Goal: Task Accomplishment & Management: Use online tool/utility

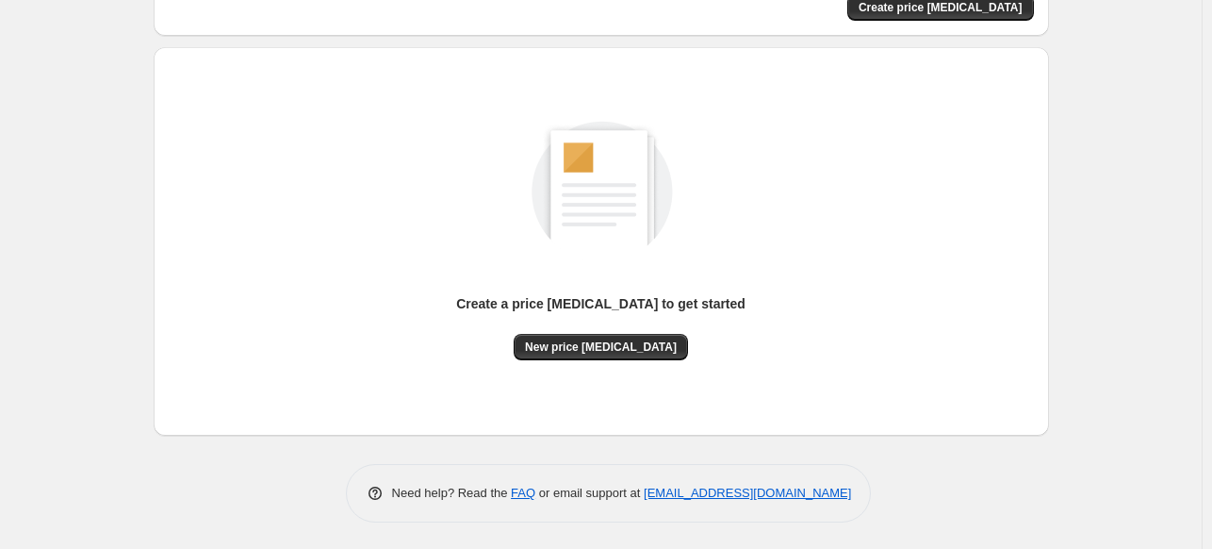
scroll to position [156, 0]
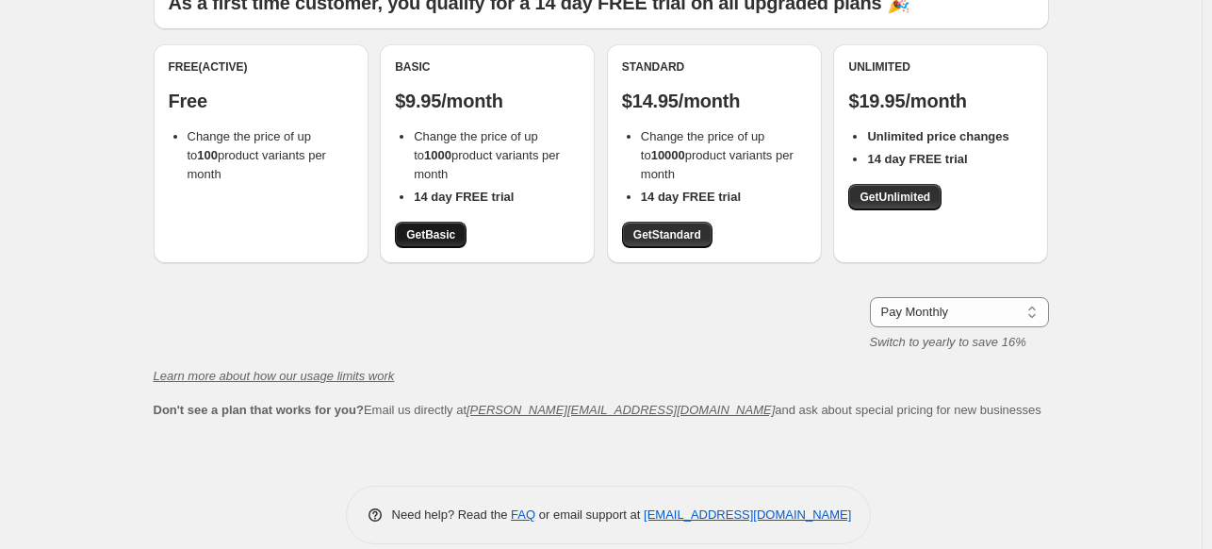
click at [441, 239] on span "Get Basic" at bounding box center [430, 234] width 49 height 15
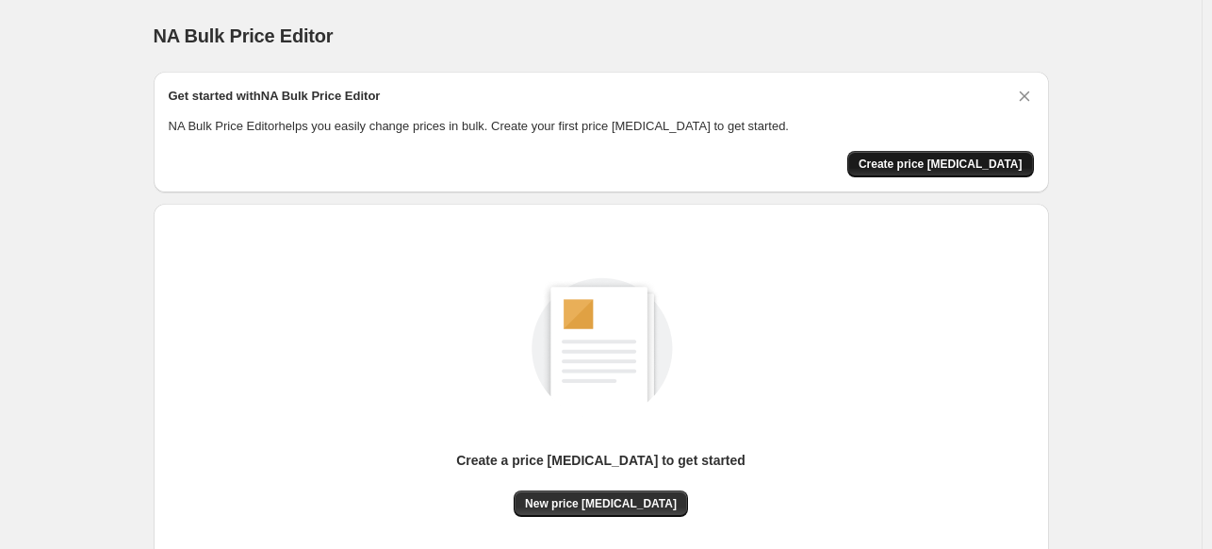
click at [964, 163] on span "Create price [MEDICAL_DATA]" at bounding box center [941, 163] width 164 height 15
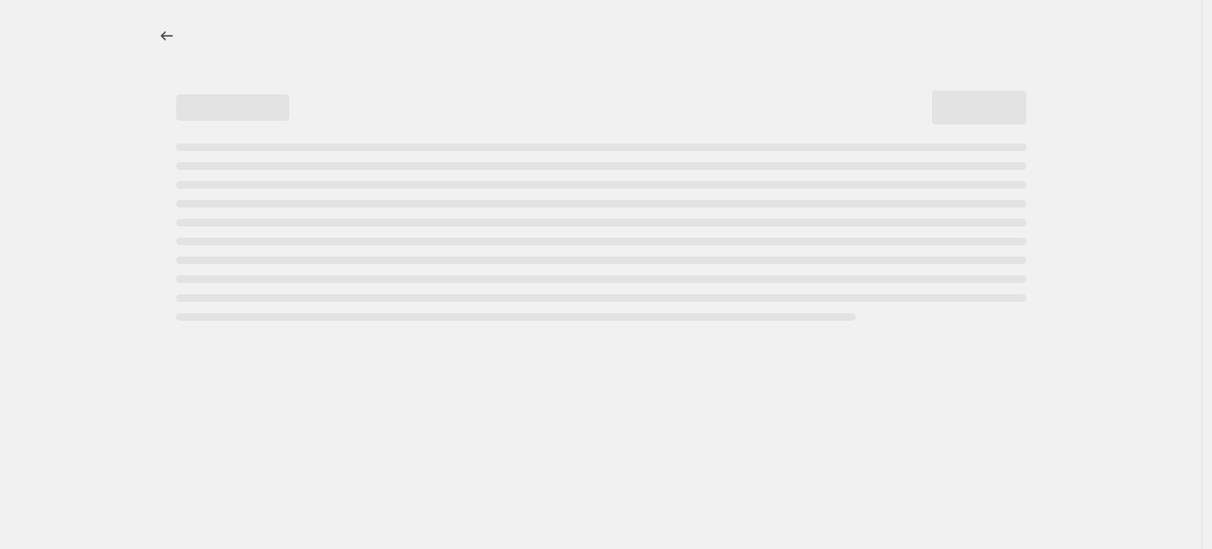
select select "percentage"
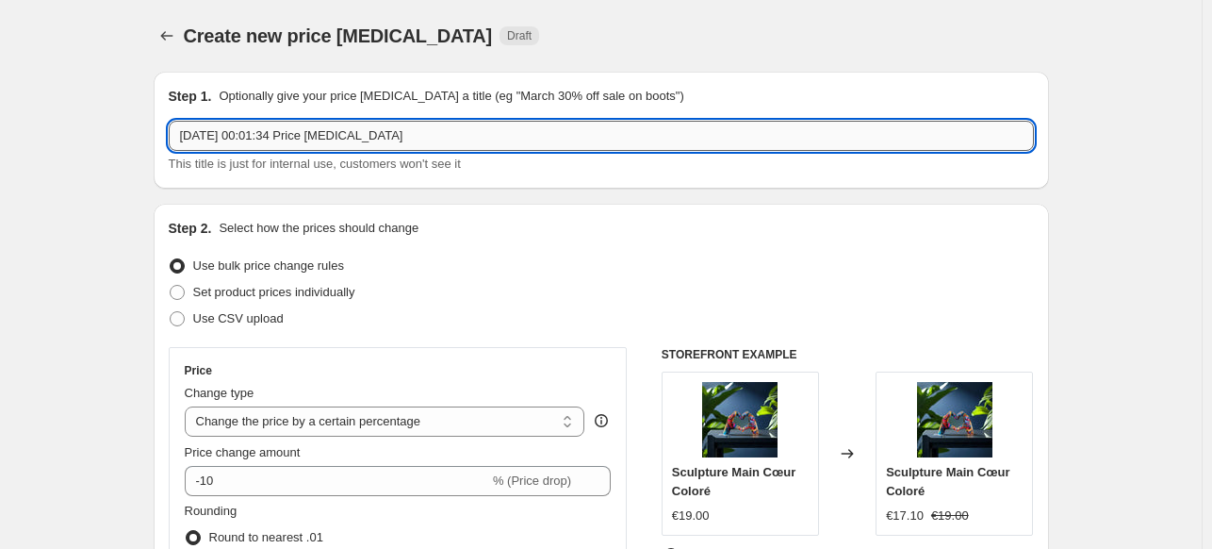
click at [379, 140] on input "[DATE] 00:01:34 Price [MEDICAL_DATA]" at bounding box center [601, 136] width 865 height 30
type input "new"
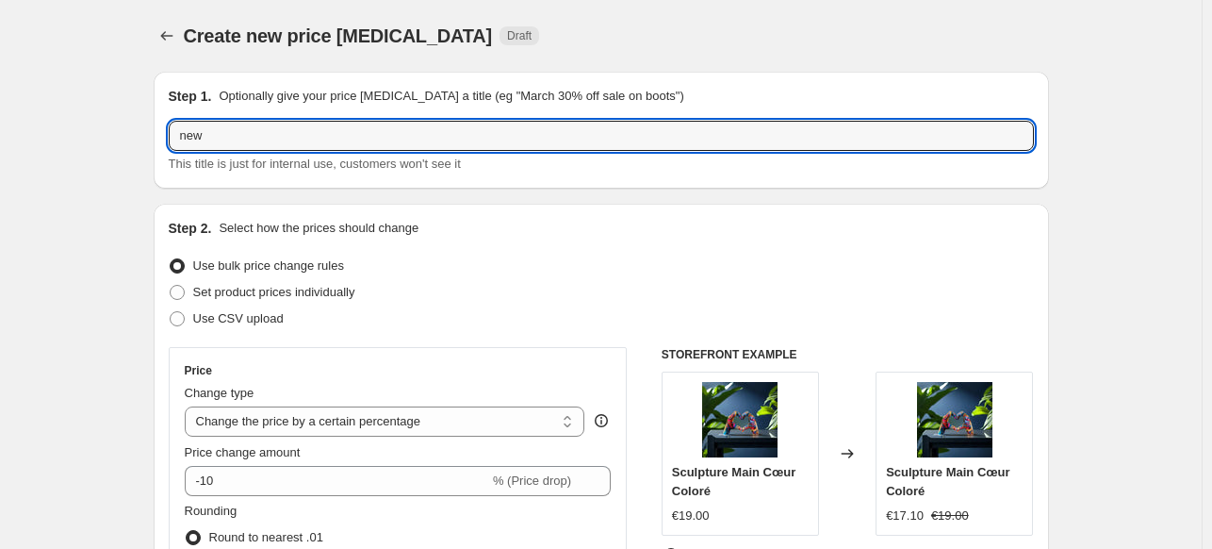
click at [511, 247] on div "Step 2. Select how the prices should change Use bulk price change rules Set pro…" at bounding box center [601, 535] width 865 height 632
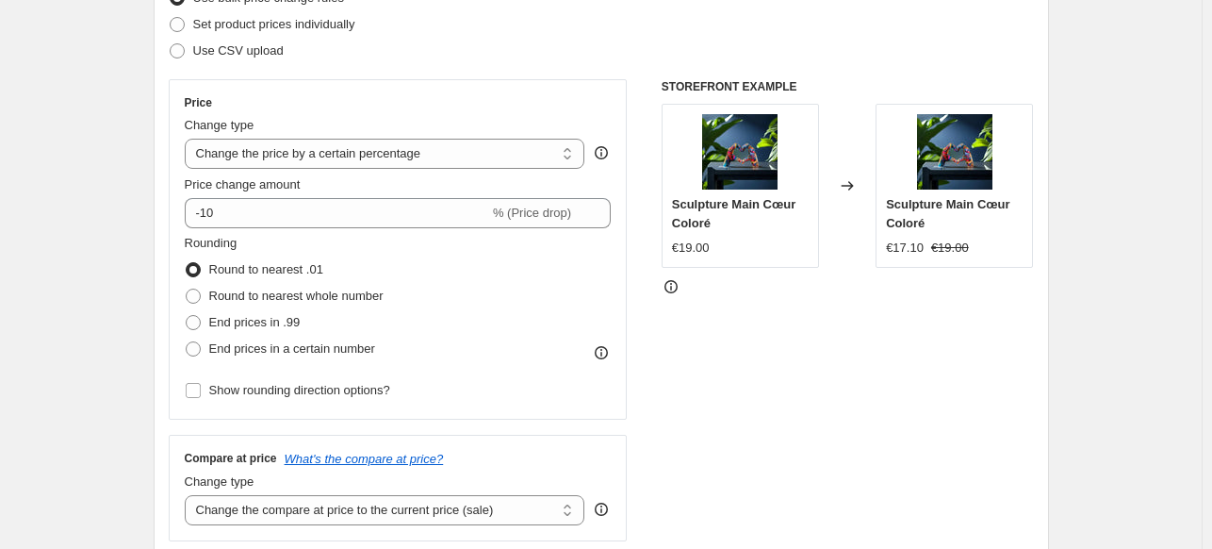
scroll to position [272, 0]
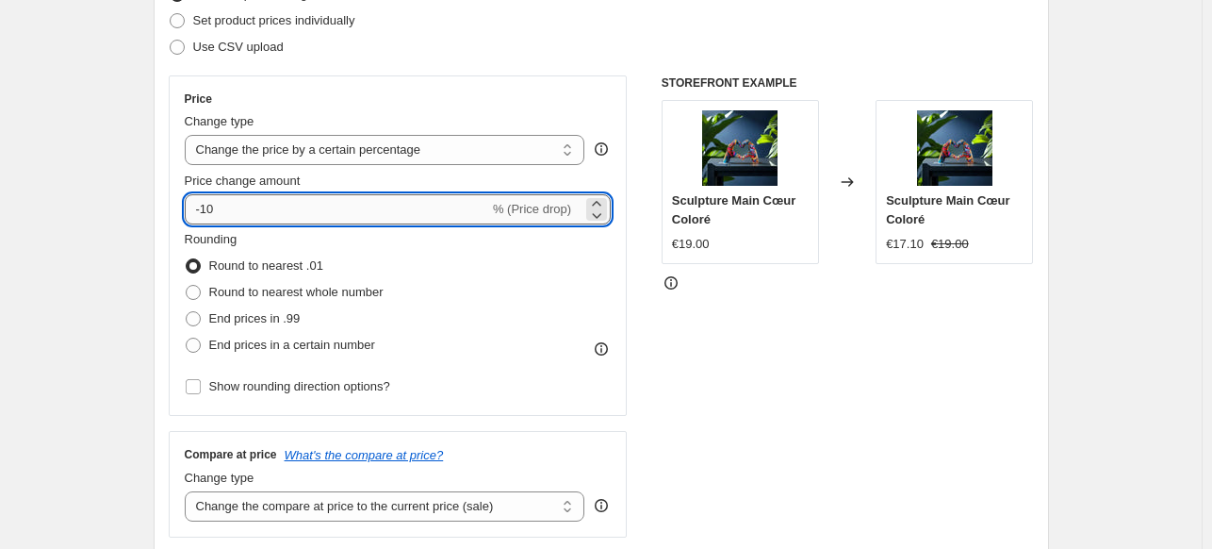
click at [437, 218] on input "-10" at bounding box center [337, 209] width 305 height 30
type input "-1"
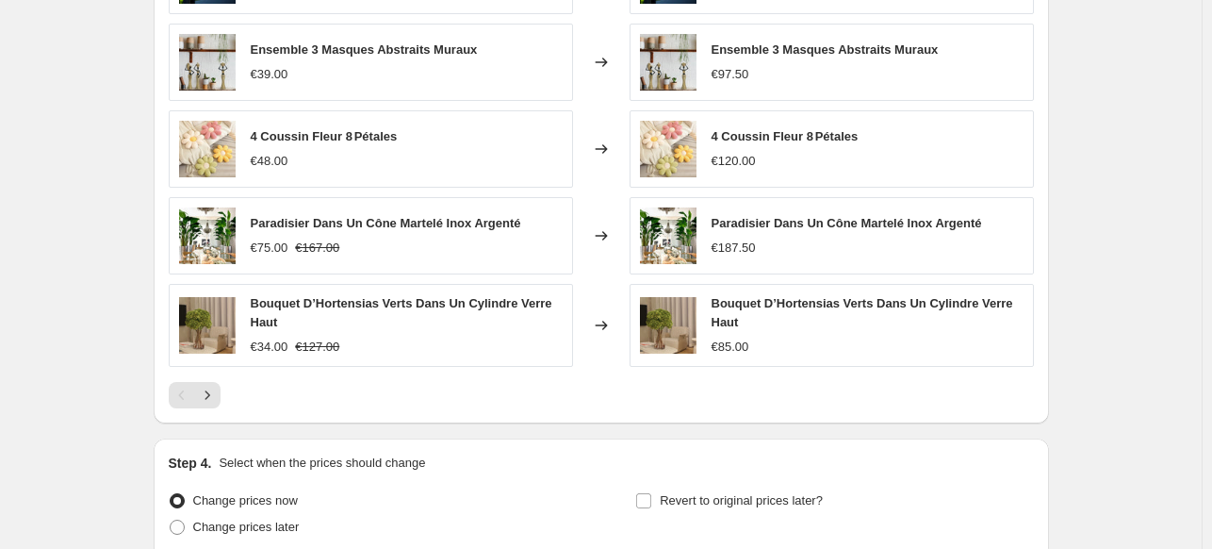
scroll to position [1177, 0]
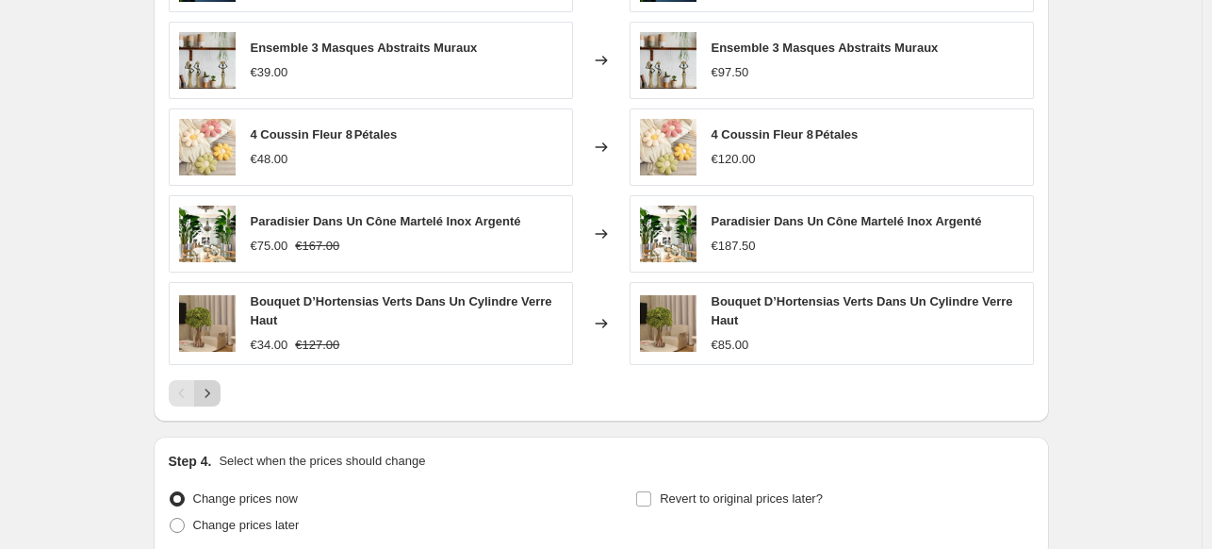
click at [211, 390] on icon "Next" at bounding box center [207, 393] width 19 height 19
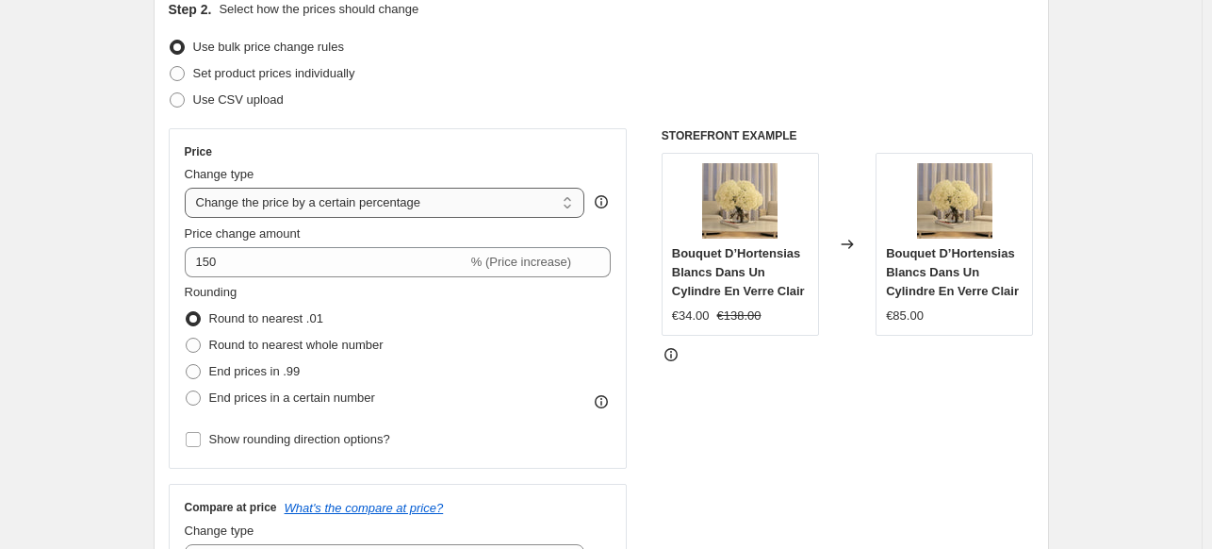
scroll to position [230, 0]
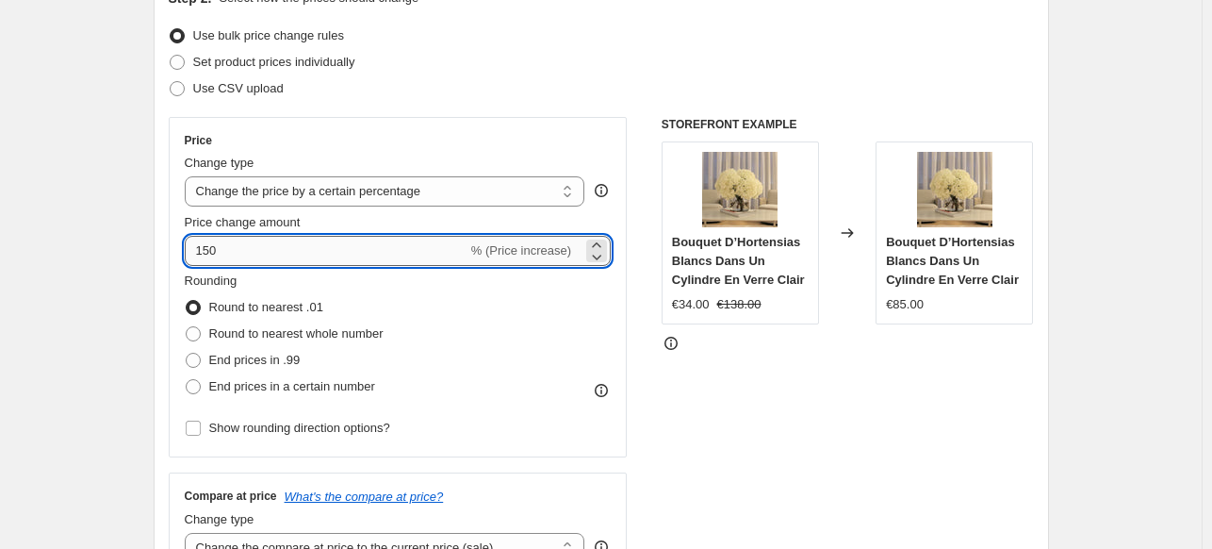
click at [271, 251] on input "150" at bounding box center [326, 251] width 283 height 30
type input "10"
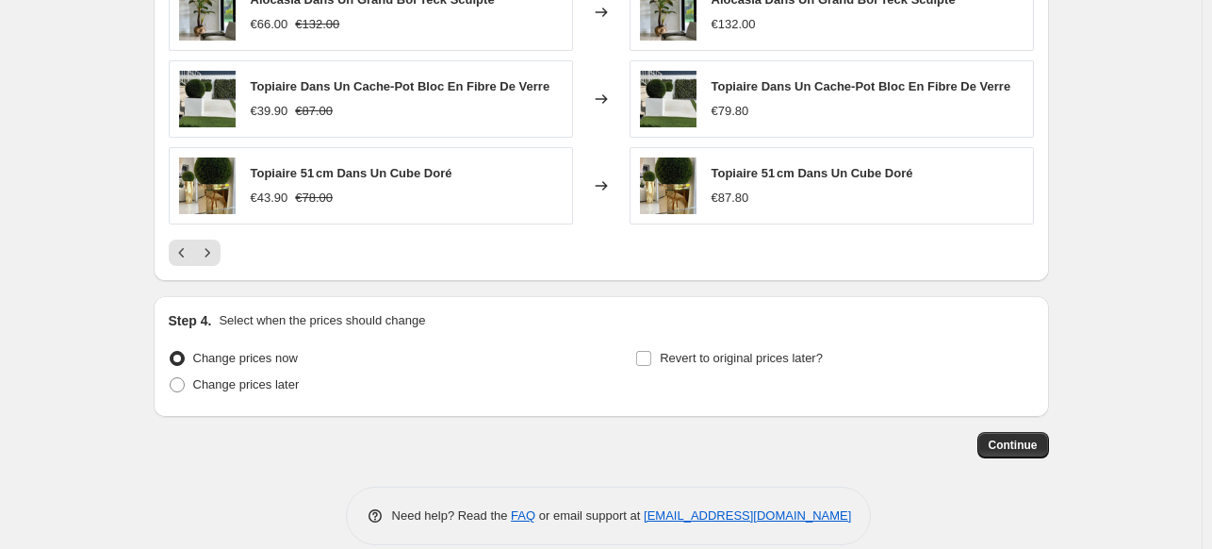
scroll to position [1321, 0]
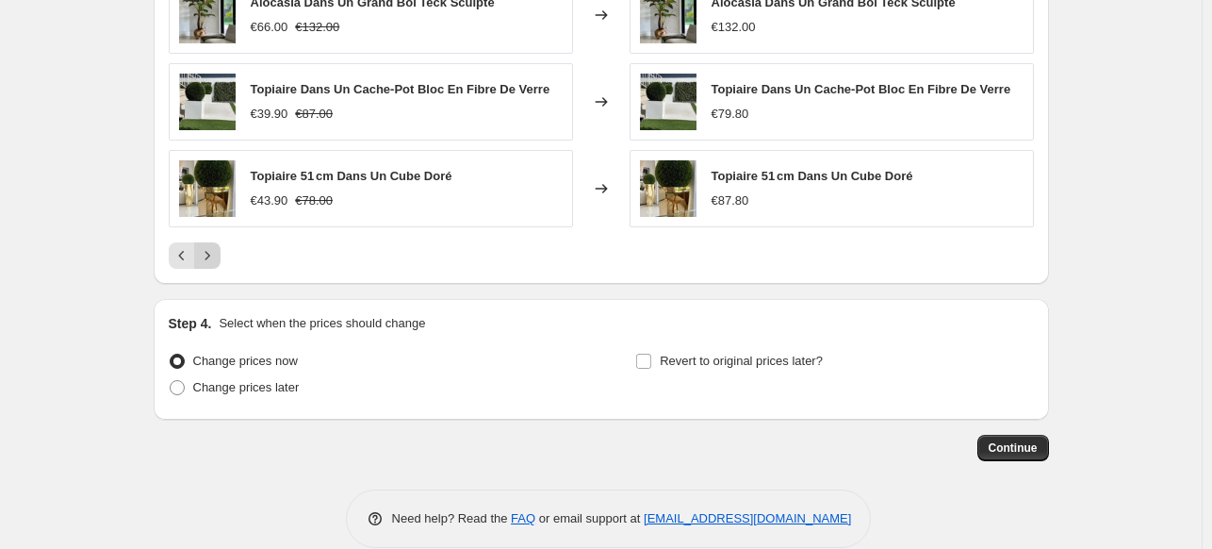
click at [211, 252] on icon "Next" at bounding box center [207, 255] width 19 height 19
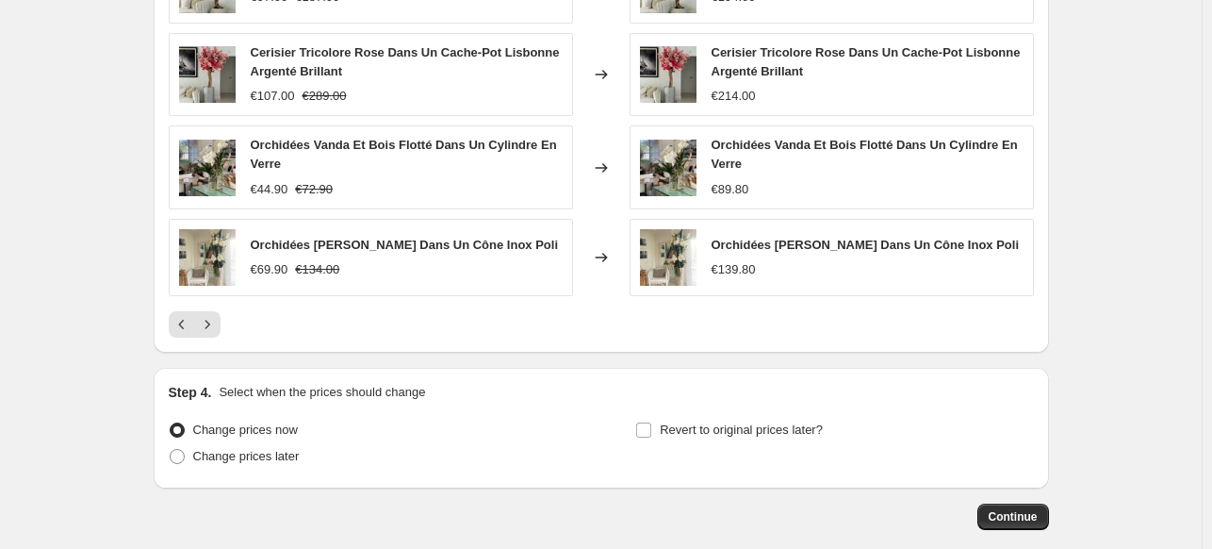
scroll to position [1315, 0]
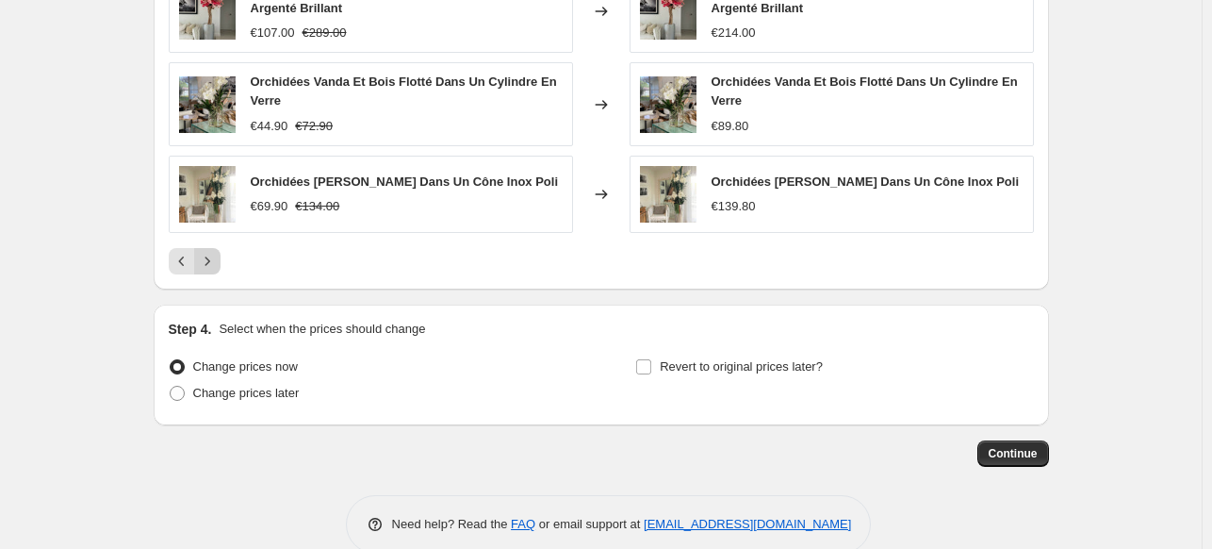
click at [220, 272] on button "Next" at bounding box center [207, 261] width 26 height 26
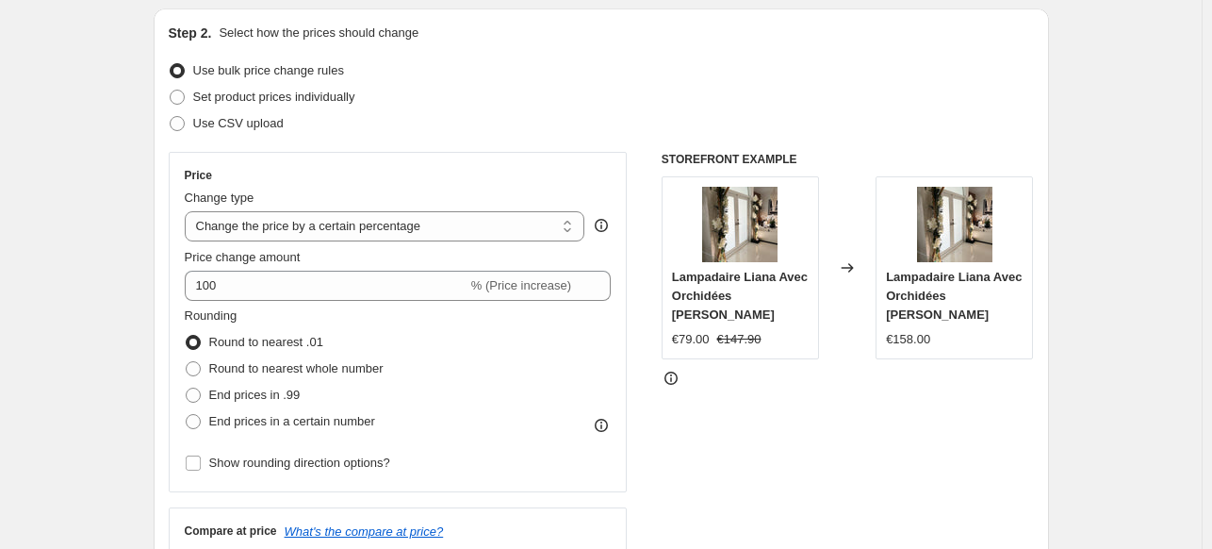
scroll to position [0, 0]
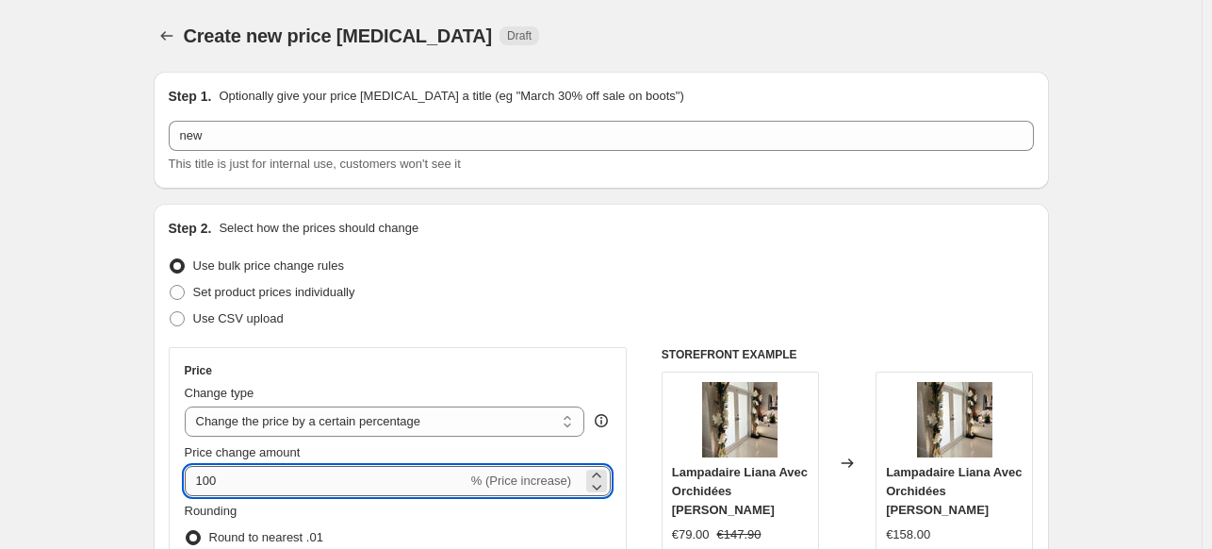
click at [274, 478] on input "100" at bounding box center [326, 481] width 283 height 30
type input "1"
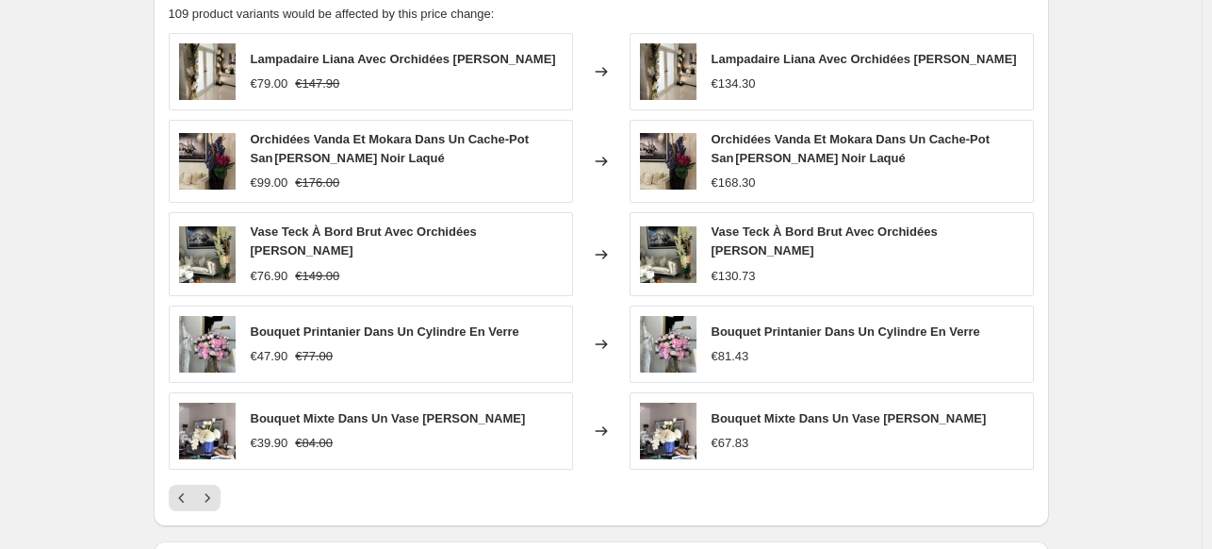
scroll to position [1078, 0]
click at [184, 493] on icon "Previous" at bounding box center [182, 498] width 19 height 19
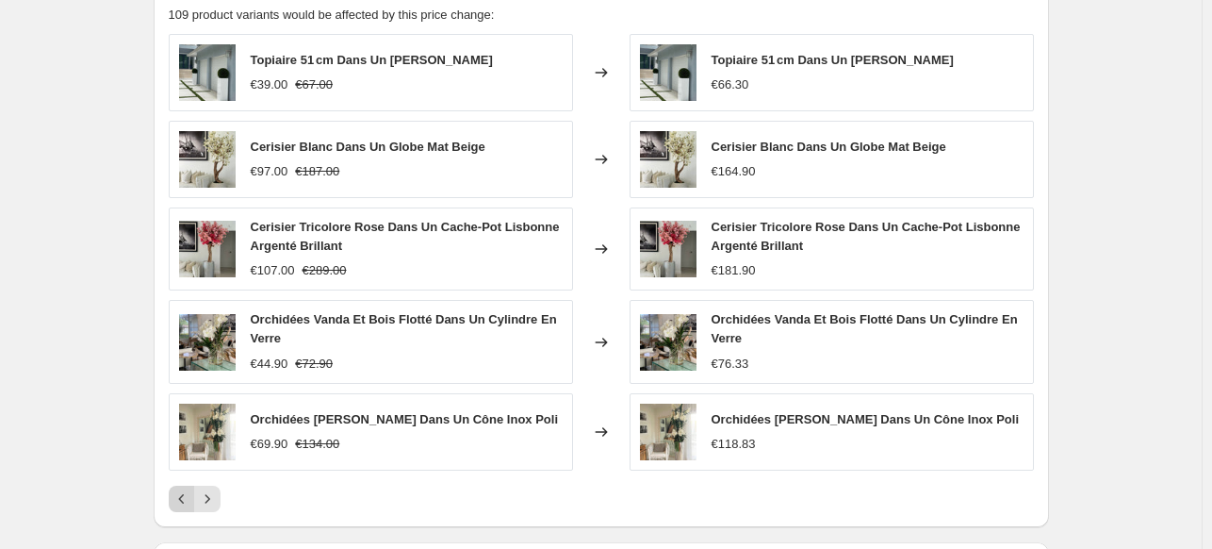
click at [184, 493] on icon "Previous" at bounding box center [182, 498] width 19 height 19
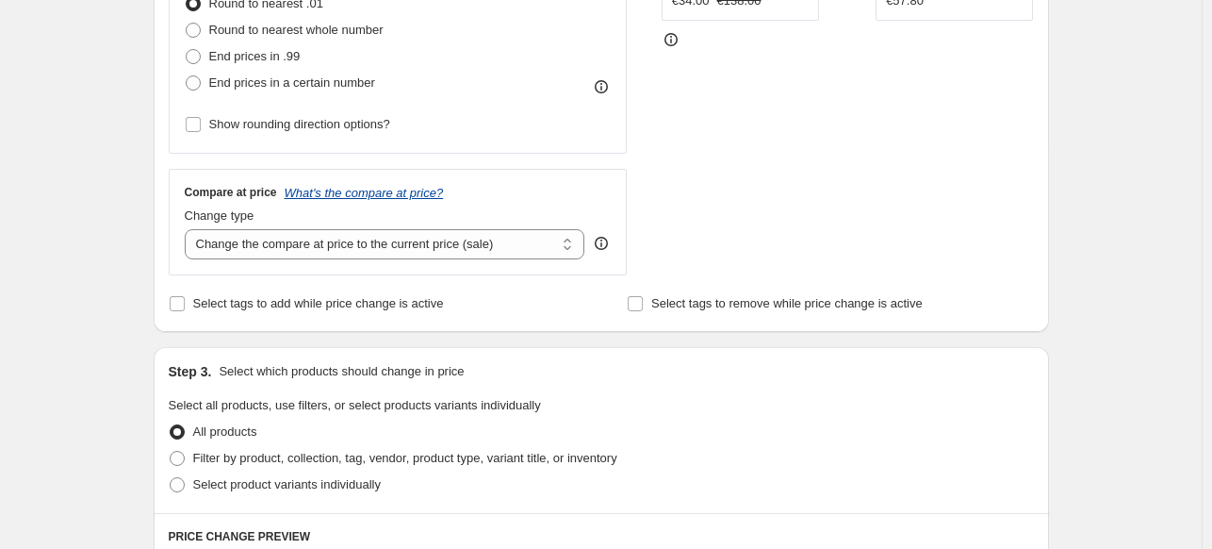
scroll to position [0, 0]
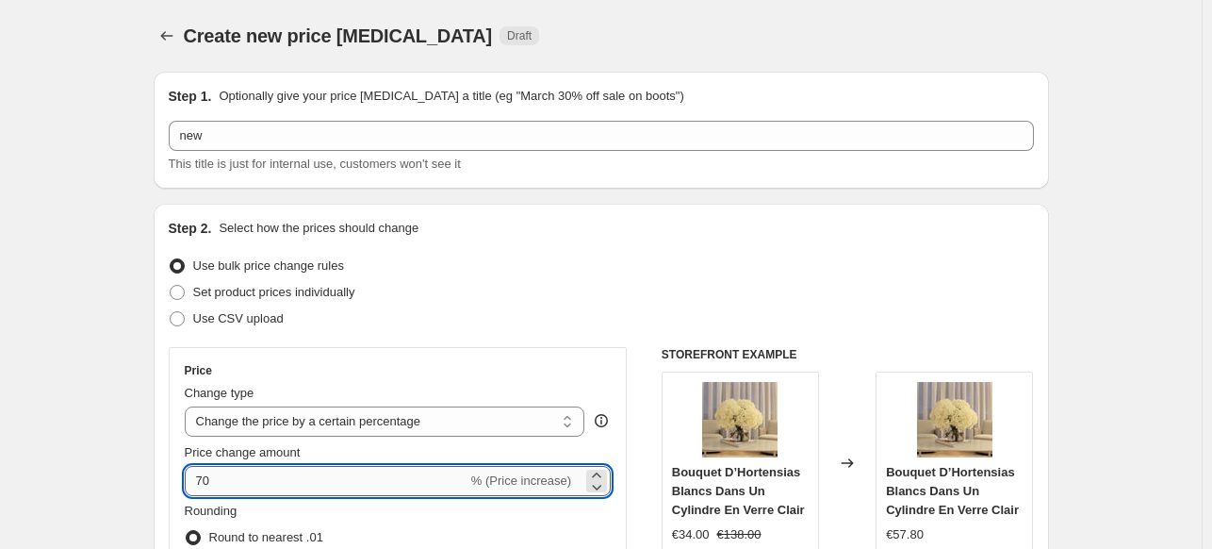
click at [250, 489] on input "70" at bounding box center [326, 481] width 283 height 30
type input "7"
type input "30"
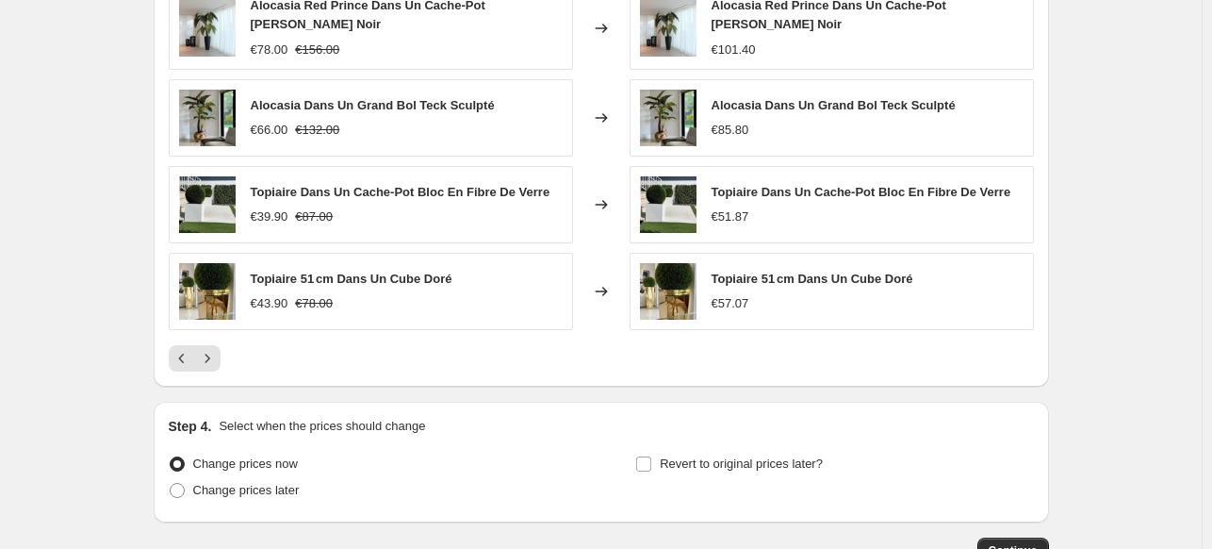
scroll to position [1218, 0]
click at [183, 349] on icon "Previous" at bounding box center [182, 358] width 19 height 19
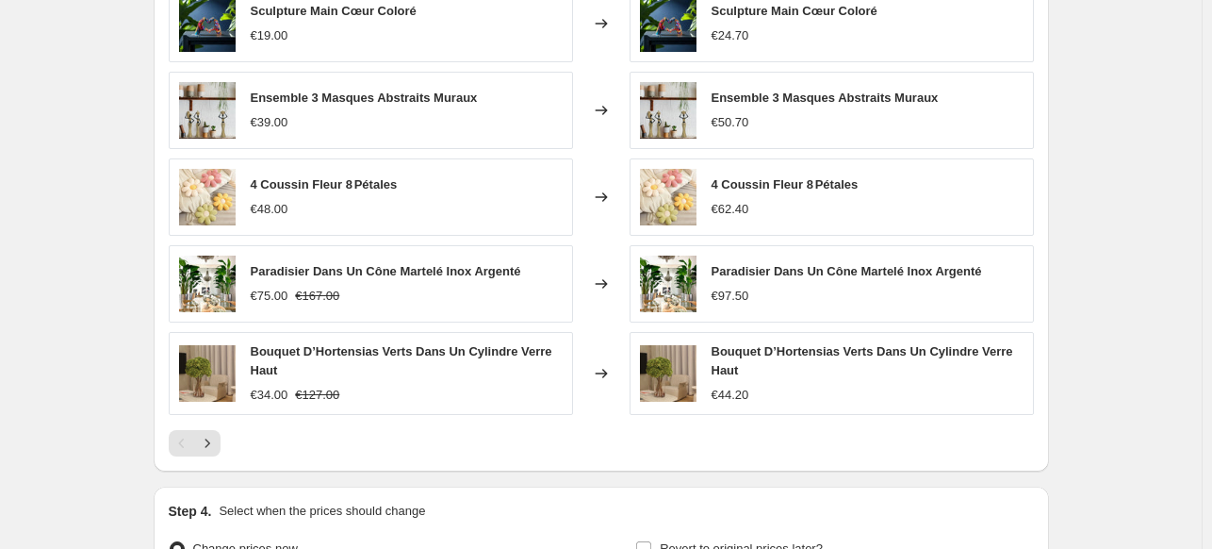
scroll to position [1126, 0]
click at [215, 453] on button "Next" at bounding box center [207, 444] width 26 height 26
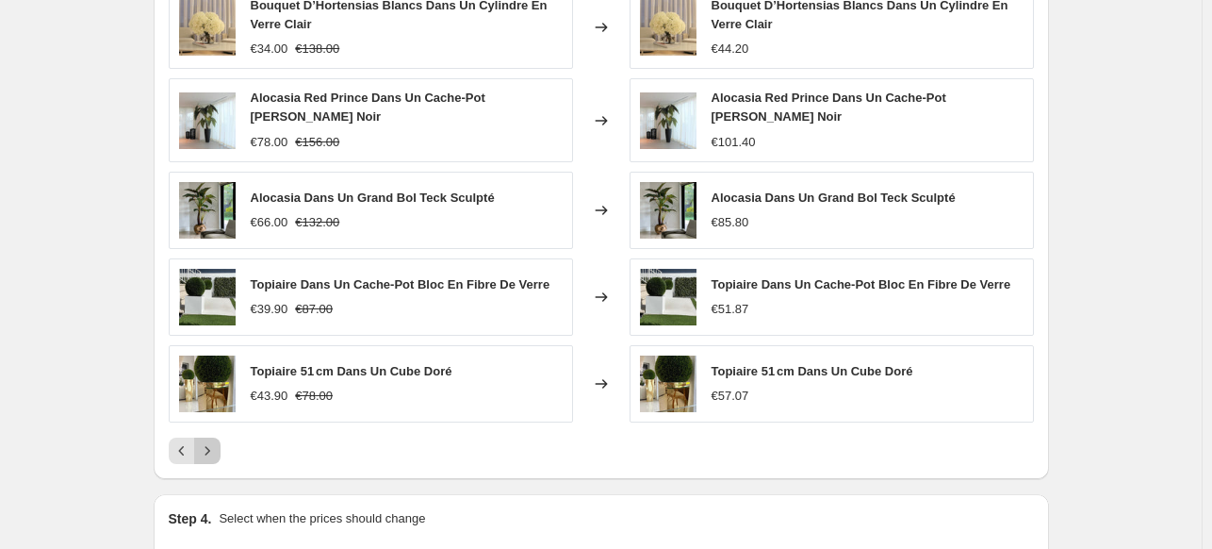
click at [209, 443] on icon "Next" at bounding box center [207, 450] width 19 height 19
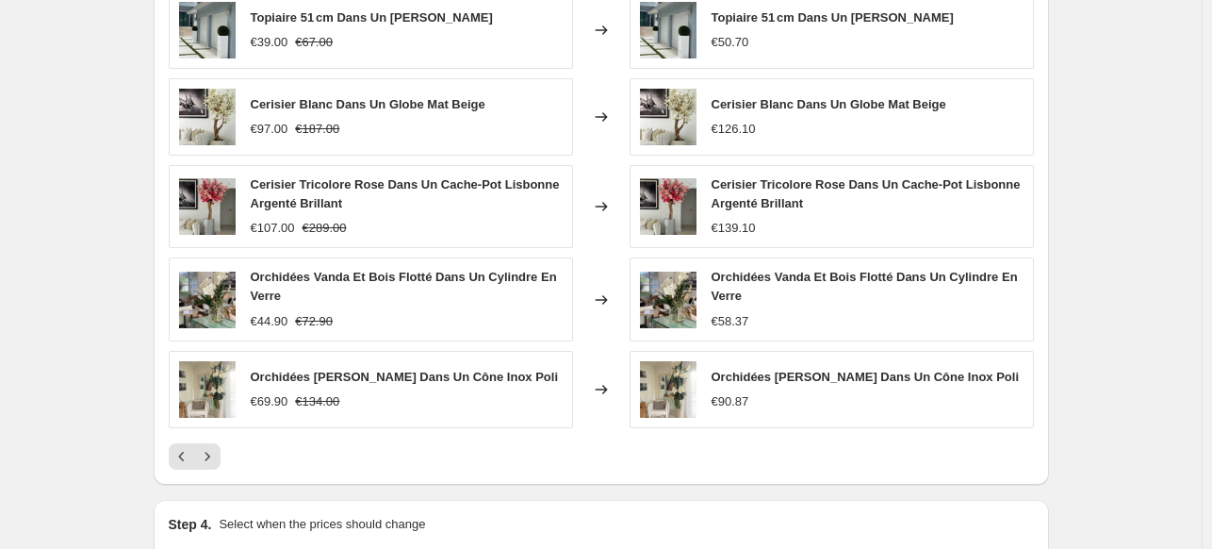
scroll to position [1120, 0]
click at [212, 448] on icon "Next" at bounding box center [207, 456] width 19 height 19
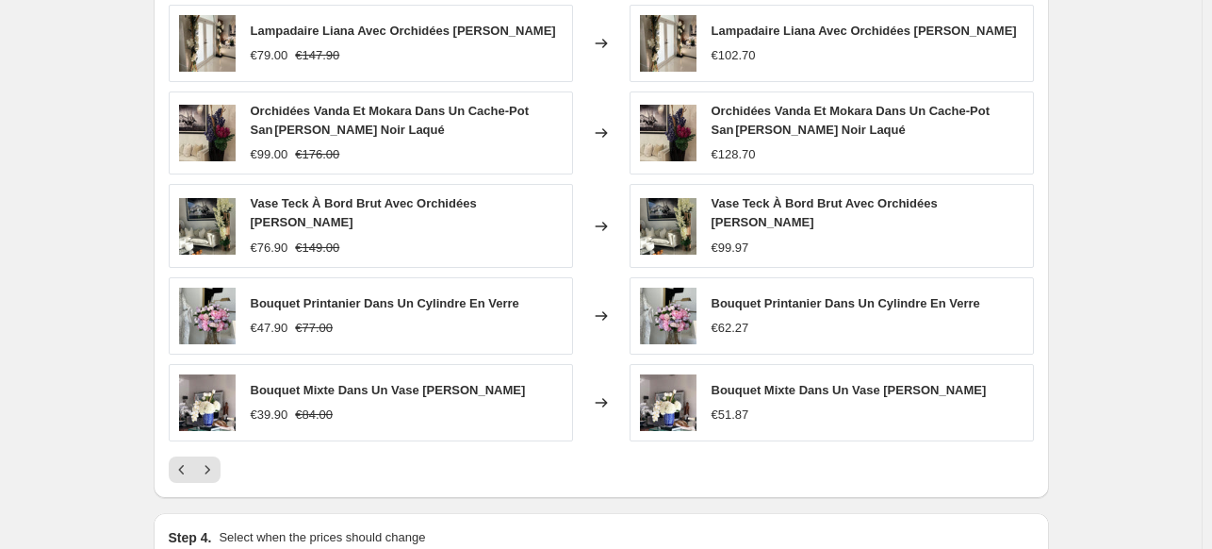
scroll to position [1104, 0]
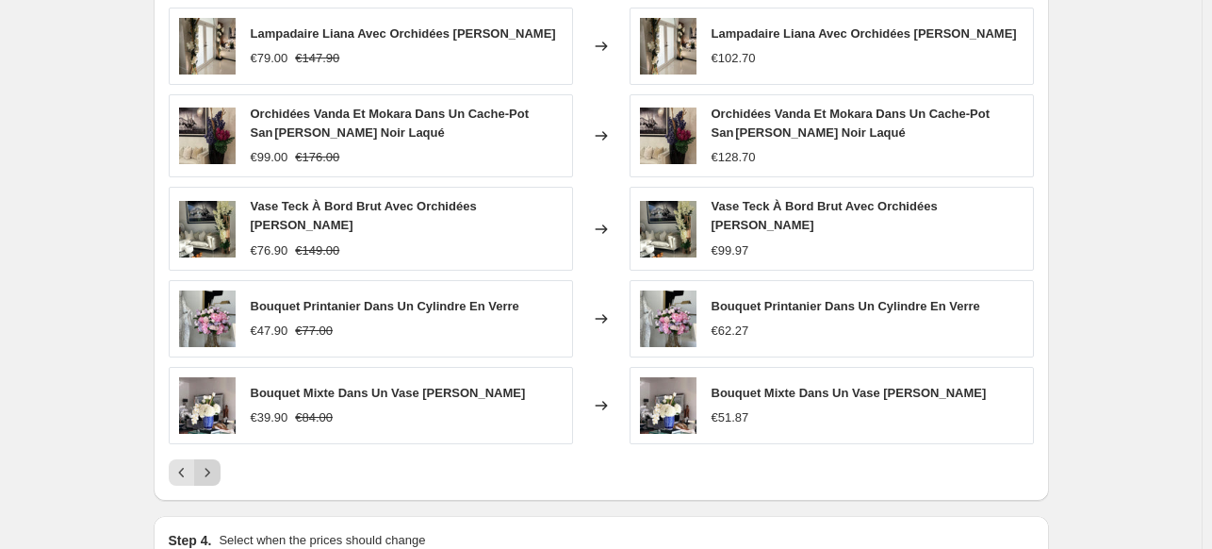
click at [206, 470] on icon "Next" at bounding box center [207, 472] width 19 height 19
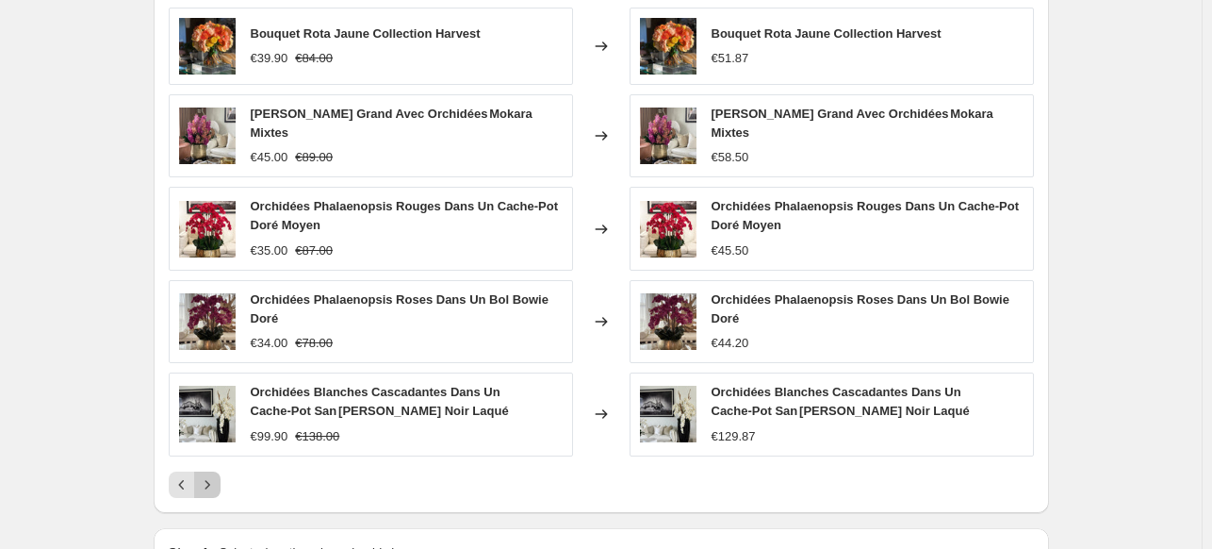
click at [211, 476] on icon "Next" at bounding box center [207, 484] width 19 height 19
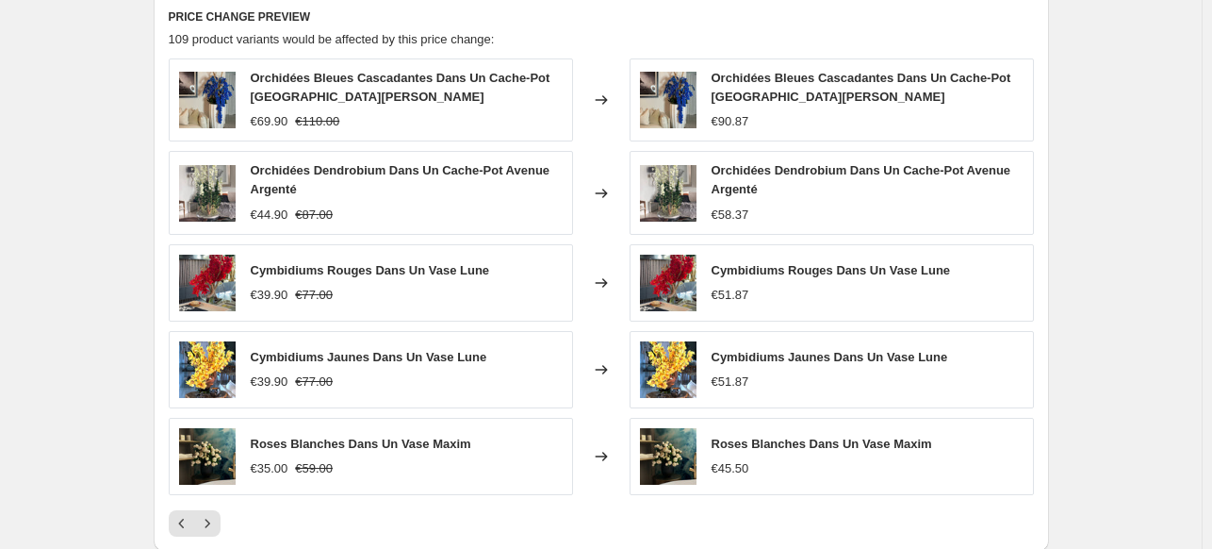
scroll to position [1052, 0]
click at [216, 522] on icon "Next" at bounding box center [207, 524] width 19 height 19
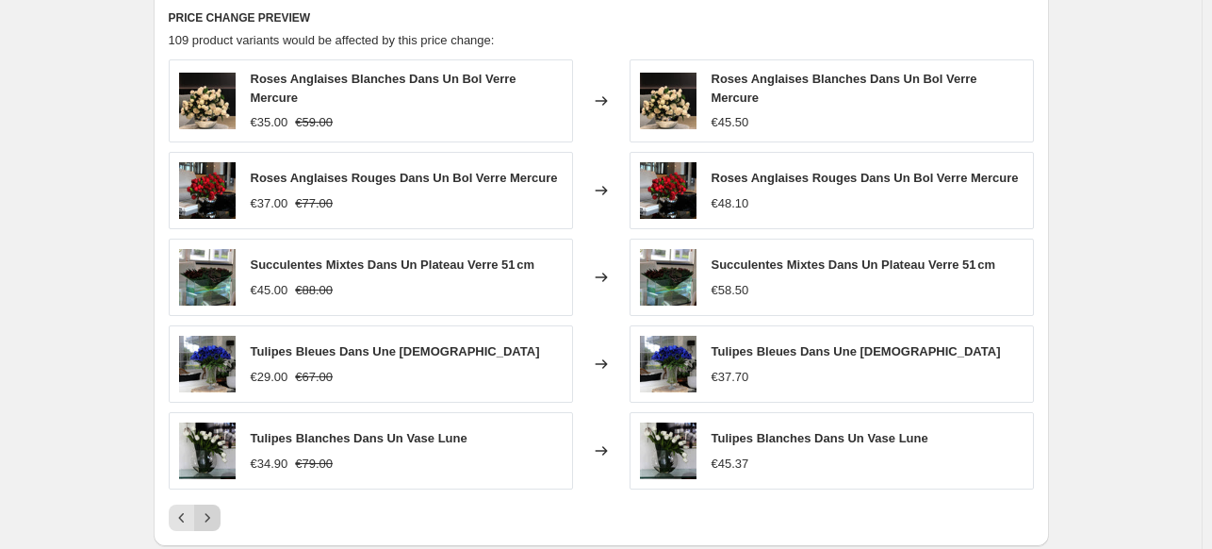
click at [216, 522] on button "Next" at bounding box center [207, 517] width 26 height 26
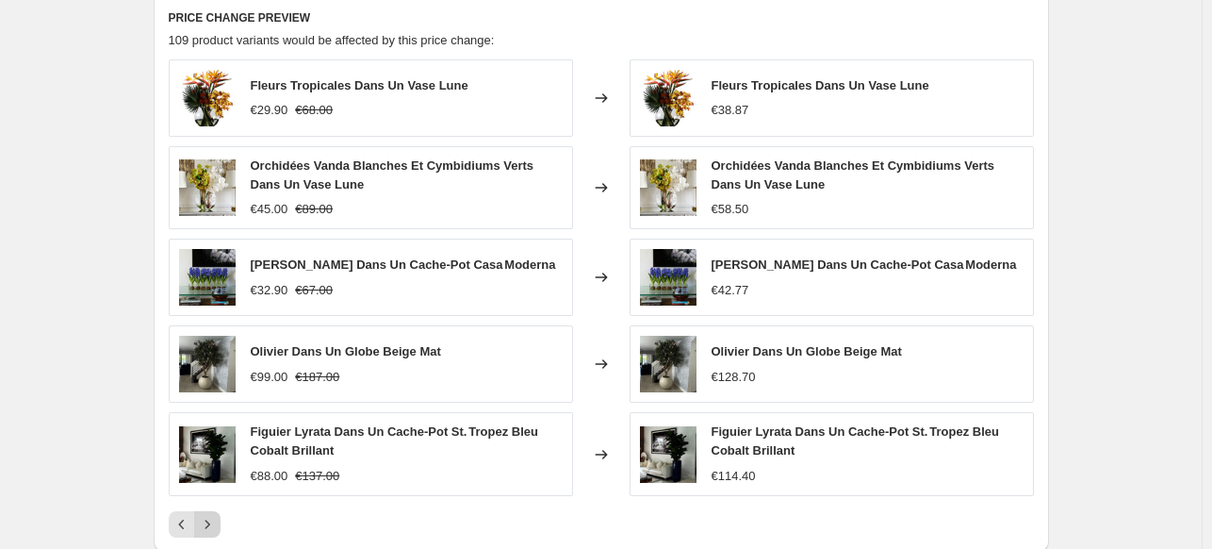
click at [208, 527] on icon "Next" at bounding box center [207, 524] width 19 height 19
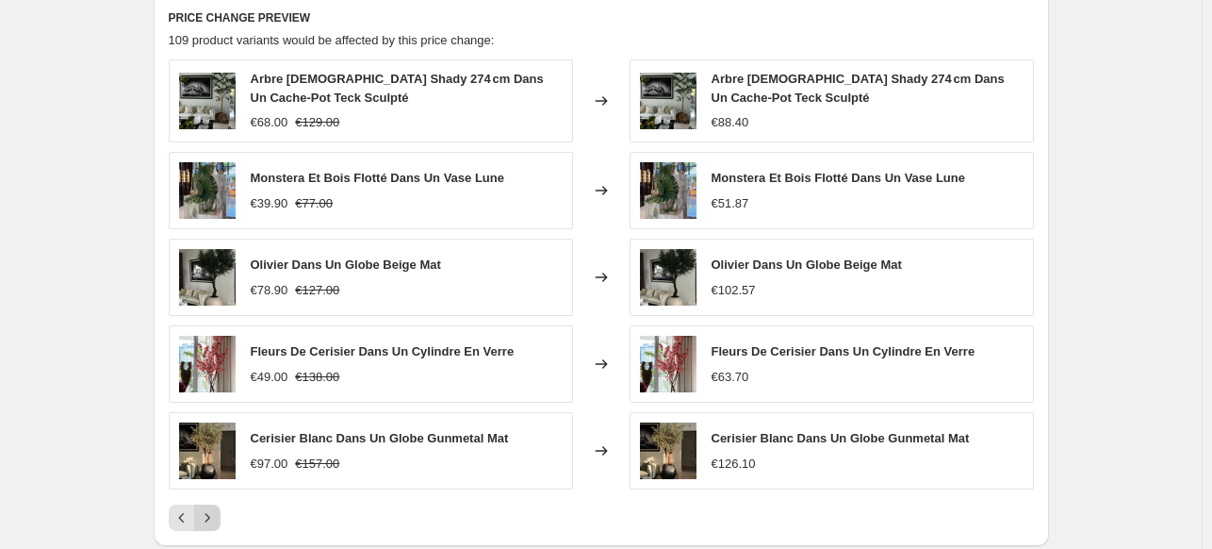
click at [208, 518] on icon "Next" at bounding box center [207, 517] width 19 height 19
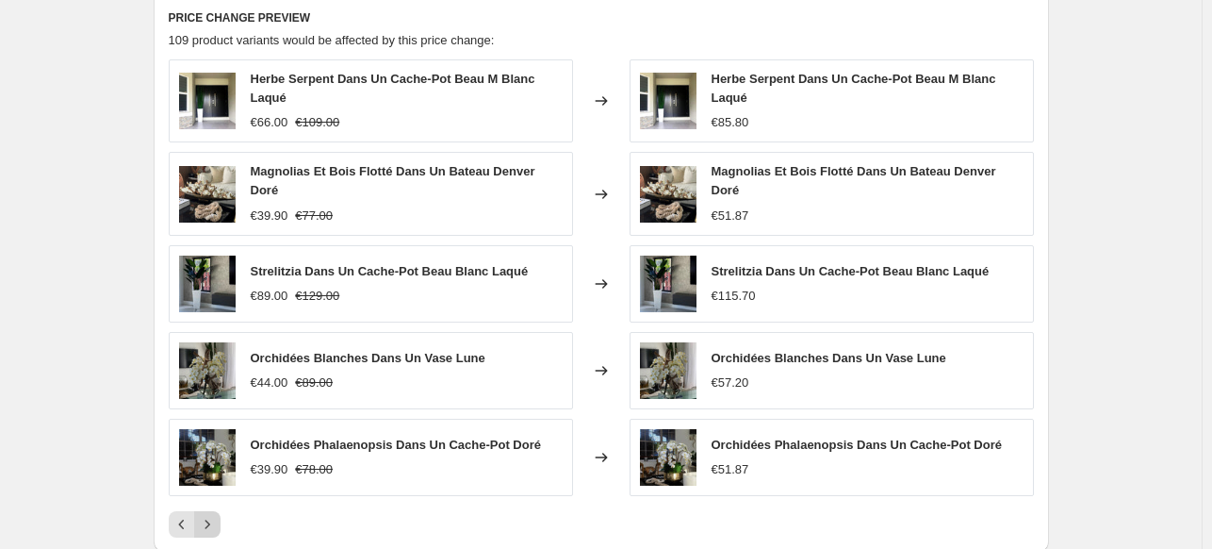
click at [208, 518] on icon "Next" at bounding box center [207, 524] width 19 height 19
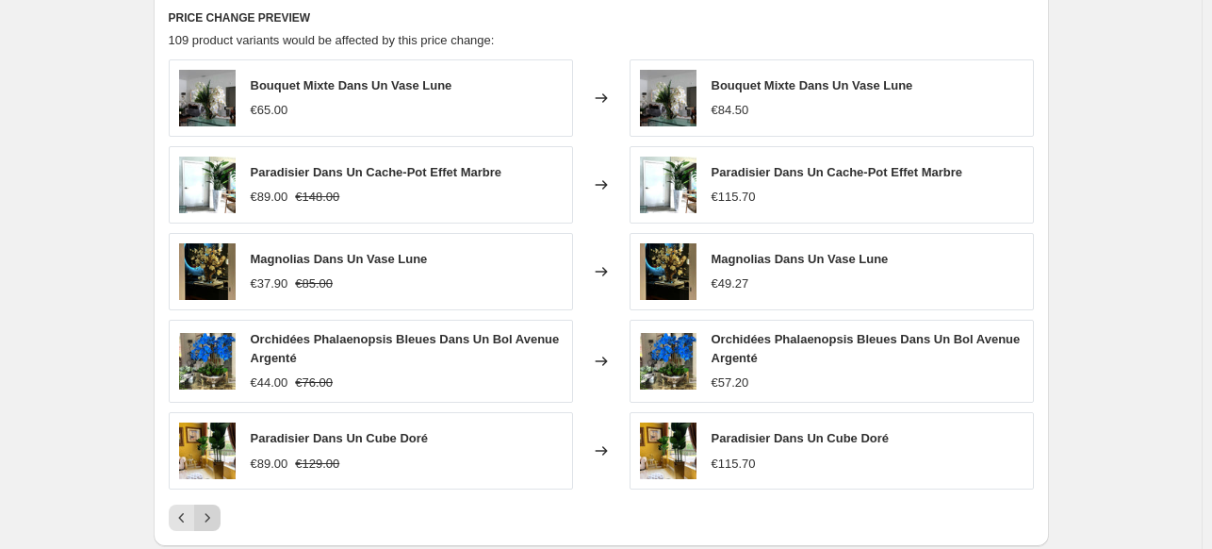
click at [216, 514] on icon "Next" at bounding box center [207, 517] width 19 height 19
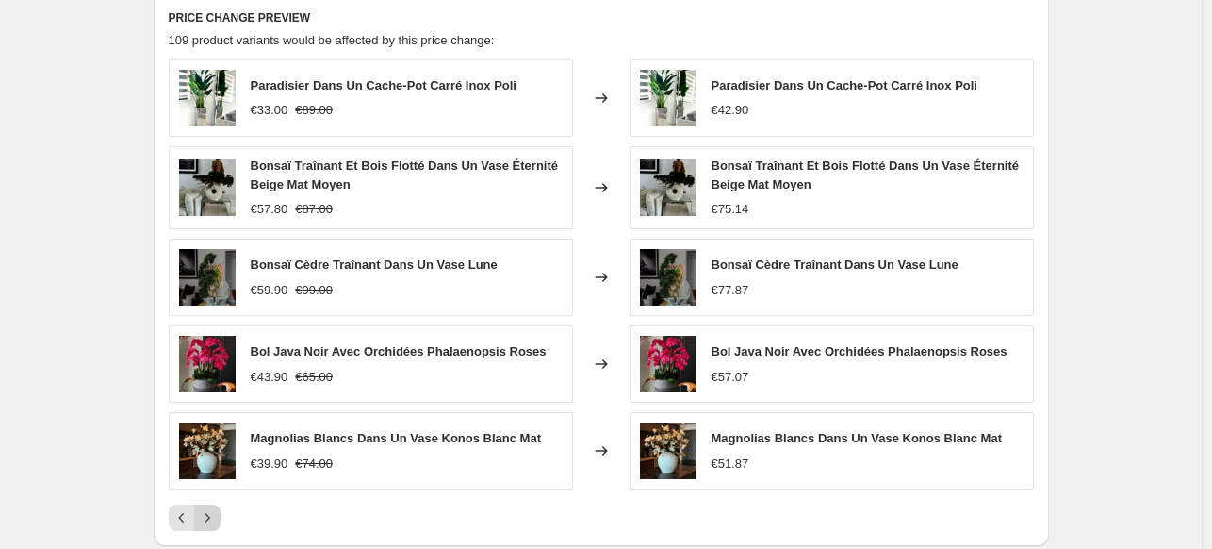
click at [208, 520] on icon "Next" at bounding box center [207, 517] width 19 height 19
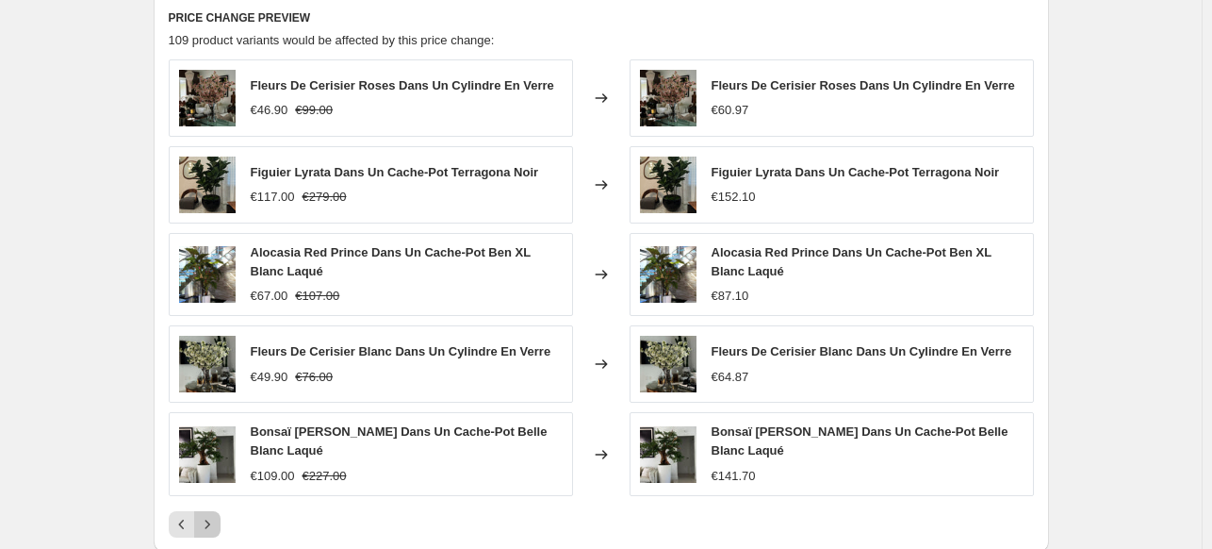
click at [210, 522] on icon "Next" at bounding box center [207, 524] width 19 height 19
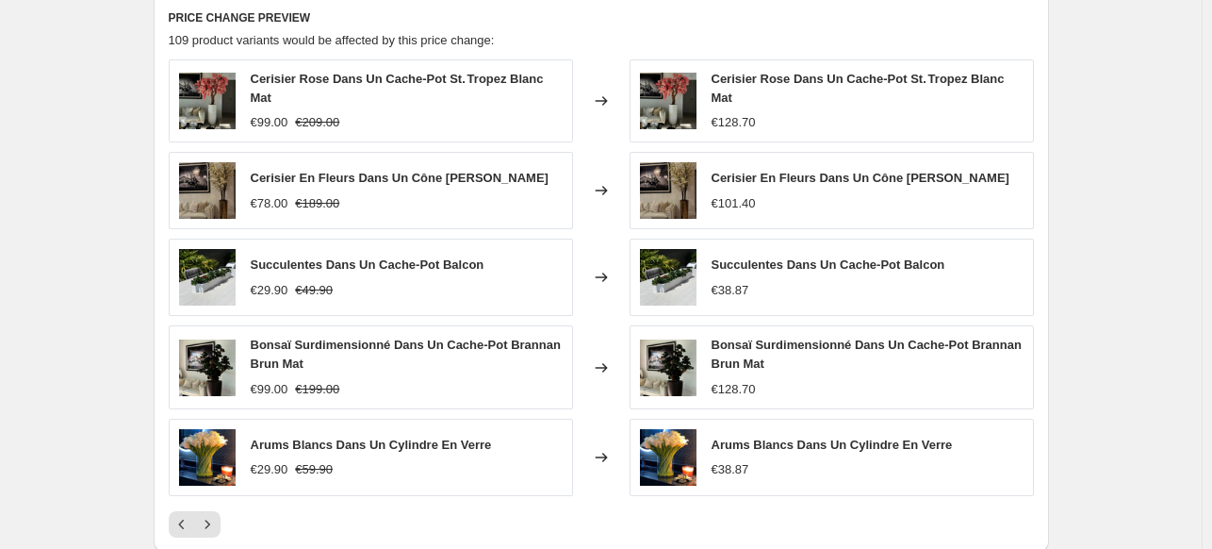
drag, startPoint x: 210, startPoint y: 522, endPoint x: 121, endPoint y: 504, distance: 91.3
click at [210, 518] on icon "Next" at bounding box center [207, 524] width 19 height 19
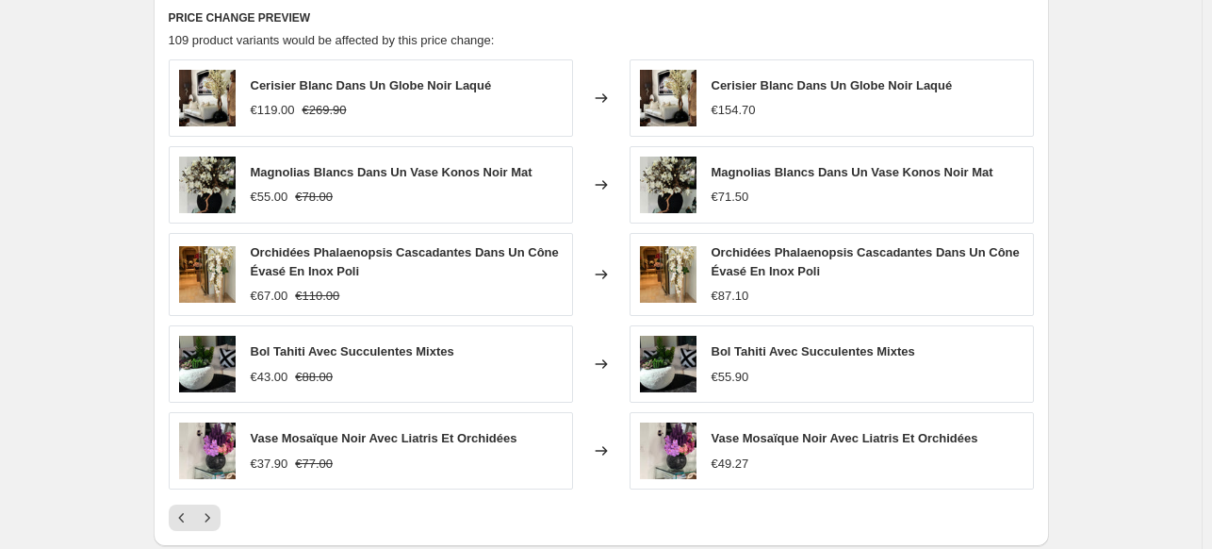
drag, startPoint x: 210, startPoint y: 518, endPoint x: 105, endPoint y: 445, distance: 128.1
click at [210, 518] on icon "Next" at bounding box center [207, 517] width 19 height 19
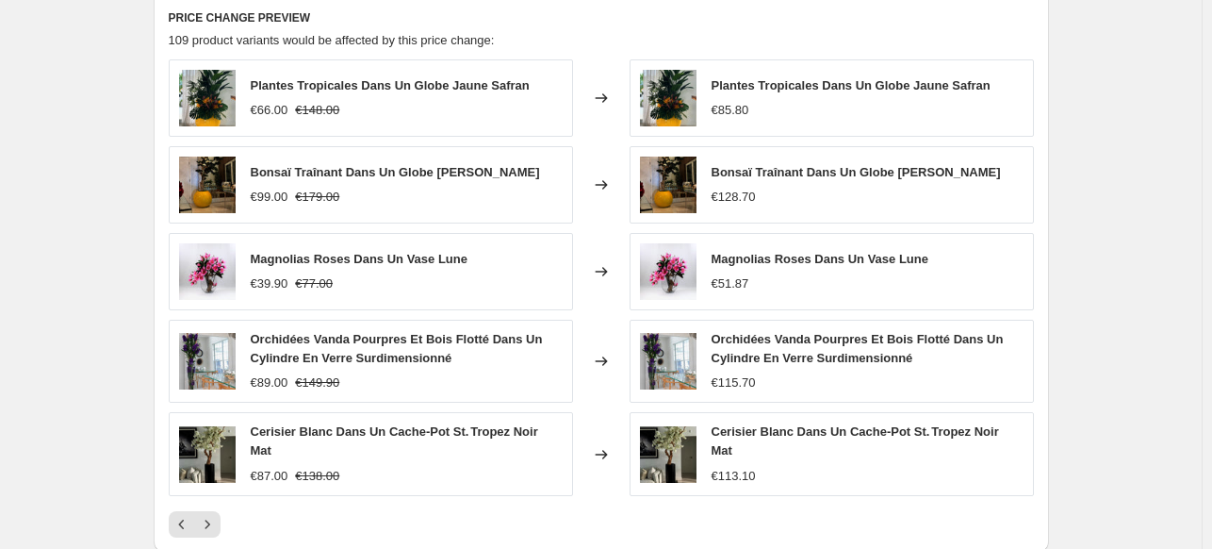
drag, startPoint x: 206, startPoint y: 518, endPoint x: 122, endPoint y: 467, distance: 98.1
click at [217, 516] on icon "Next" at bounding box center [207, 524] width 19 height 19
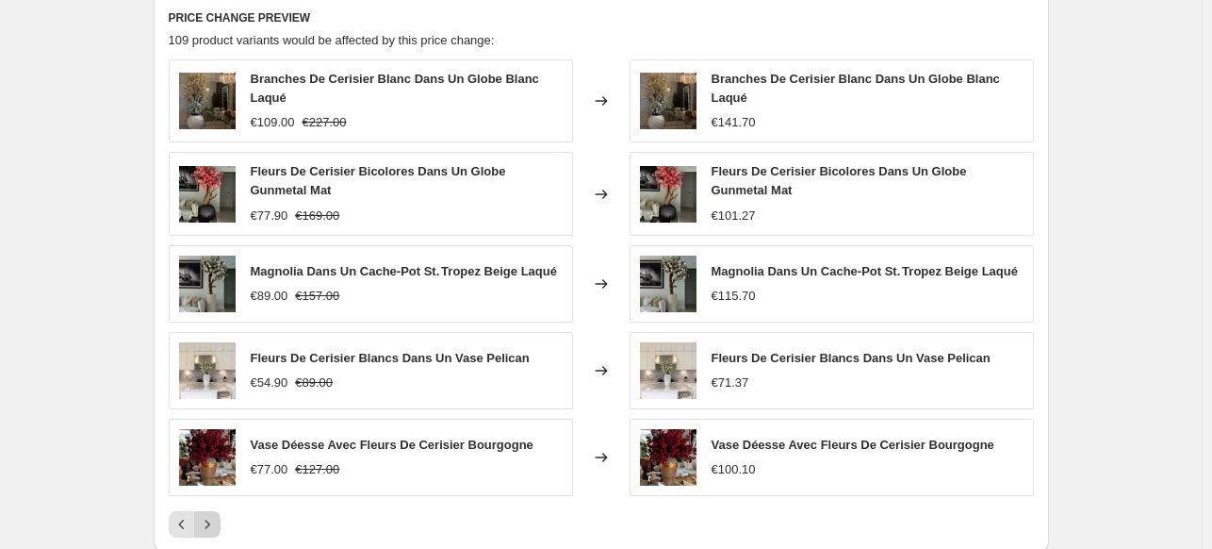
click at [209, 523] on icon "Next" at bounding box center [207, 524] width 19 height 19
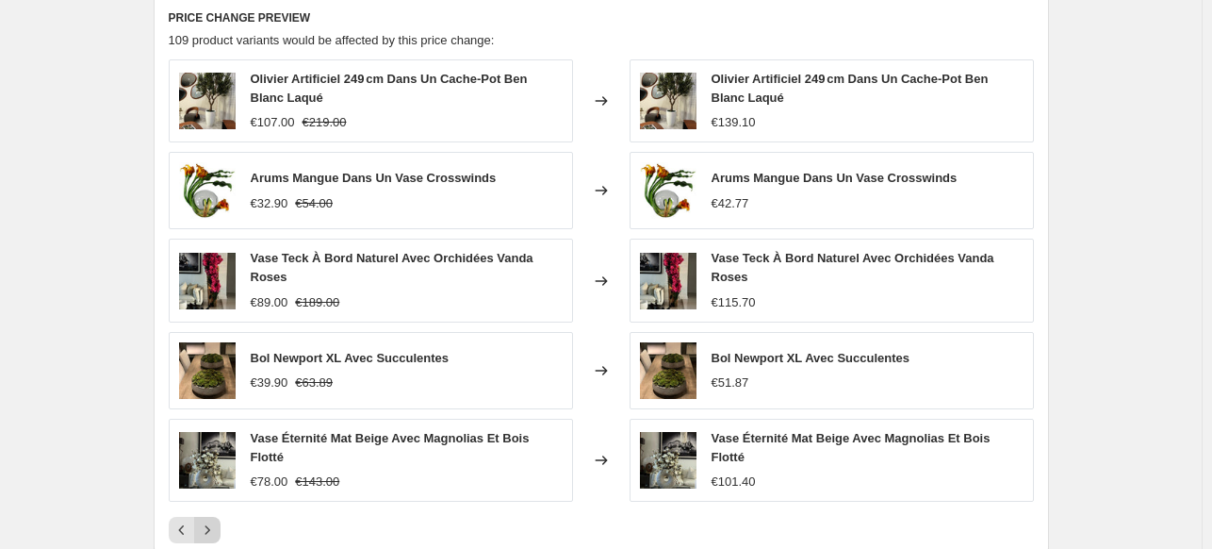
click at [209, 523] on icon "Next" at bounding box center [207, 529] width 19 height 19
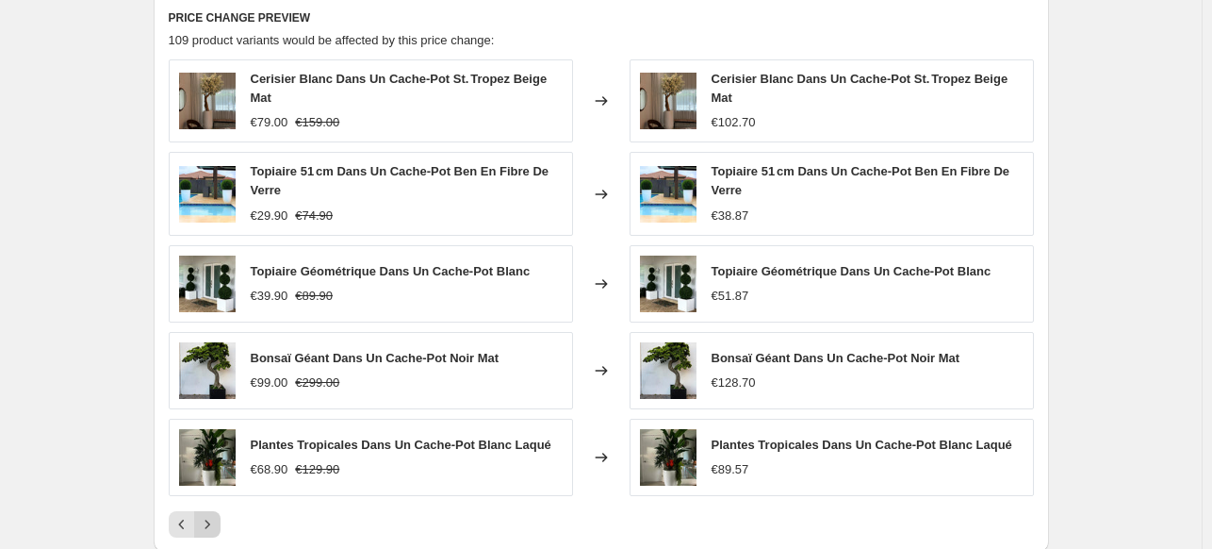
click at [209, 516] on icon "Next" at bounding box center [207, 524] width 19 height 19
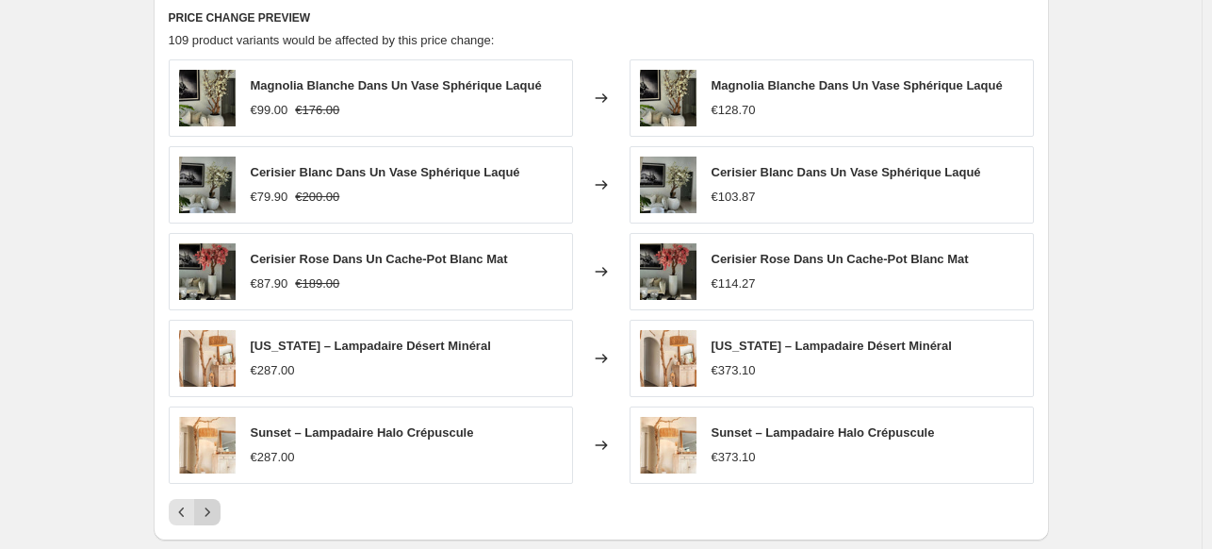
click at [209, 516] on icon "Next" at bounding box center [207, 511] width 19 height 19
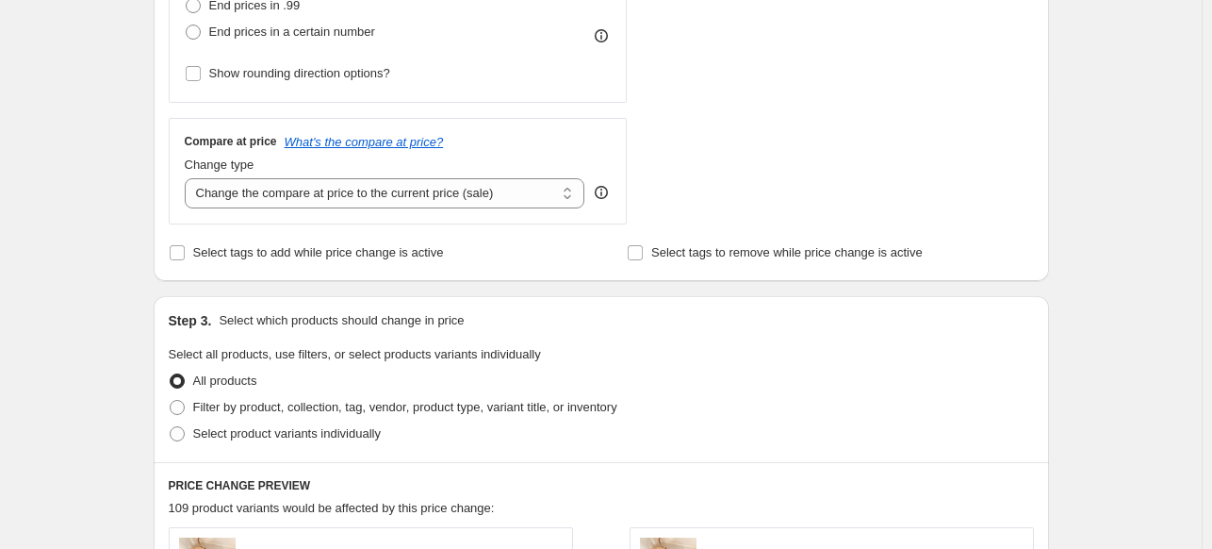
scroll to position [580, 0]
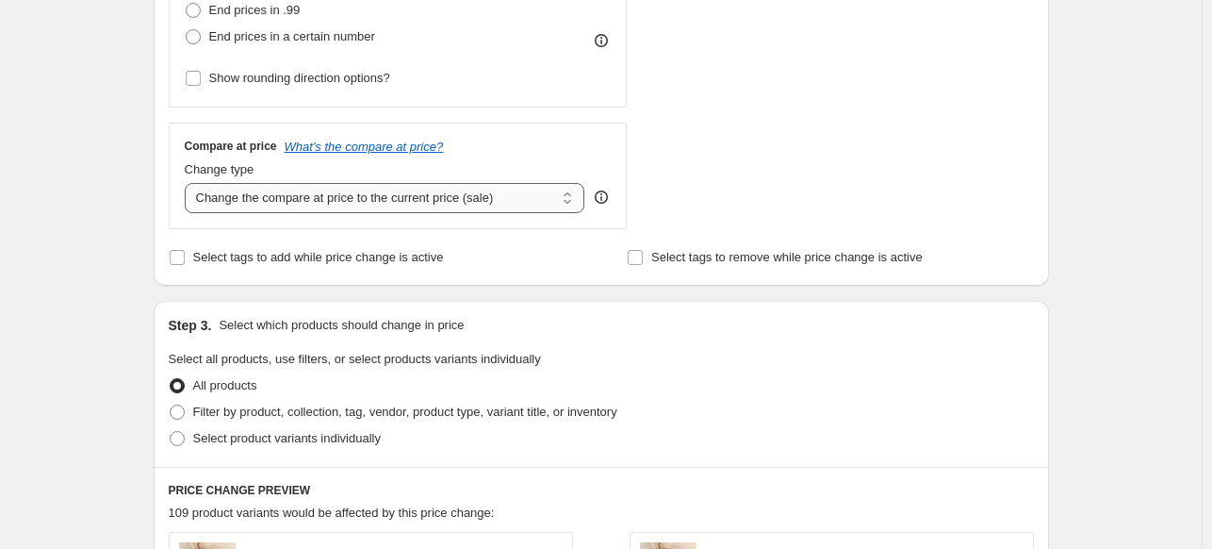
click at [347, 195] on select "Change the compare at price to the current price (sale) Change the compare at p…" at bounding box center [385, 198] width 401 height 30
select select "percentage"
click at [189, 183] on select "Change the compare at price to the current price (sale) Change the compare at p…" at bounding box center [385, 198] width 401 height 30
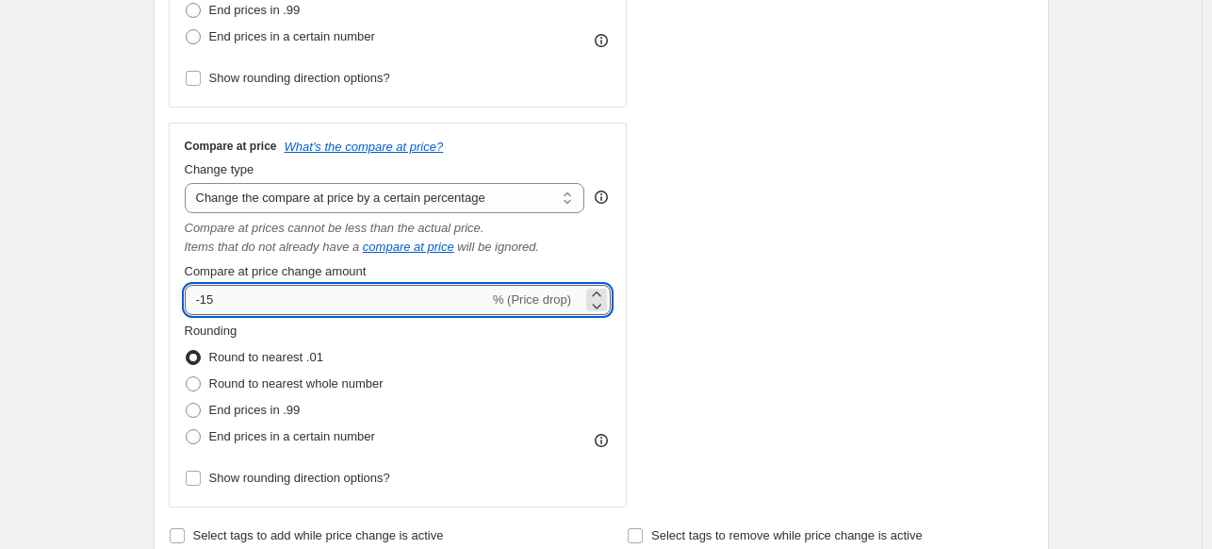
click at [374, 308] on input "-15" at bounding box center [337, 300] width 305 height 30
type input "-1"
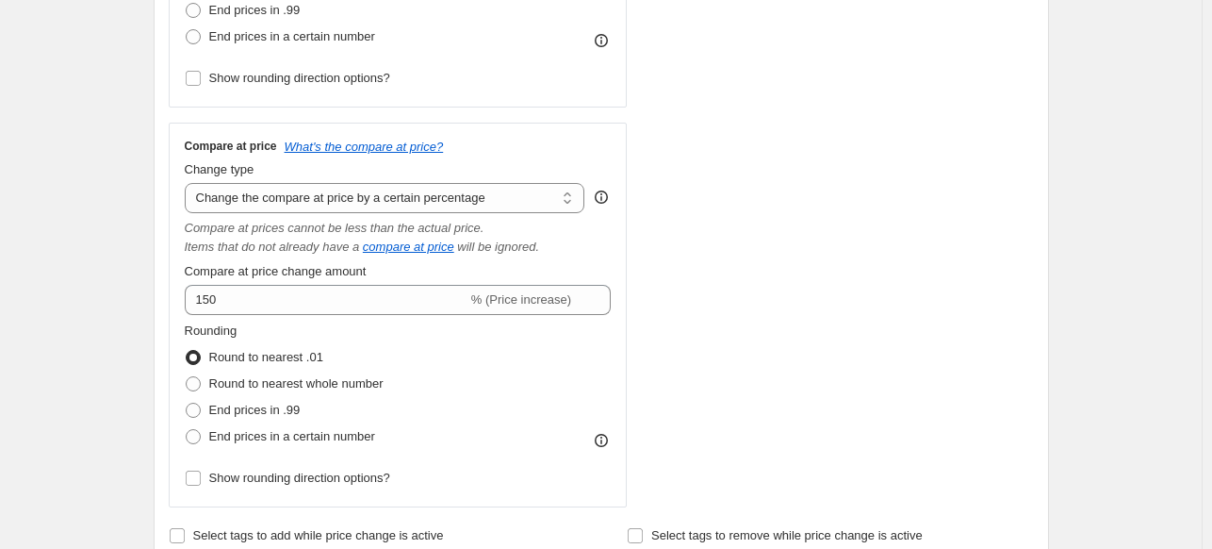
click at [91, 259] on div "Create new price [MEDICAL_DATA]. This page is ready Create new price [MEDICAL_D…" at bounding box center [601, 504] width 1202 height 2169
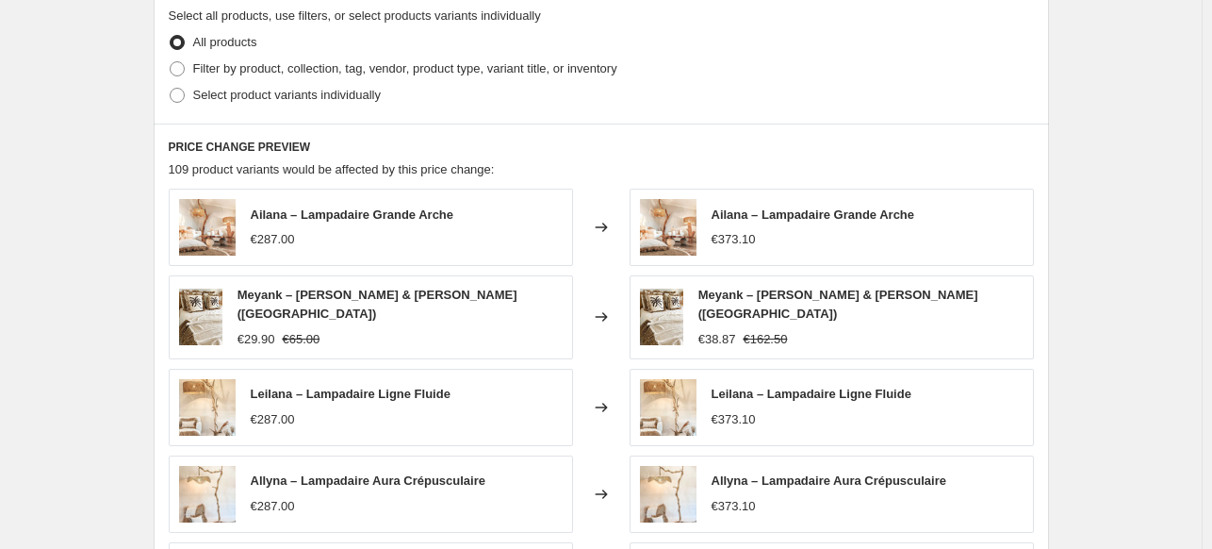
scroll to position [1548, 0]
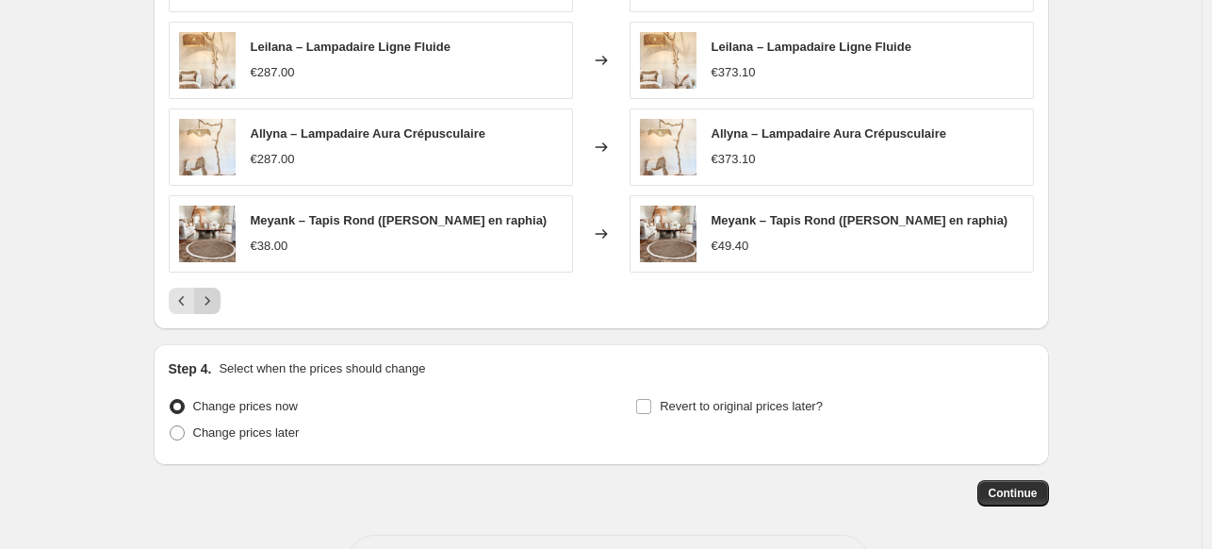
click at [211, 297] on icon "Next" at bounding box center [207, 300] width 19 height 19
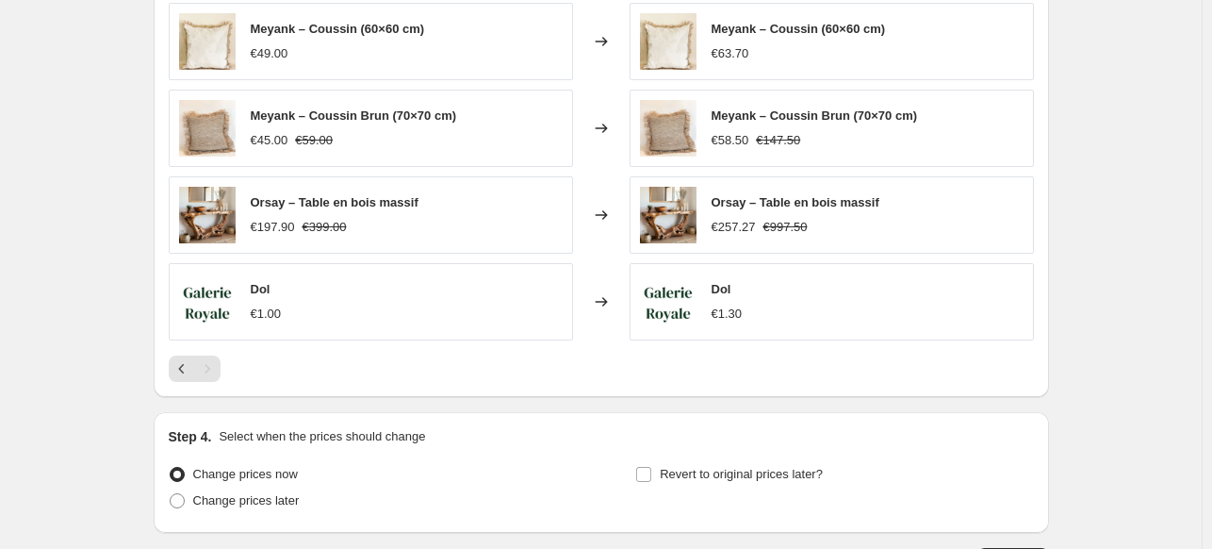
scroll to position [1388, 0]
click at [175, 363] on button "Previous" at bounding box center [182, 367] width 26 height 26
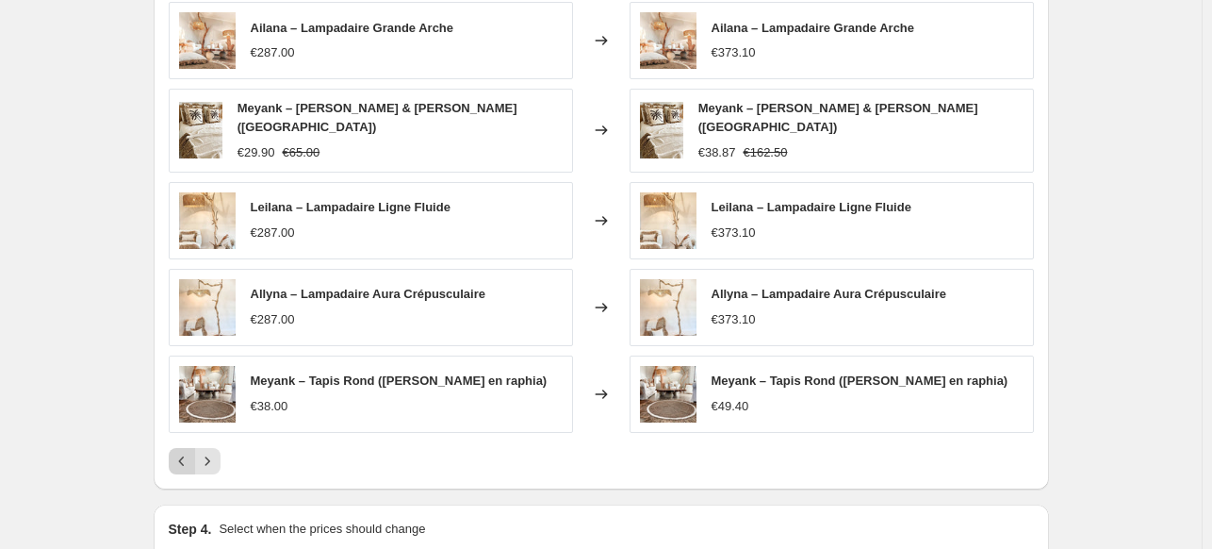
click at [183, 455] on icon "Previous" at bounding box center [182, 461] width 19 height 19
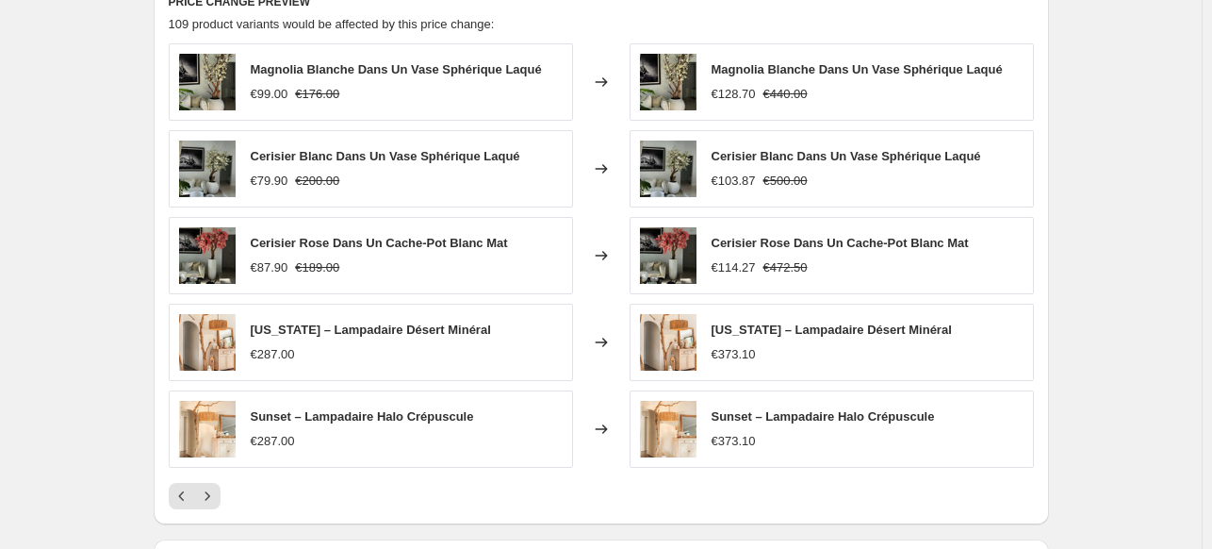
scroll to position [1347, 0]
click at [185, 493] on icon "Previous" at bounding box center [182, 495] width 19 height 19
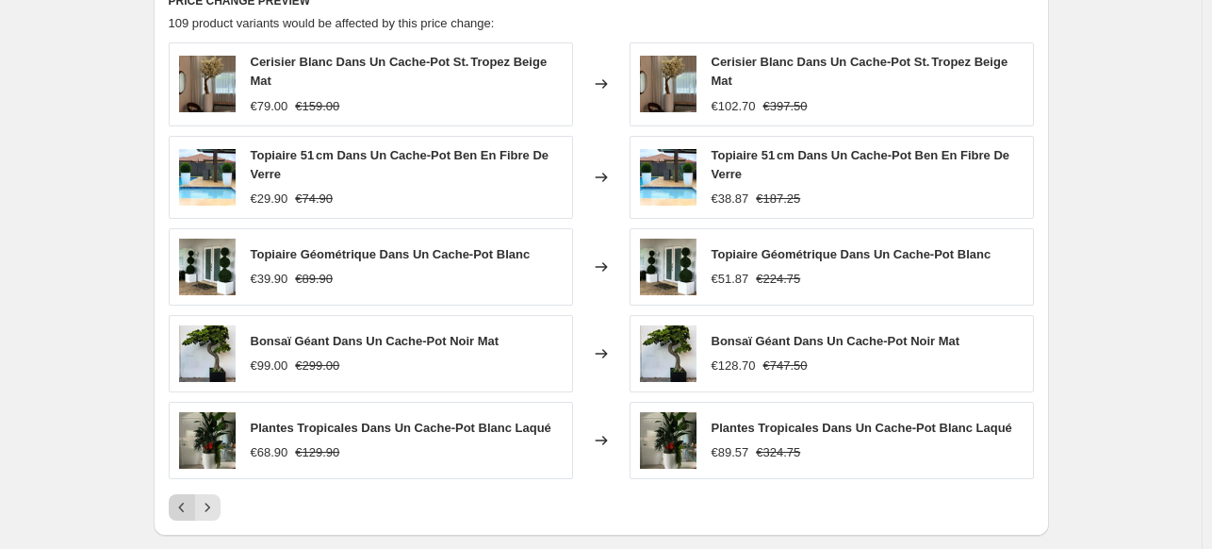
click at [185, 498] on icon "Previous" at bounding box center [182, 507] width 19 height 19
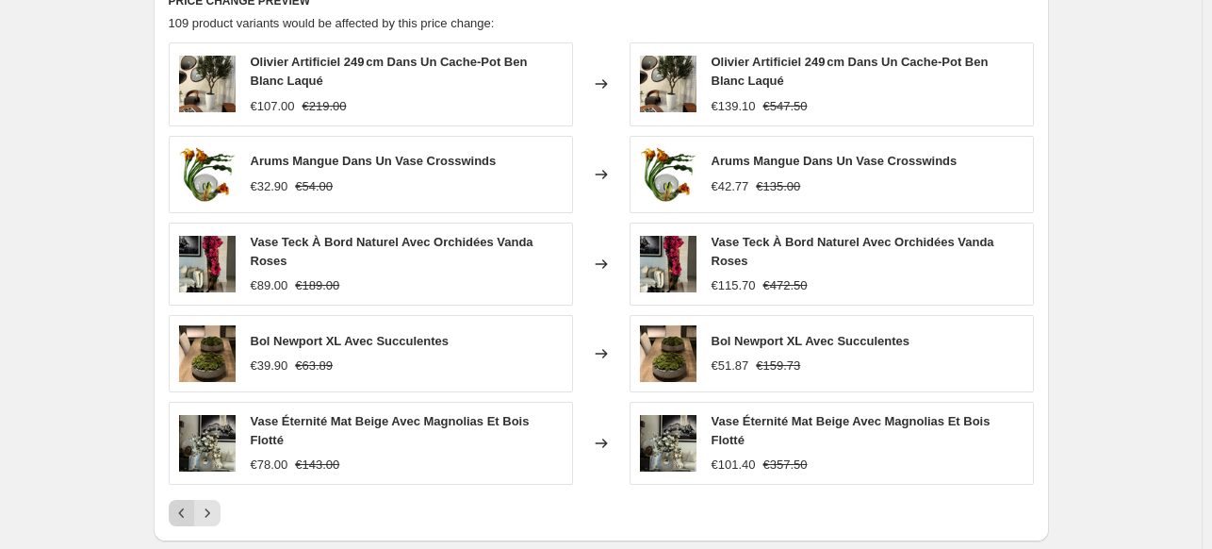
click at [185, 503] on icon "Previous" at bounding box center [182, 512] width 19 height 19
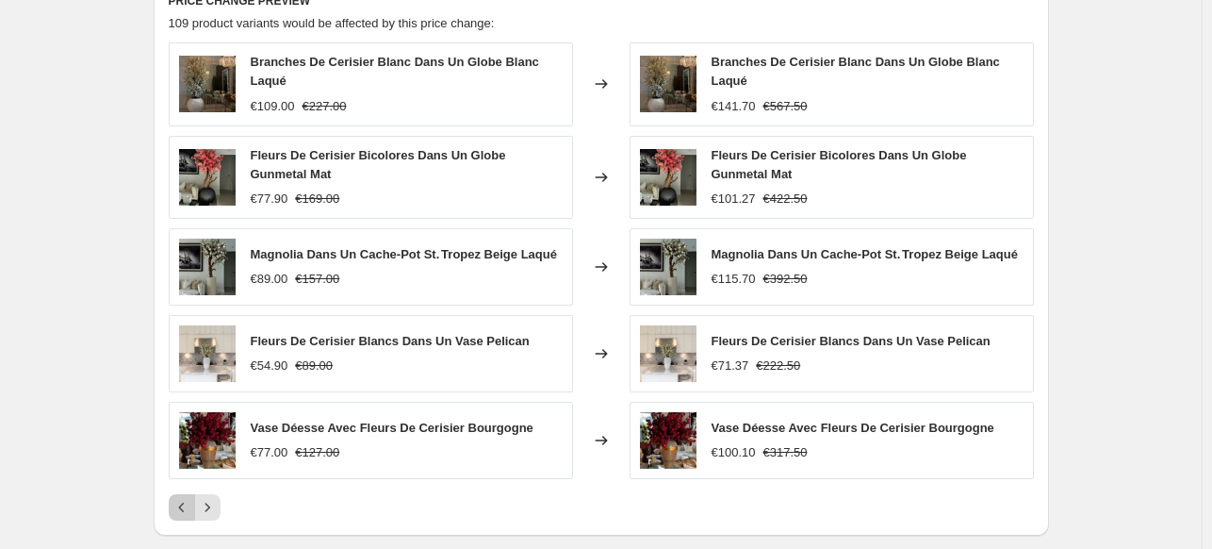
click at [185, 494] on button "Previous" at bounding box center [182, 507] width 26 height 26
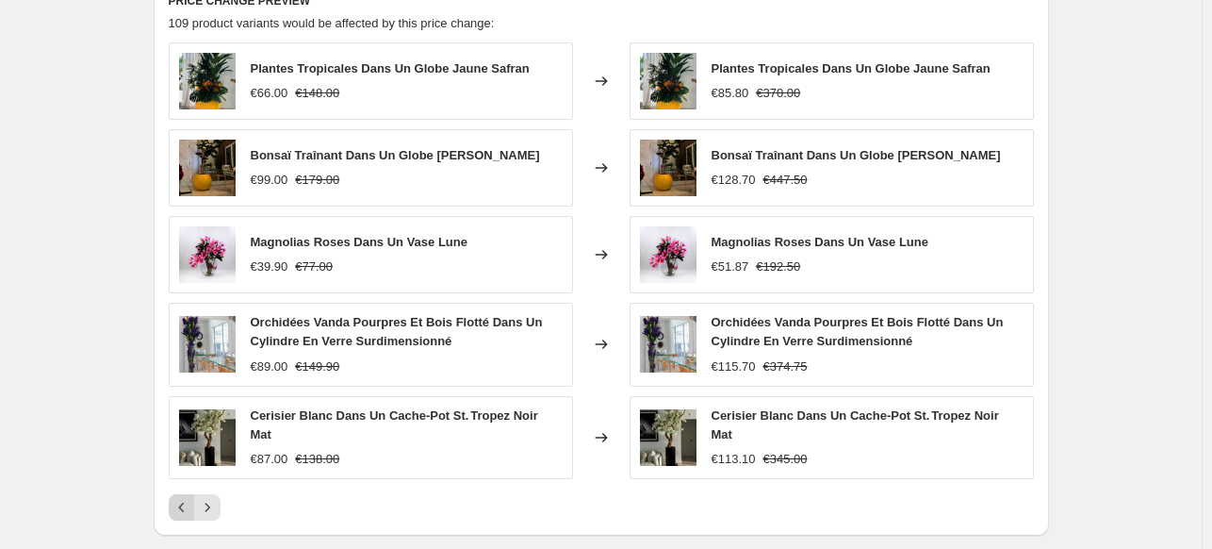
click at [185, 498] on icon "Previous" at bounding box center [182, 507] width 19 height 19
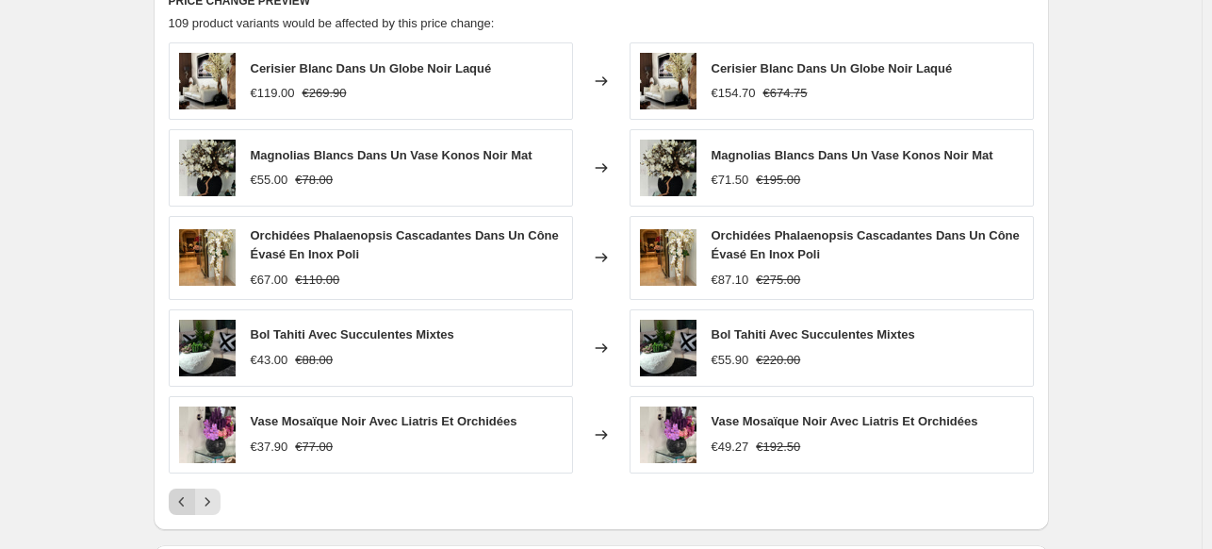
click at [185, 493] on icon "Previous" at bounding box center [182, 501] width 19 height 19
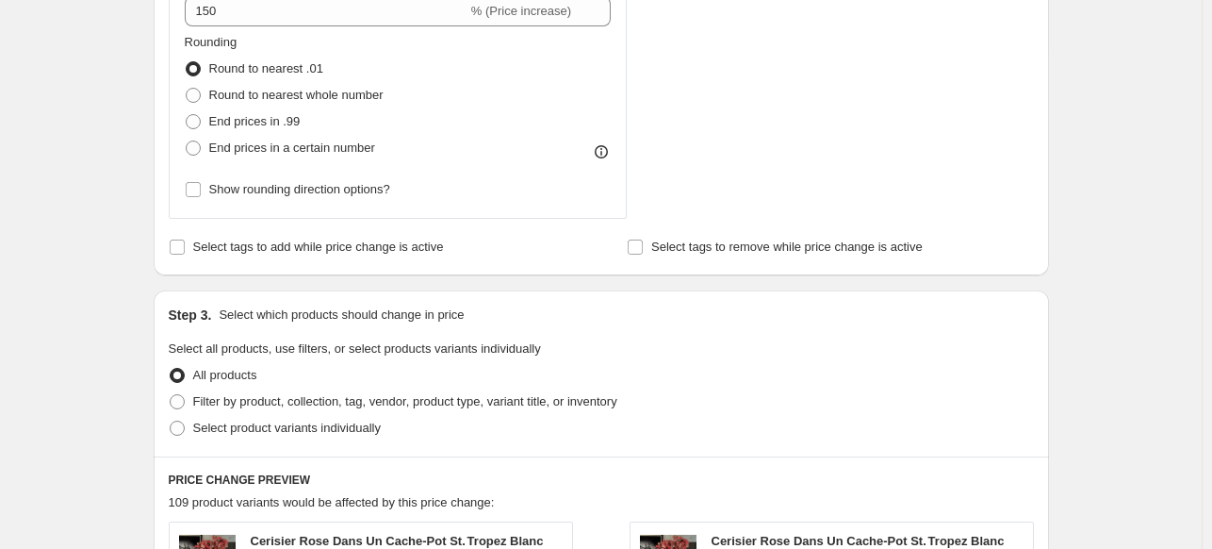
scroll to position [853, 0]
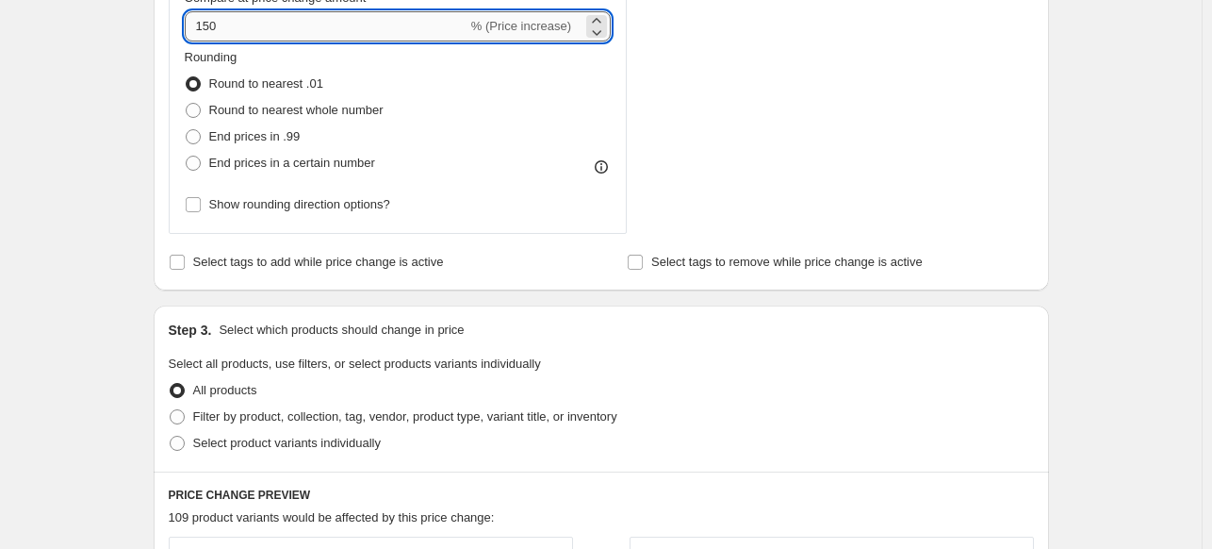
click at [256, 29] on input "150" at bounding box center [326, 26] width 283 height 30
type input "100"
click at [69, 130] on div "Create new price [MEDICAL_DATA]. This page is ready Create new price [MEDICAL_D…" at bounding box center [601, 234] width 1202 height 2175
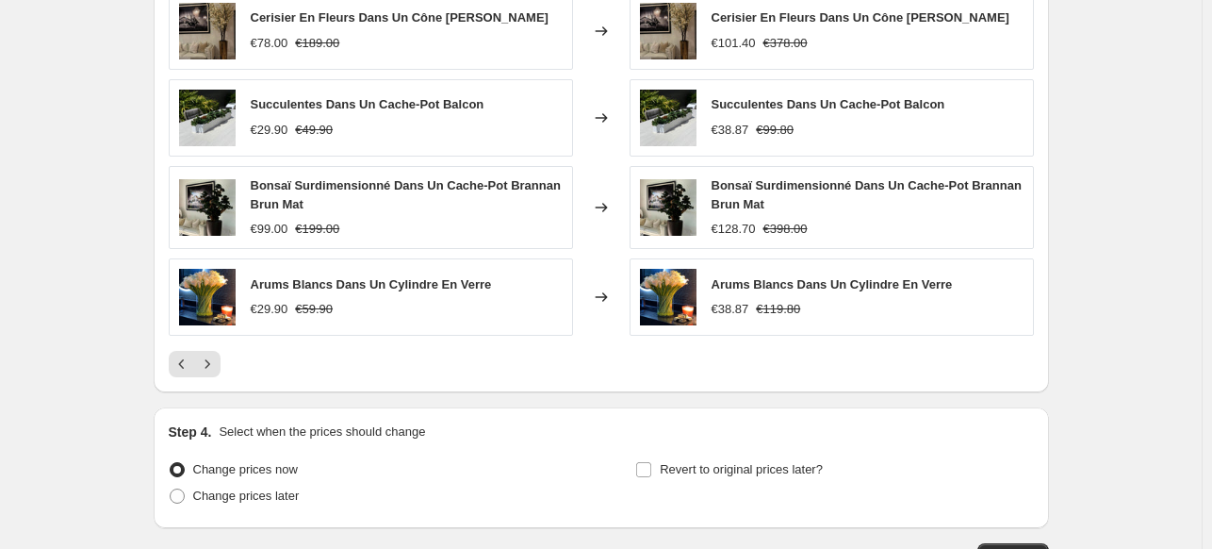
scroll to position [1490, 0]
click at [180, 357] on icon "Previous" at bounding box center [182, 364] width 19 height 19
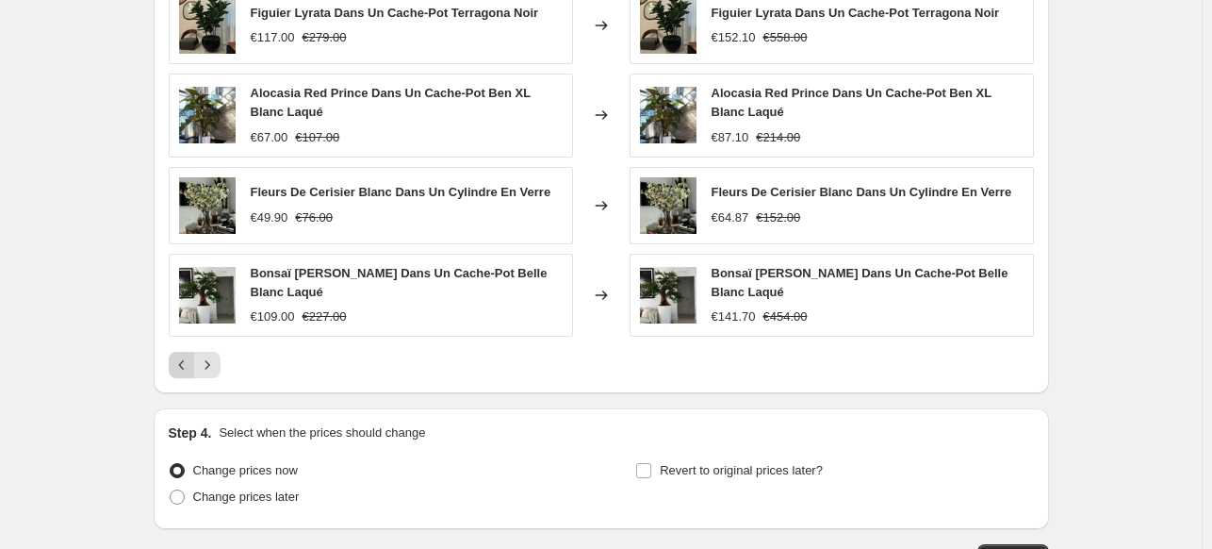
click at [188, 361] on icon "Previous" at bounding box center [182, 364] width 19 height 19
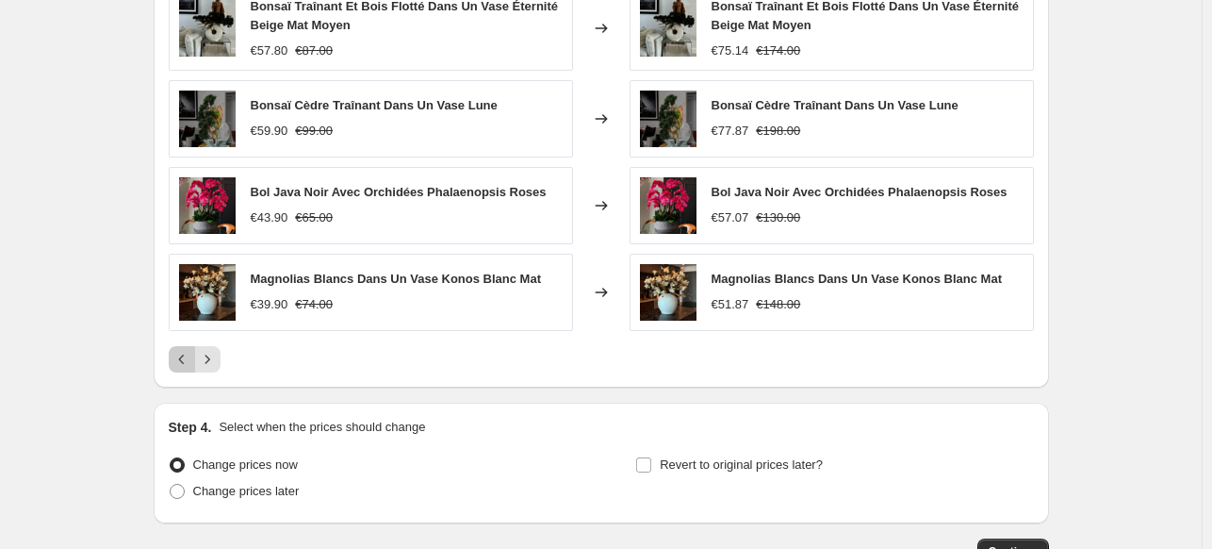
click at [188, 361] on icon "Previous" at bounding box center [182, 359] width 19 height 19
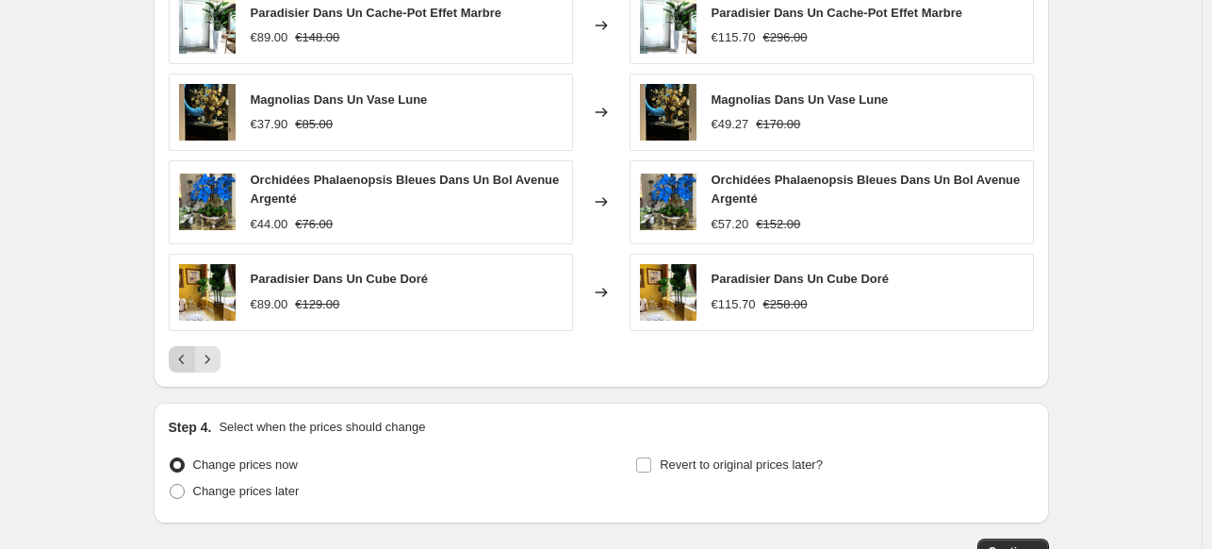
click at [188, 361] on icon "Previous" at bounding box center [182, 359] width 19 height 19
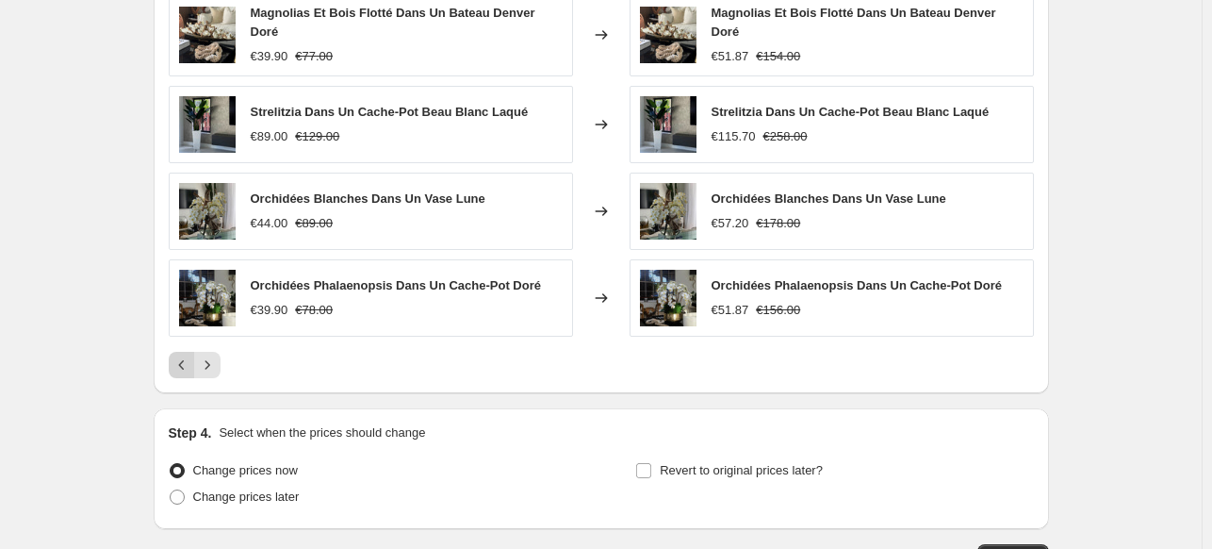
click at [188, 361] on icon "Previous" at bounding box center [182, 364] width 19 height 19
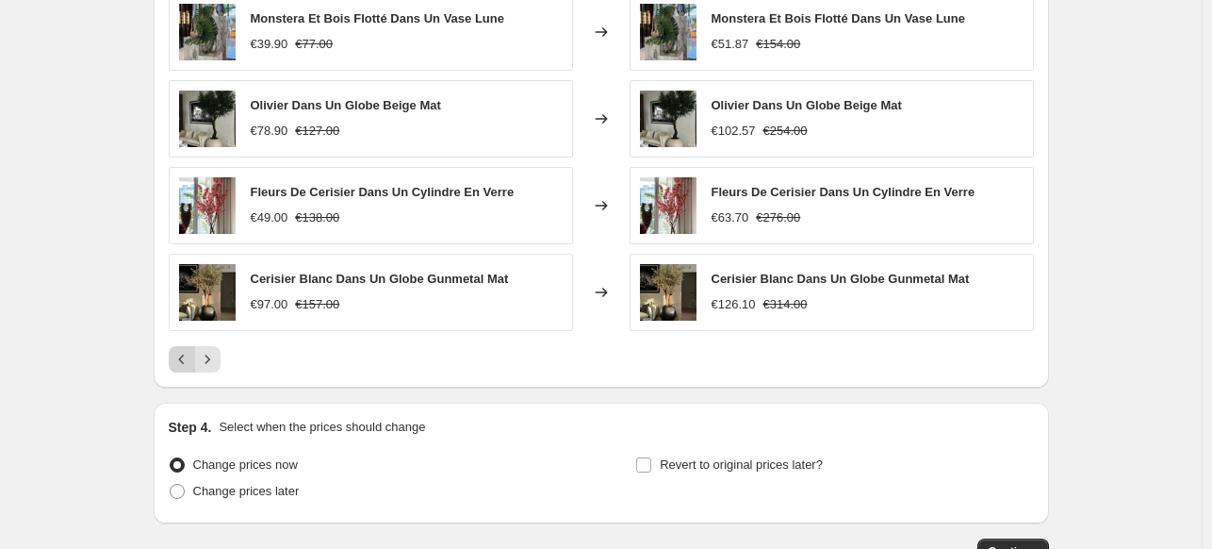
click at [188, 361] on icon "Previous" at bounding box center [182, 359] width 19 height 19
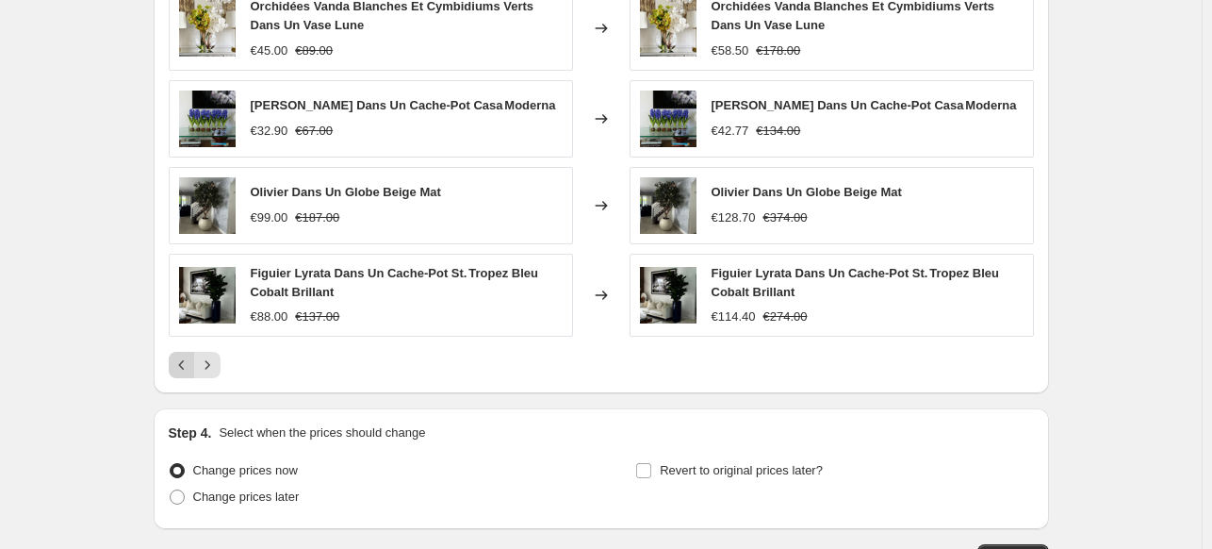
click at [188, 361] on icon "Previous" at bounding box center [182, 364] width 19 height 19
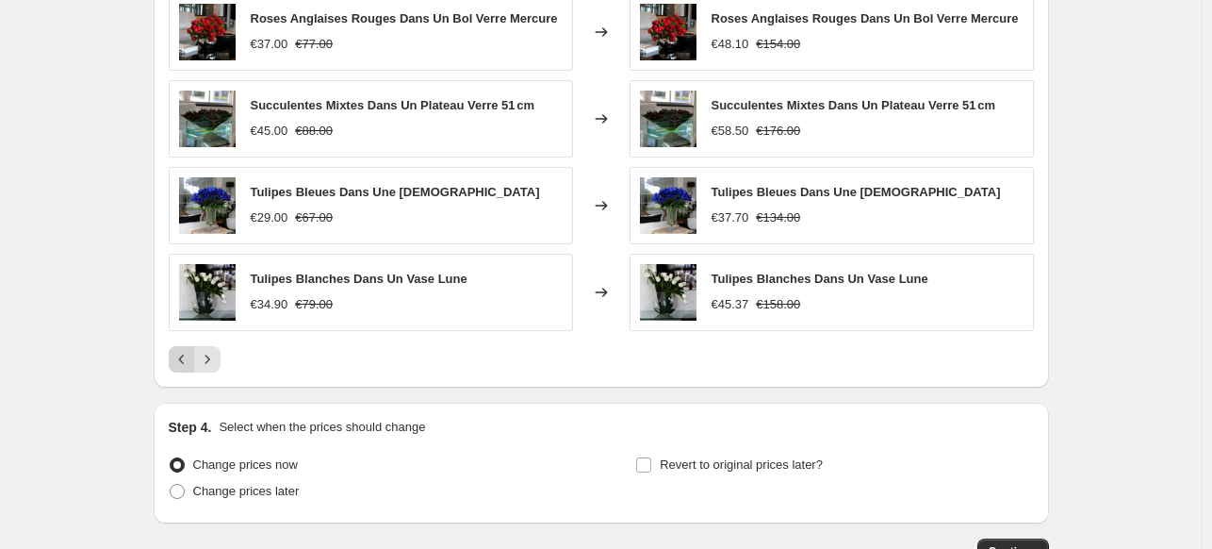
click at [188, 361] on button "Previous" at bounding box center [182, 359] width 26 height 26
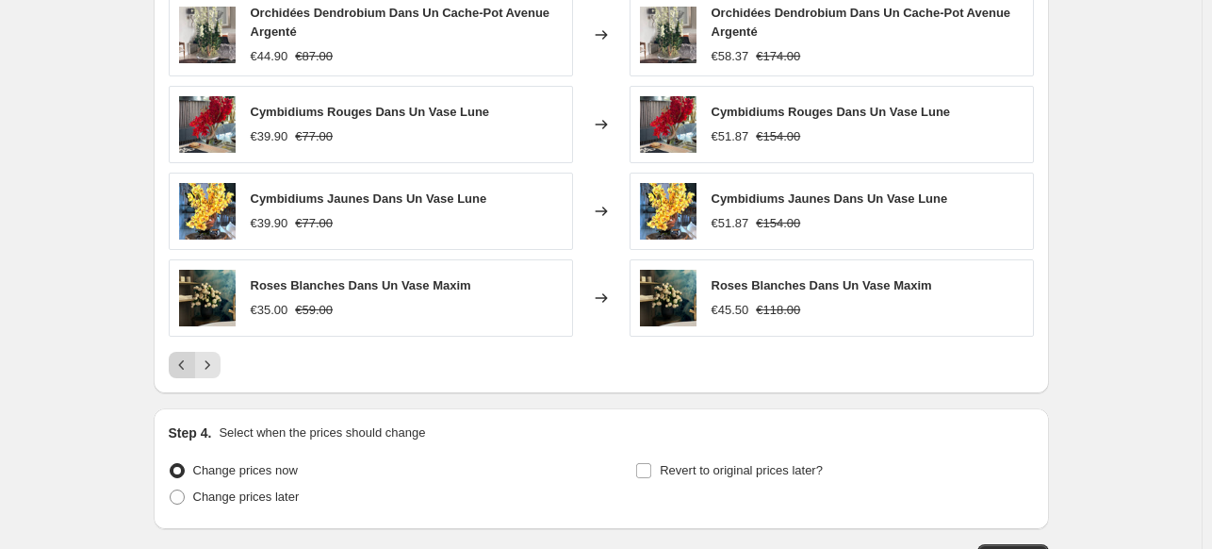
click at [188, 361] on icon "Previous" at bounding box center [182, 364] width 19 height 19
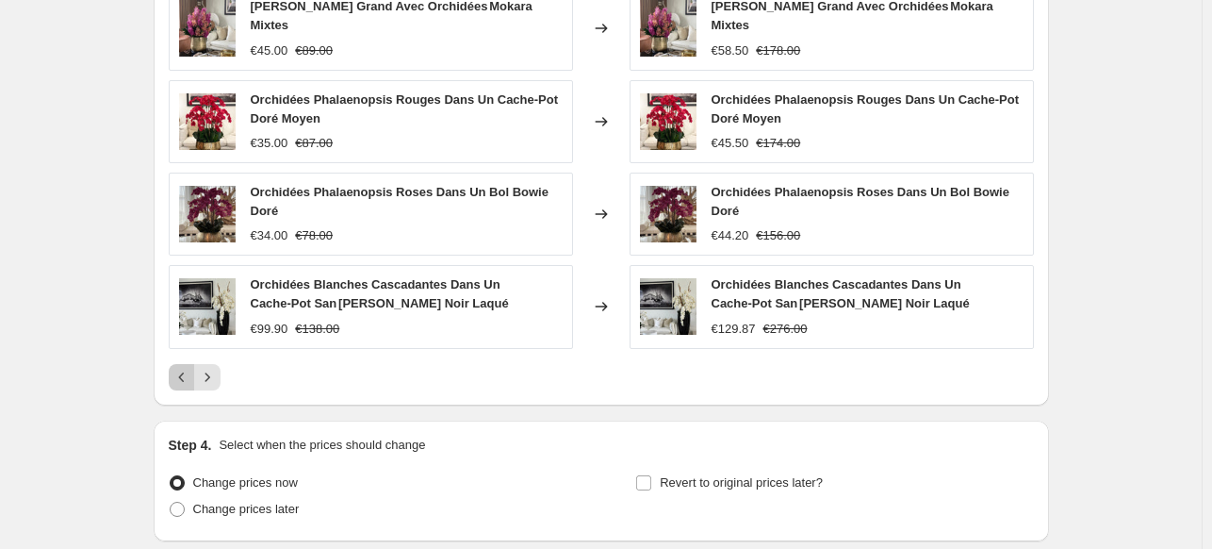
click at [188, 368] on icon "Previous" at bounding box center [182, 377] width 19 height 19
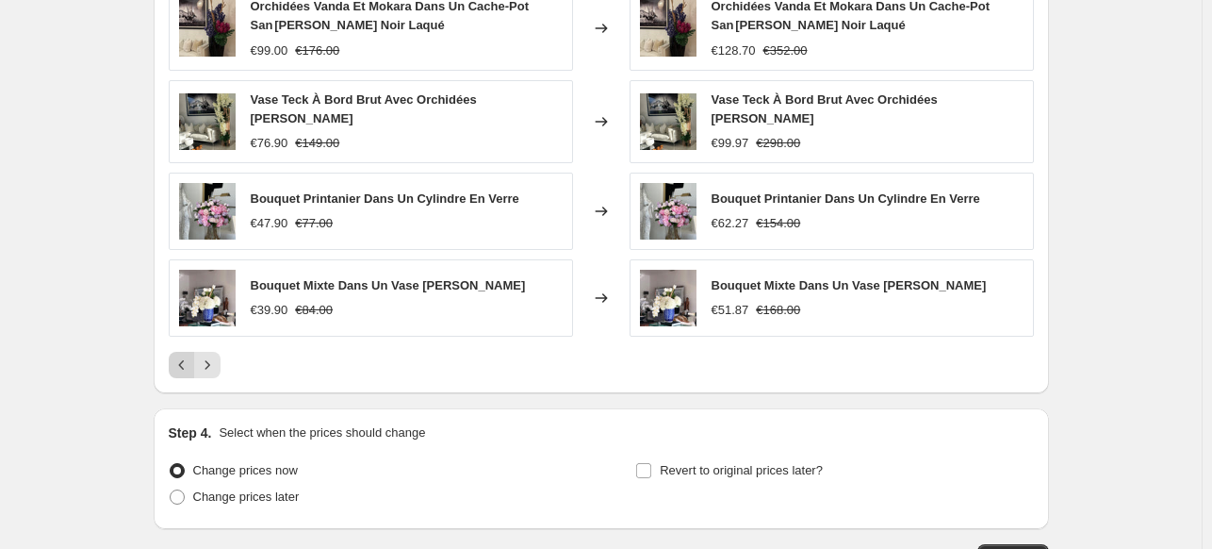
click at [188, 361] on icon "Previous" at bounding box center [182, 364] width 19 height 19
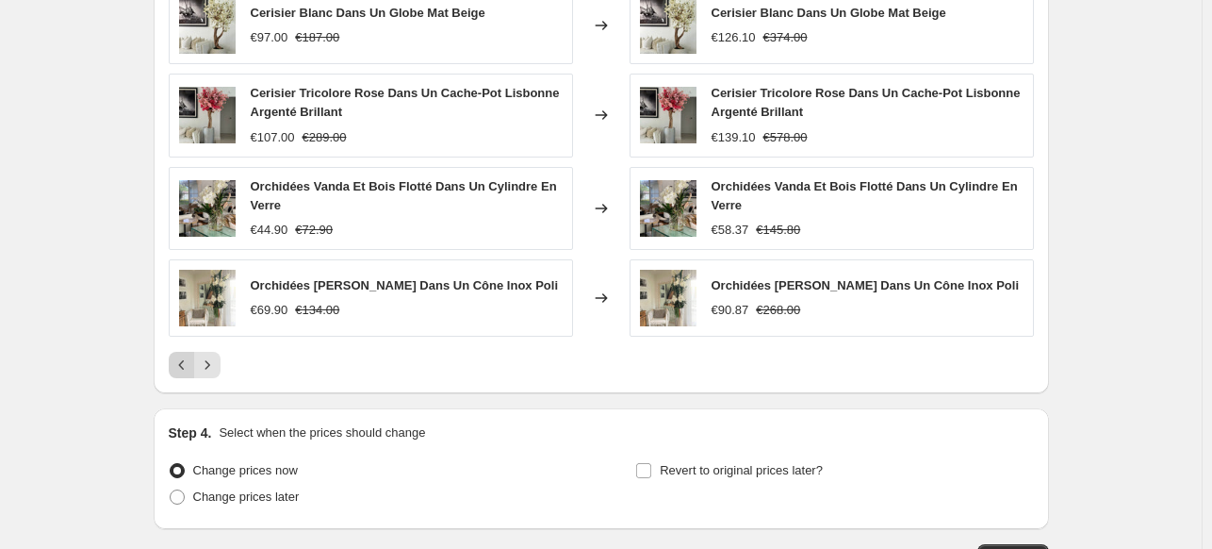
click at [188, 361] on icon "Previous" at bounding box center [182, 364] width 19 height 19
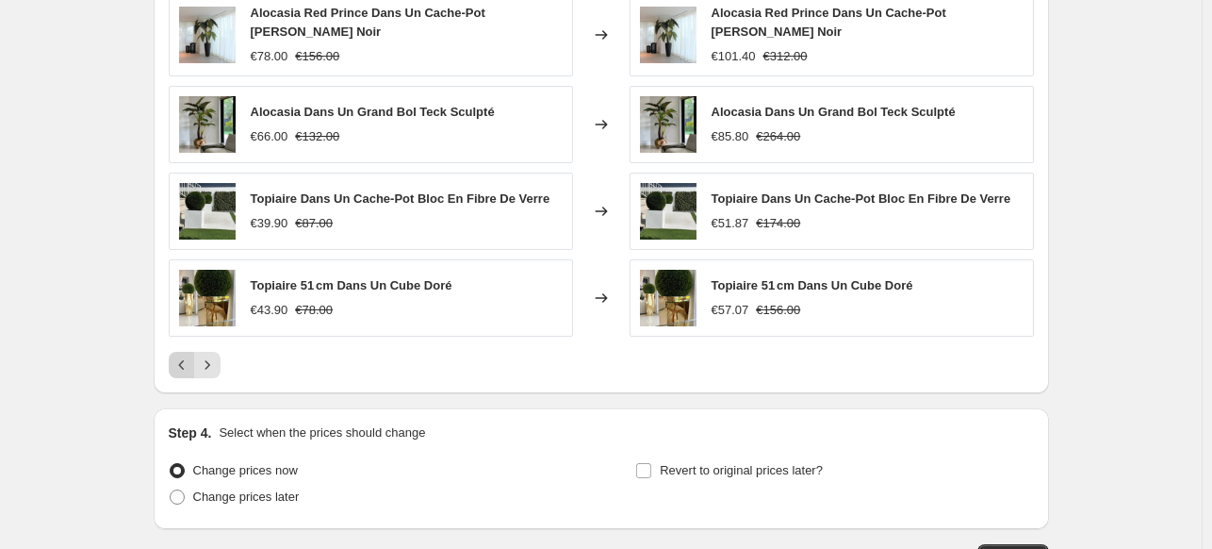
click at [188, 361] on icon "Previous" at bounding box center [182, 364] width 19 height 19
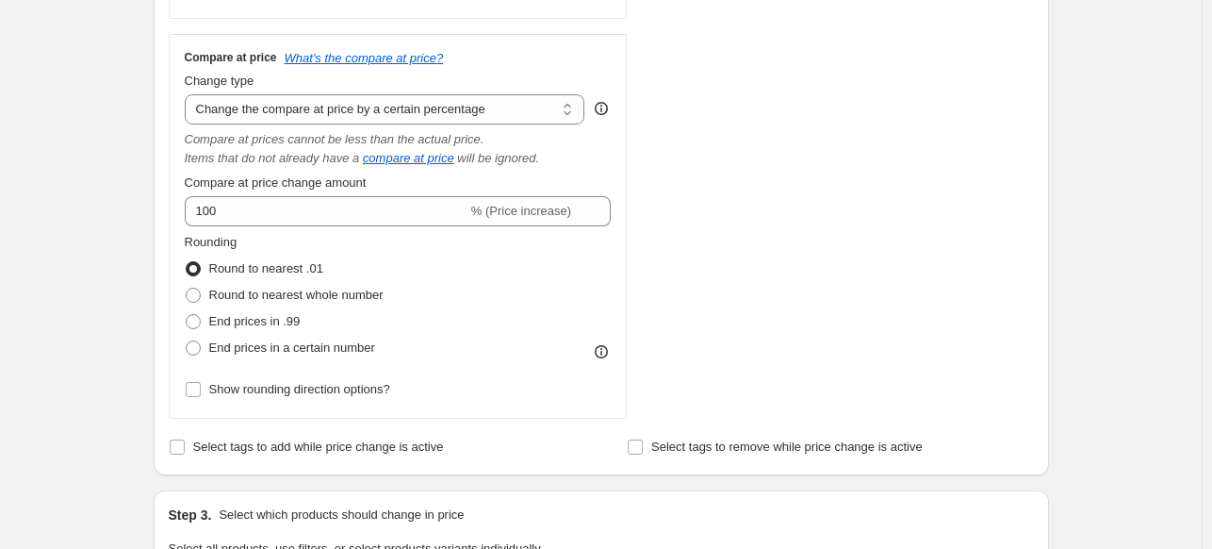
scroll to position [650, 0]
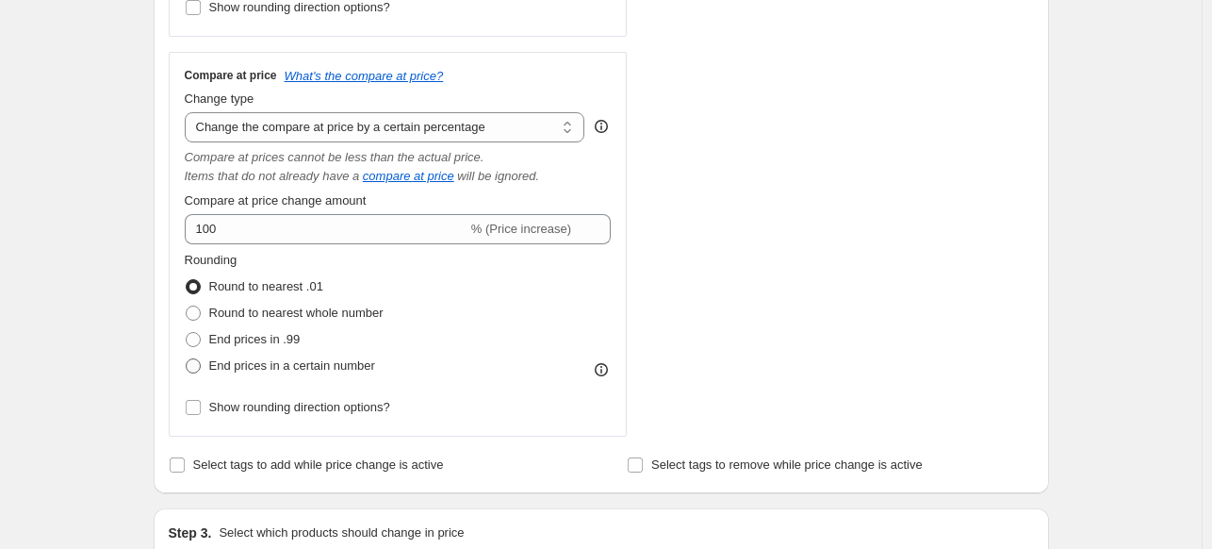
click at [198, 369] on span at bounding box center [193, 365] width 15 height 15
click at [187, 359] on input "End prices in a certain number" at bounding box center [186, 358] width 1 height 1
radio input "true"
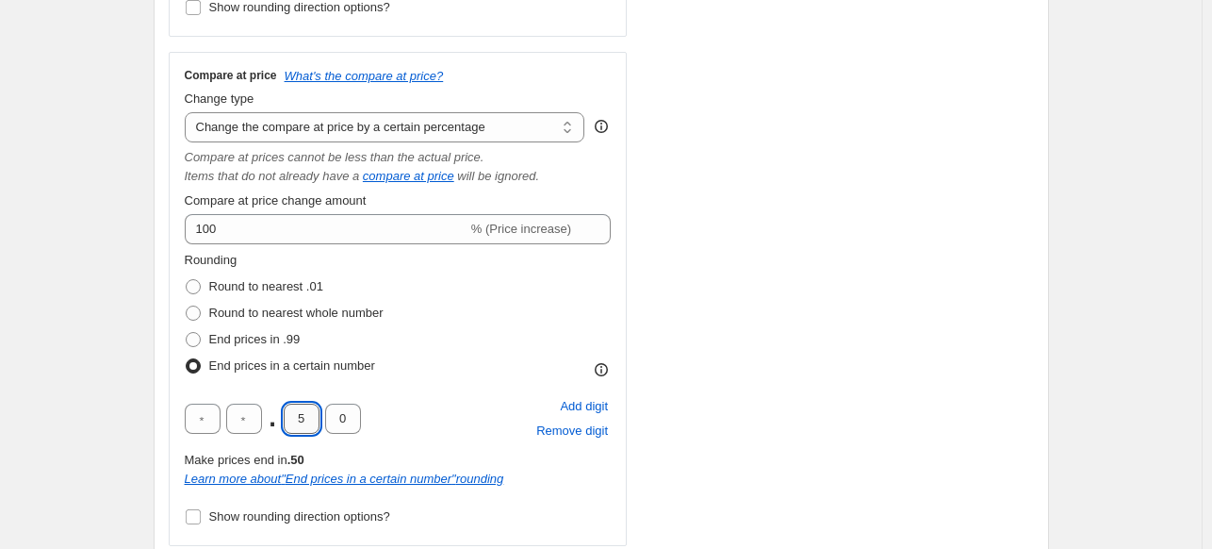
click at [313, 421] on input "5" at bounding box center [302, 418] width 36 height 30
type input "9"
click at [764, 422] on div "STOREFRONT EXAMPLE Sculpture Main Cœur Coloré €19.00 Changed to Sculpture Main …" at bounding box center [848, 120] width 372 height 849
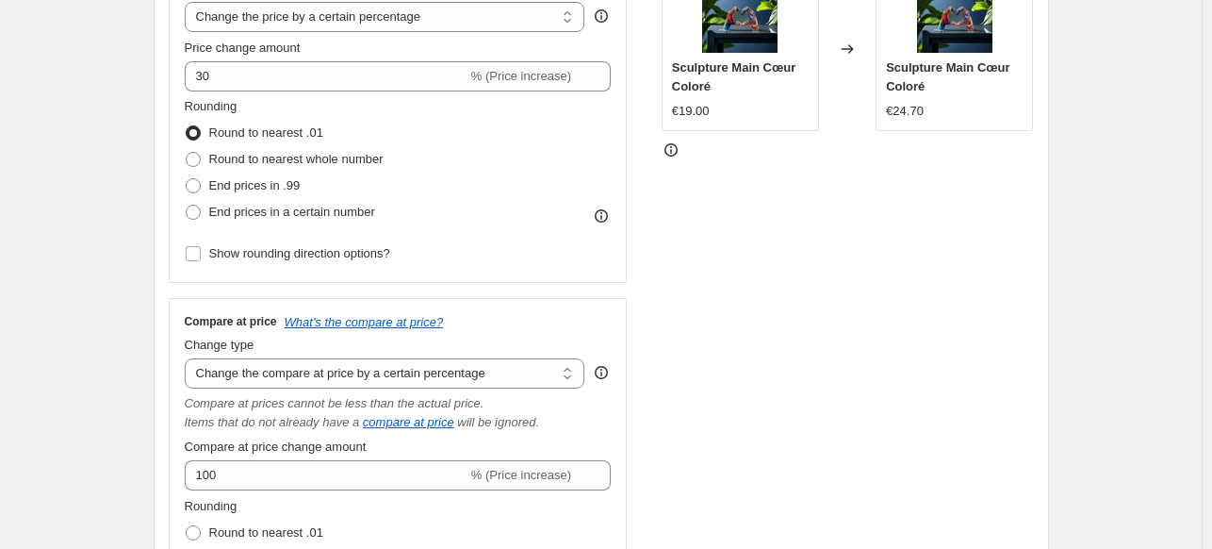
scroll to position [361, 0]
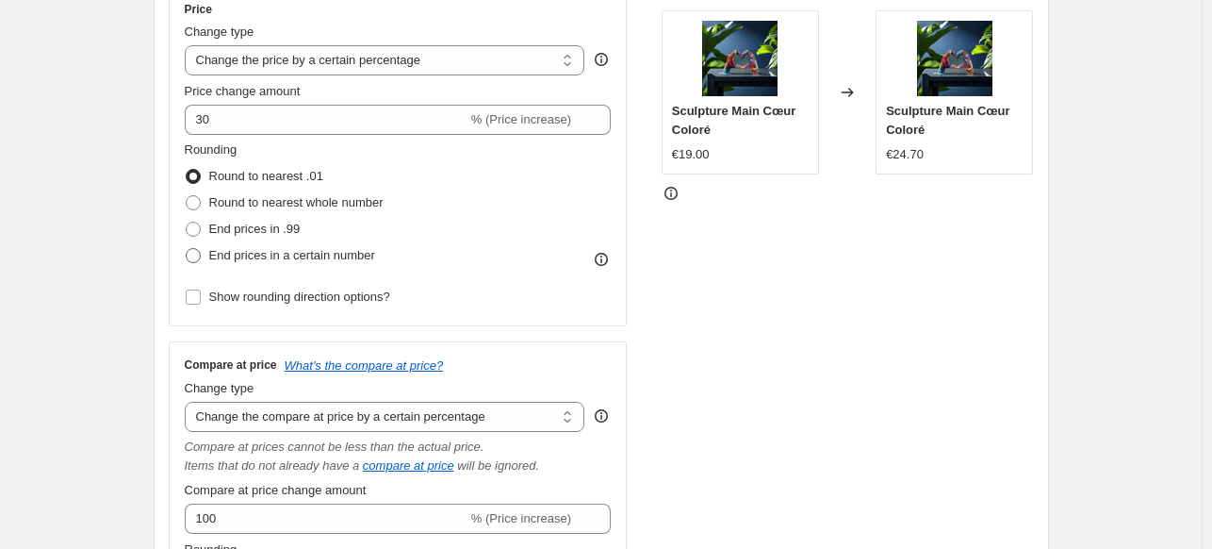
click at [197, 258] on span at bounding box center [193, 255] width 15 height 15
click at [187, 249] on input "End prices in a certain number" at bounding box center [186, 248] width 1 height 1
radio input "true"
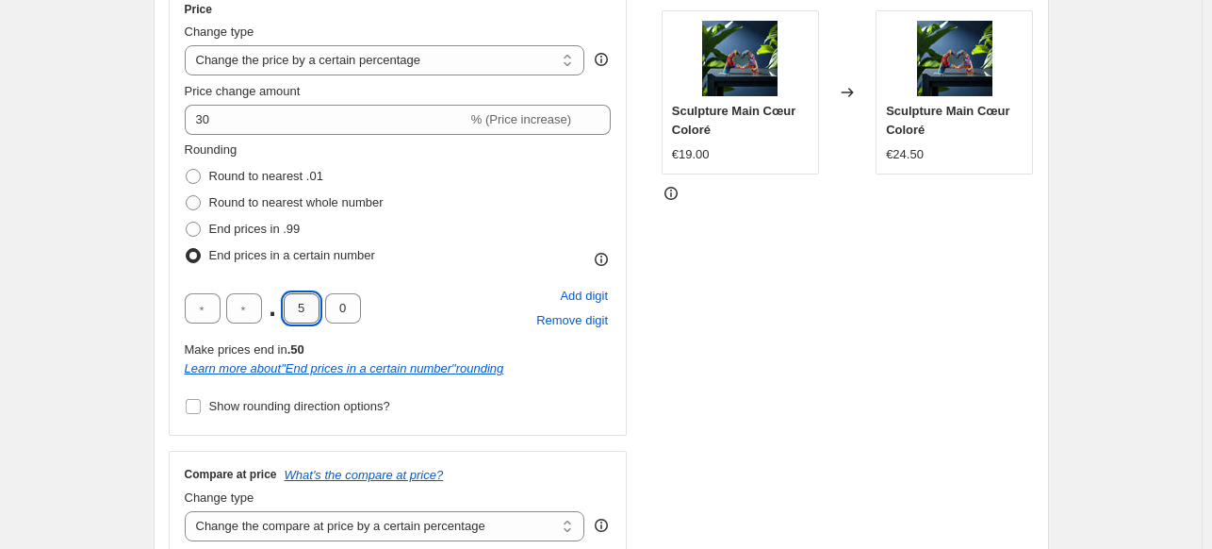
click at [311, 311] on input "5" at bounding box center [302, 308] width 36 height 30
type input "9"
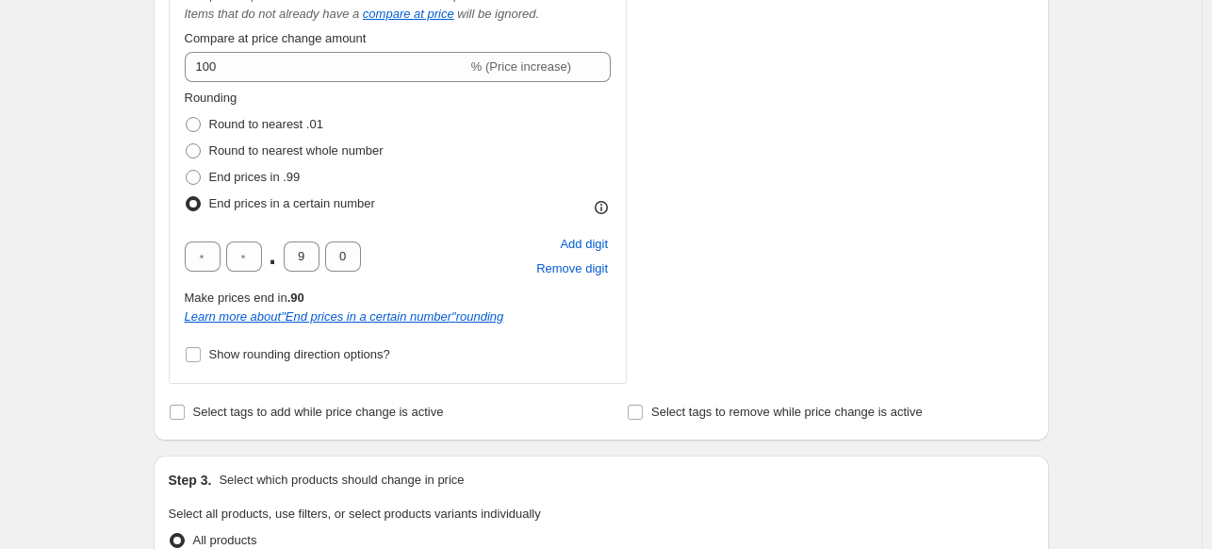
scroll to position [920, 0]
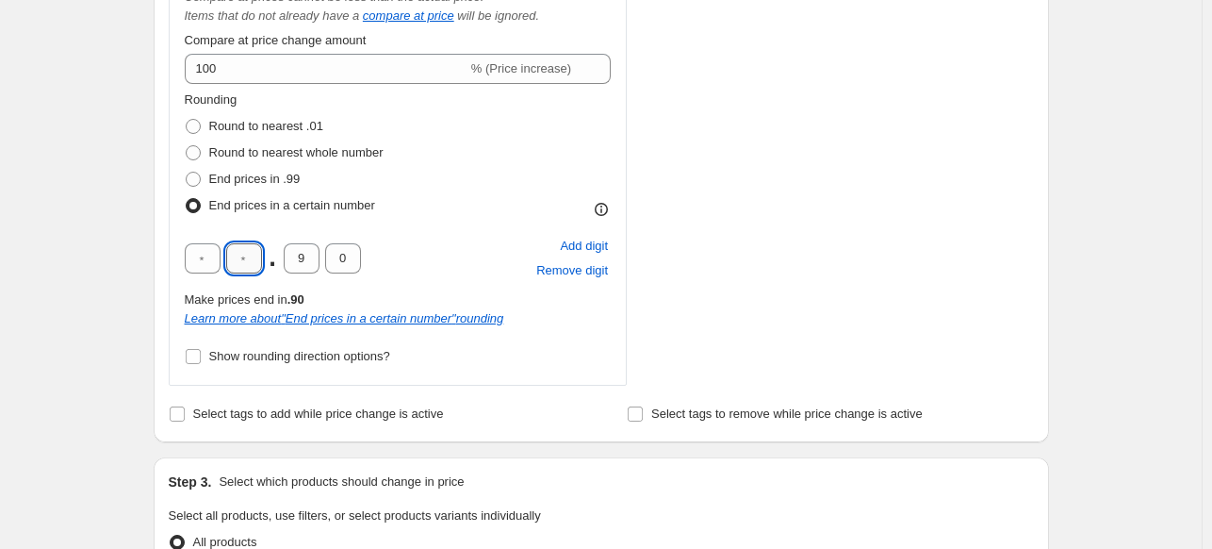
click at [250, 254] on input "text" at bounding box center [244, 258] width 36 height 30
type input "9"
click at [98, 250] on div "Create new price [MEDICAL_DATA]. This page is ready Create new price [MEDICAL_D…" at bounding box center [601, 274] width 1202 height 2388
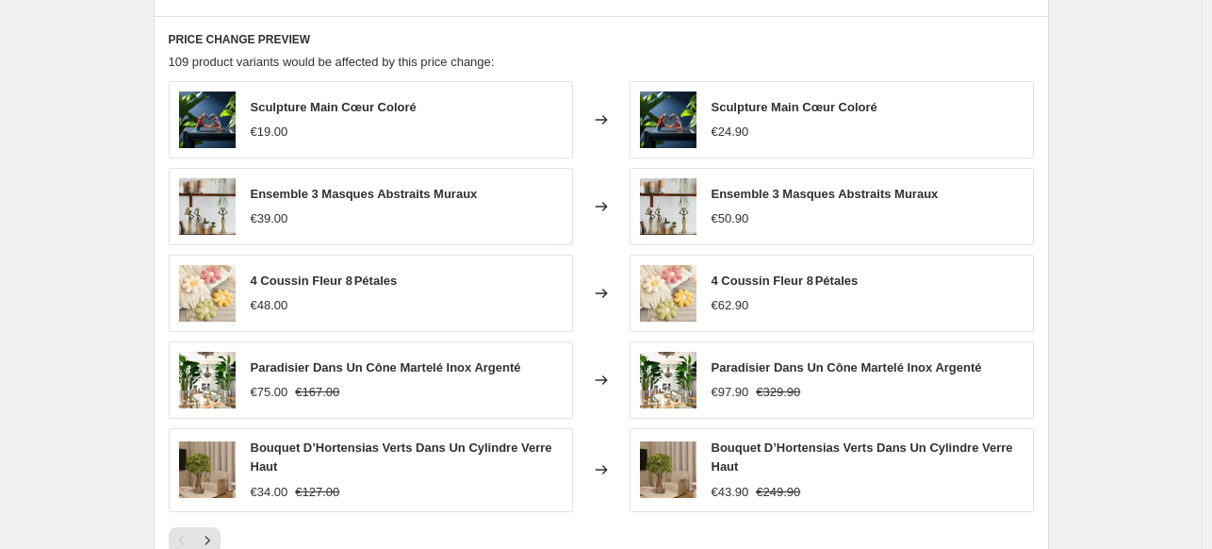
scroll to position [1526, 0]
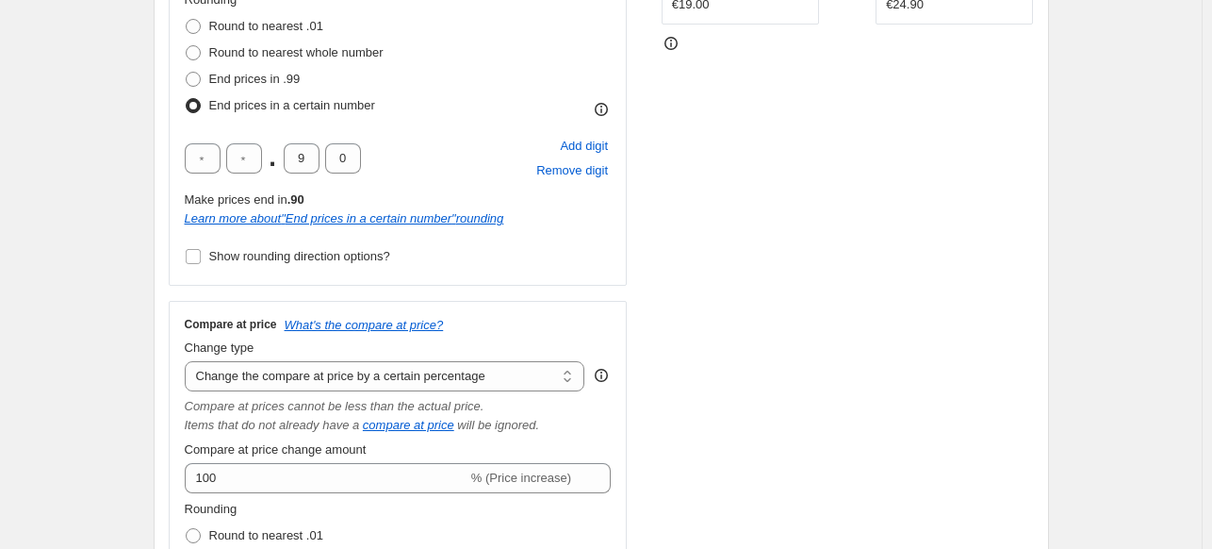
scroll to position [502, 0]
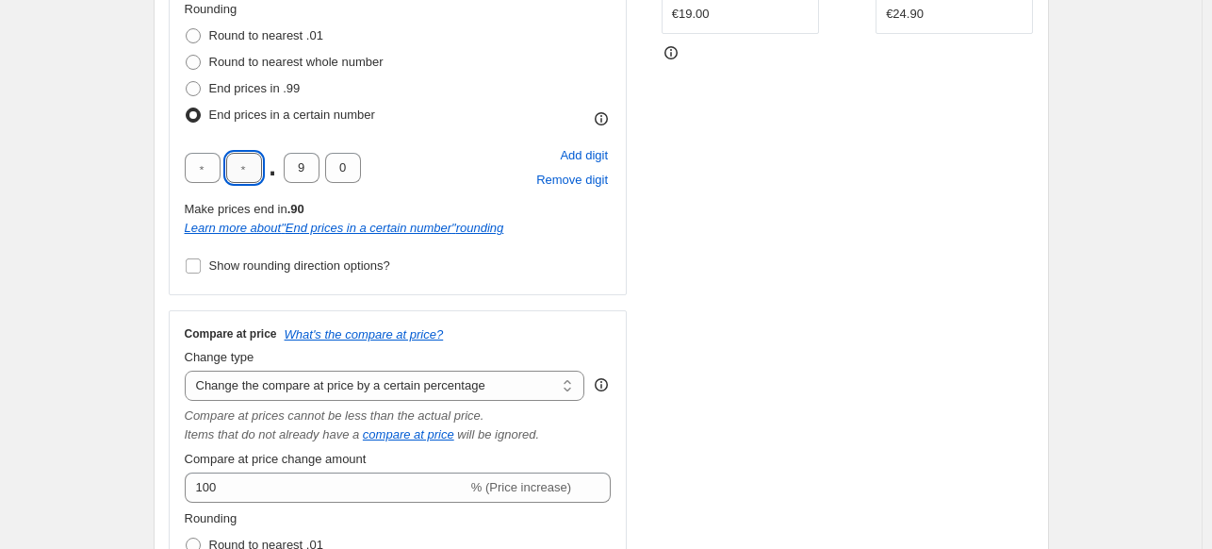
click at [246, 161] on input "text" at bounding box center [244, 168] width 36 height 30
type input "9"
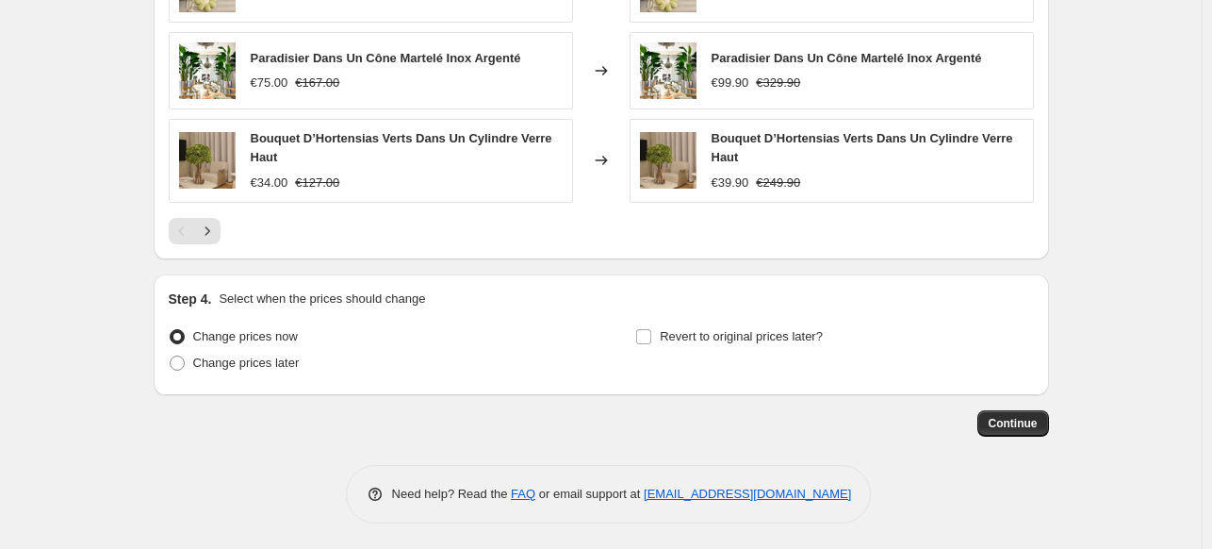
scroll to position [1836, 0]
click at [209, 229] on icon "Next" at bounding box center [207, 230] width 5 height 8
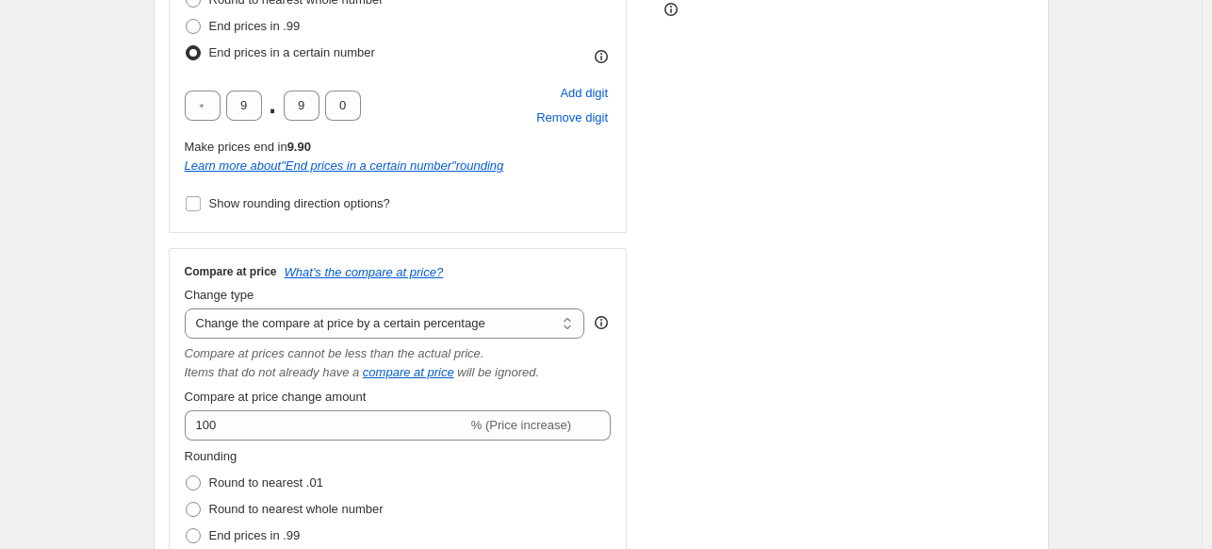
scroll to position [561, 0]
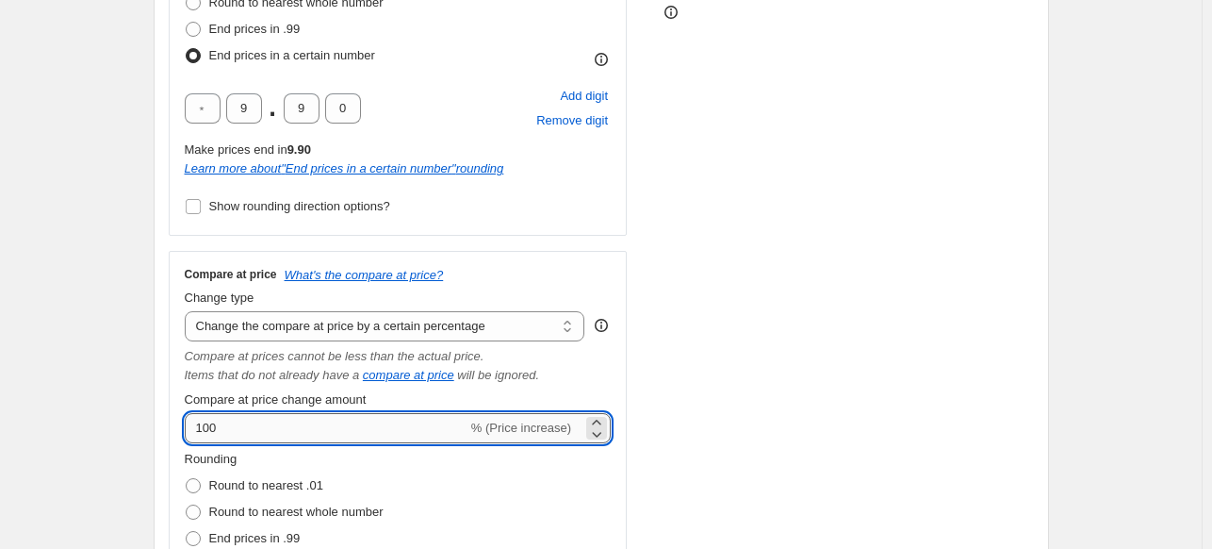
click at [272, 433] on input "100" at bounding box center [326, 428] width 283 height 30
type input "1"
type input "50"
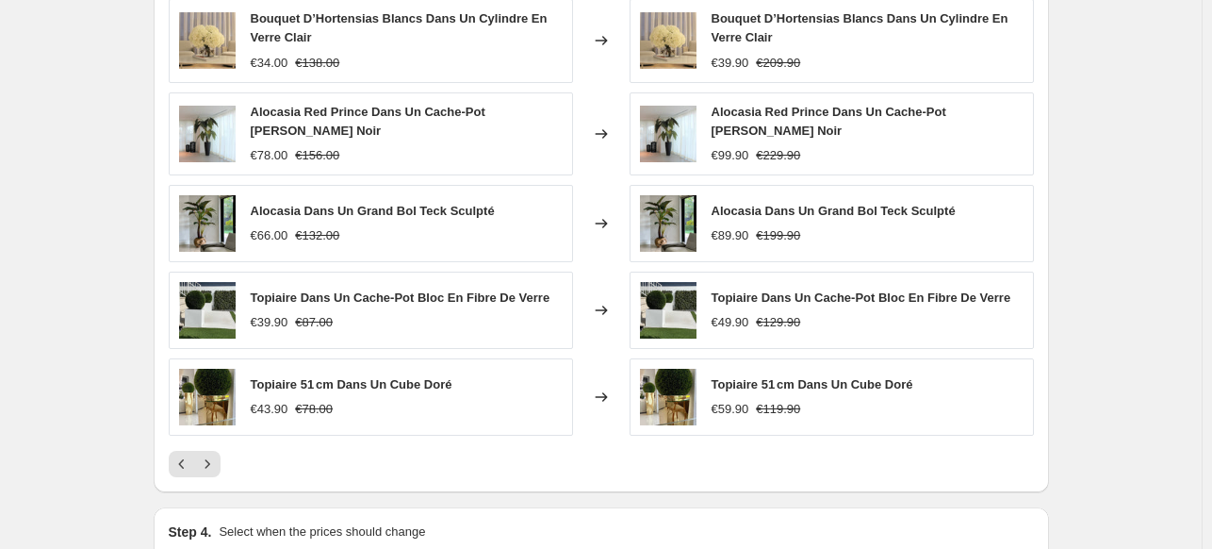
scroll to position [1605, 0]
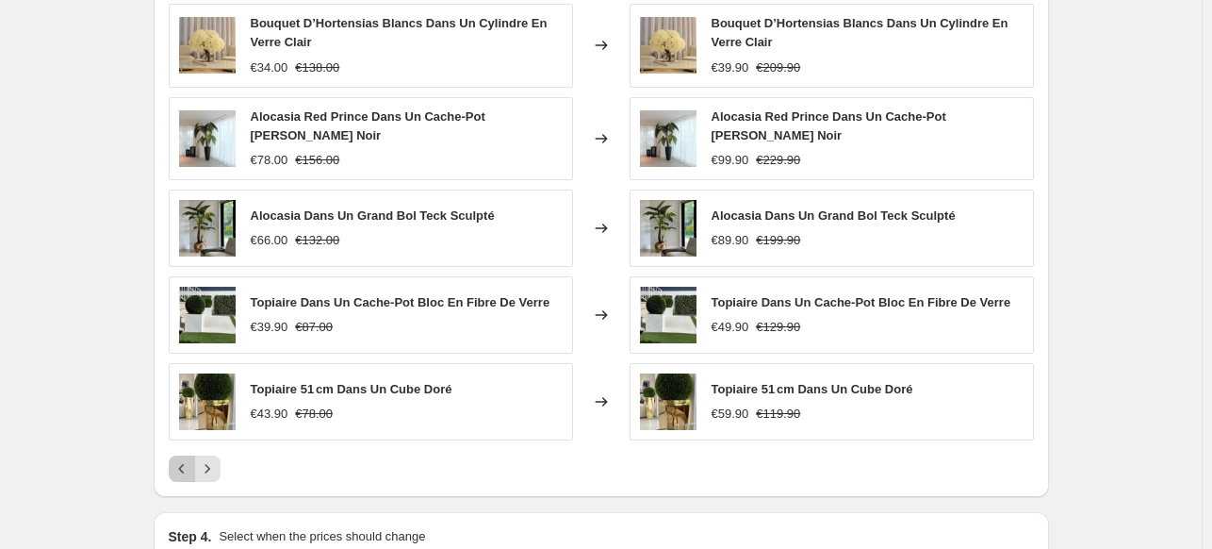
click at [184, 459] on icon "Previous" at bounding box center [182, 468] width 19 height 19
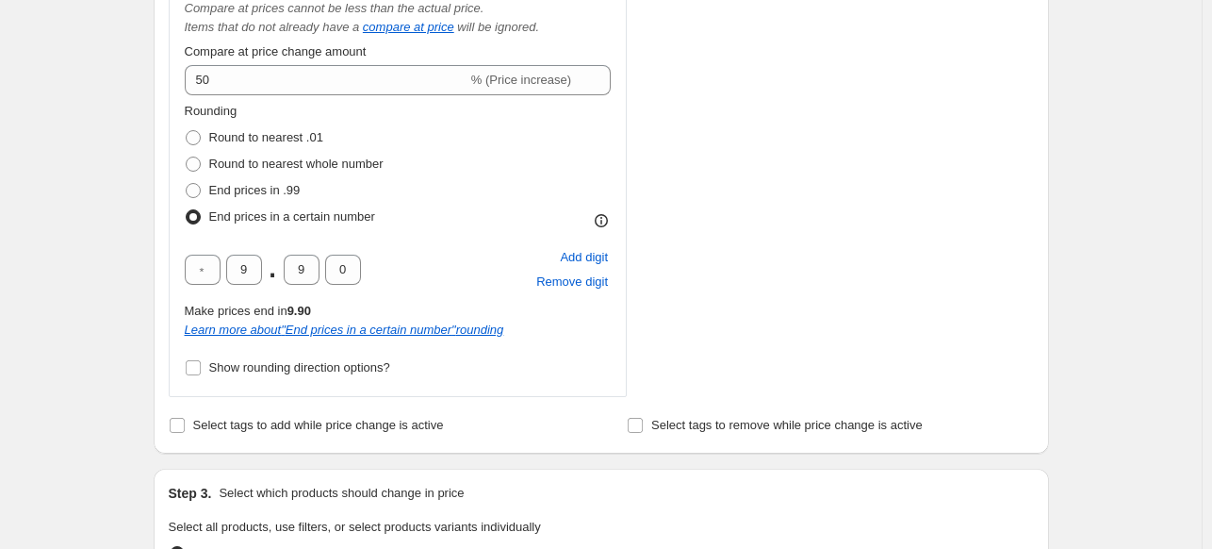
scroll to position [908, 0]
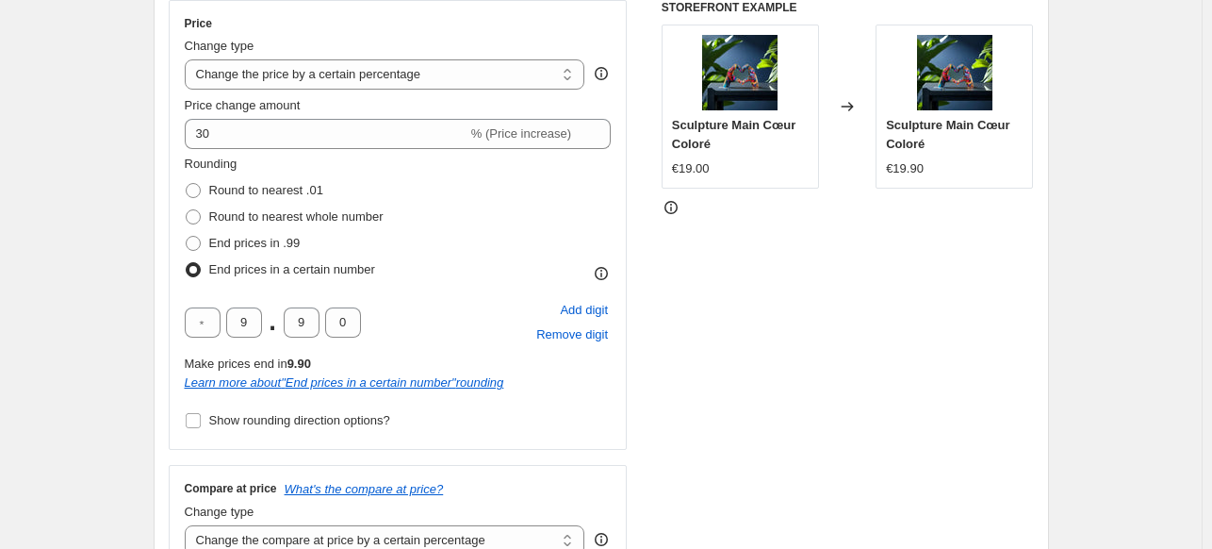
scroll to position [349, 0]
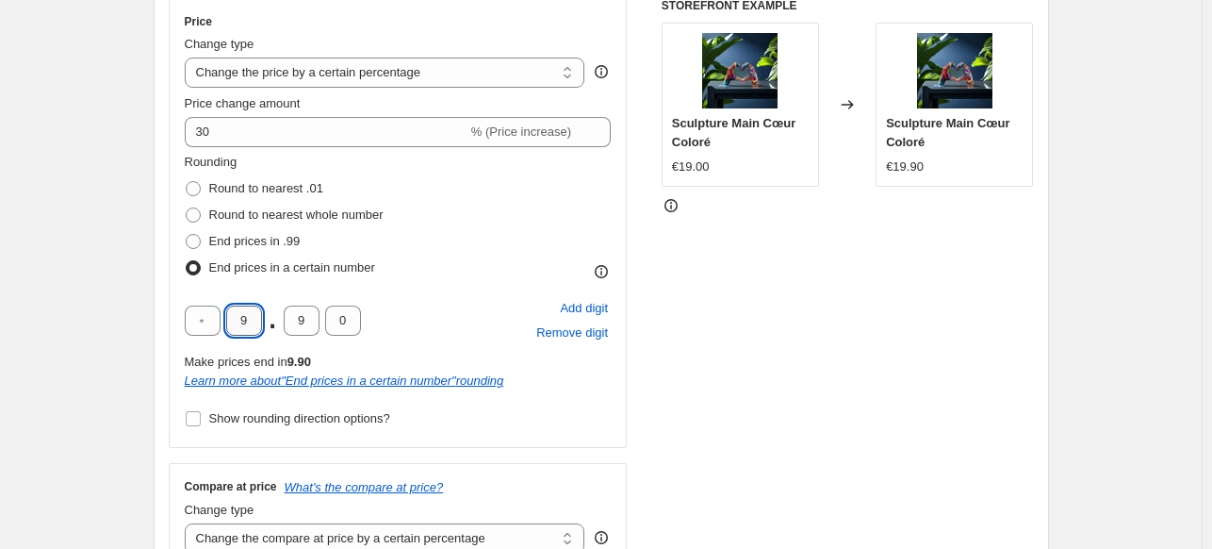
click at [251, 308] on input "9" at bounding box center [244, 320] width 36 height 30
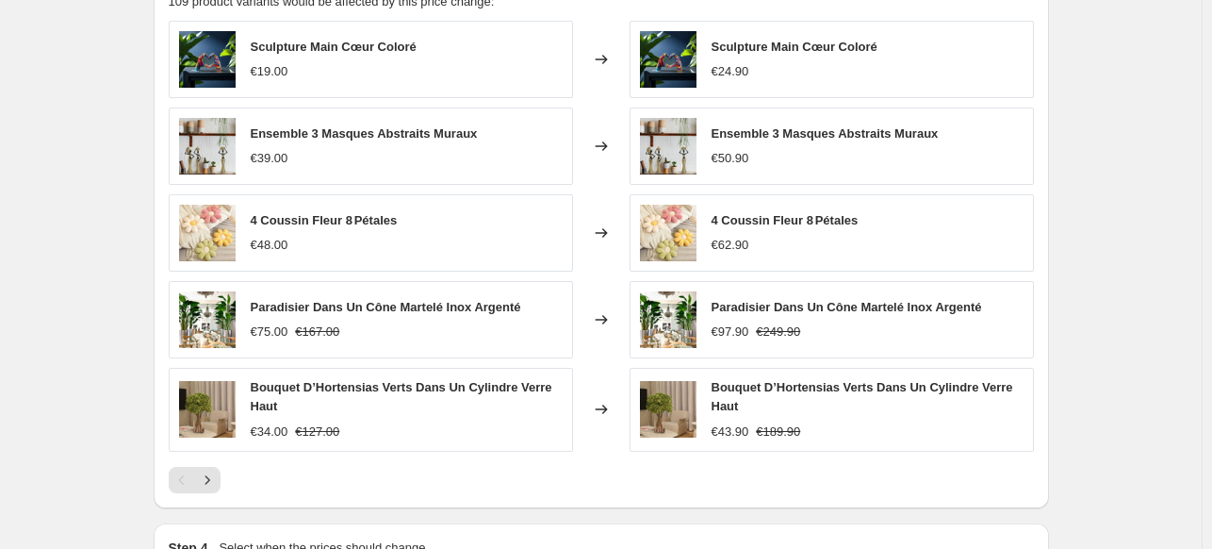
scroll to position [1589, 0]
click at [209, 474] on icon "Next" at bounding box center [207, 478] width 5 height 8
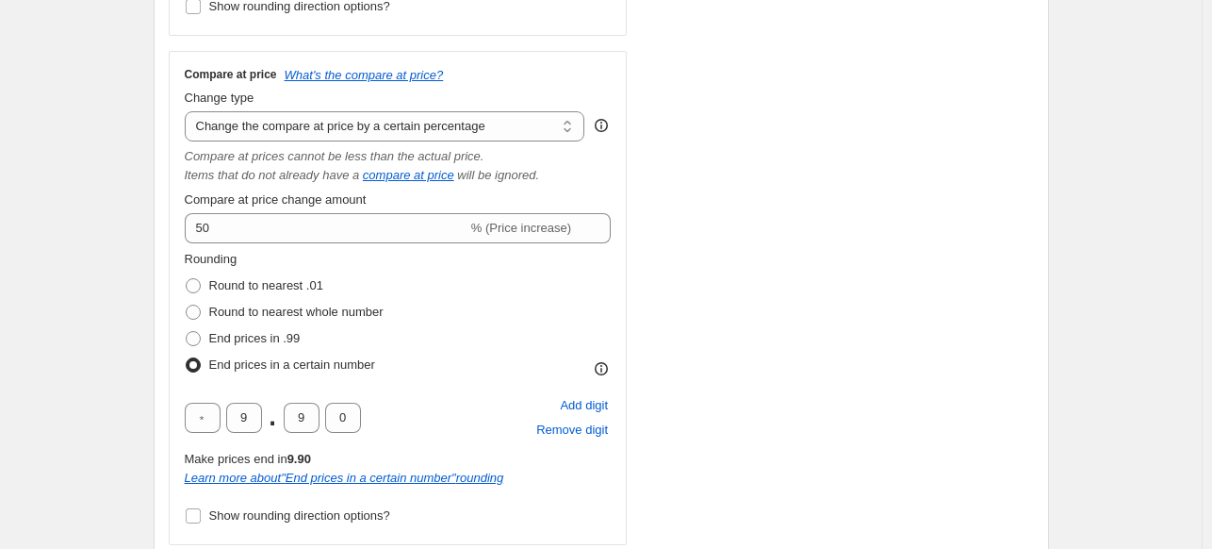
scroll to position [751, 0]
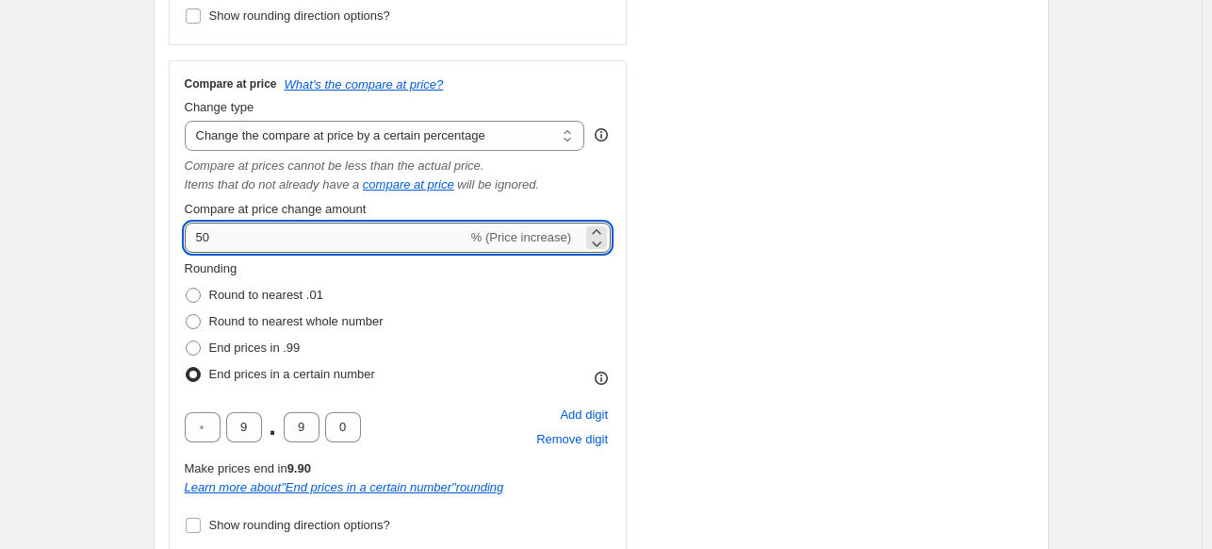
click at [263, 236] on input "50" at bounding box center [326, 237] width 283 height 30
type input "5"
click at [74, 263] on div "Create new price [MEDICAL_DATA]. This page is ready Create new price [MEDICAL_D…" at bounding box center [601, 446] width 1202 height 2394
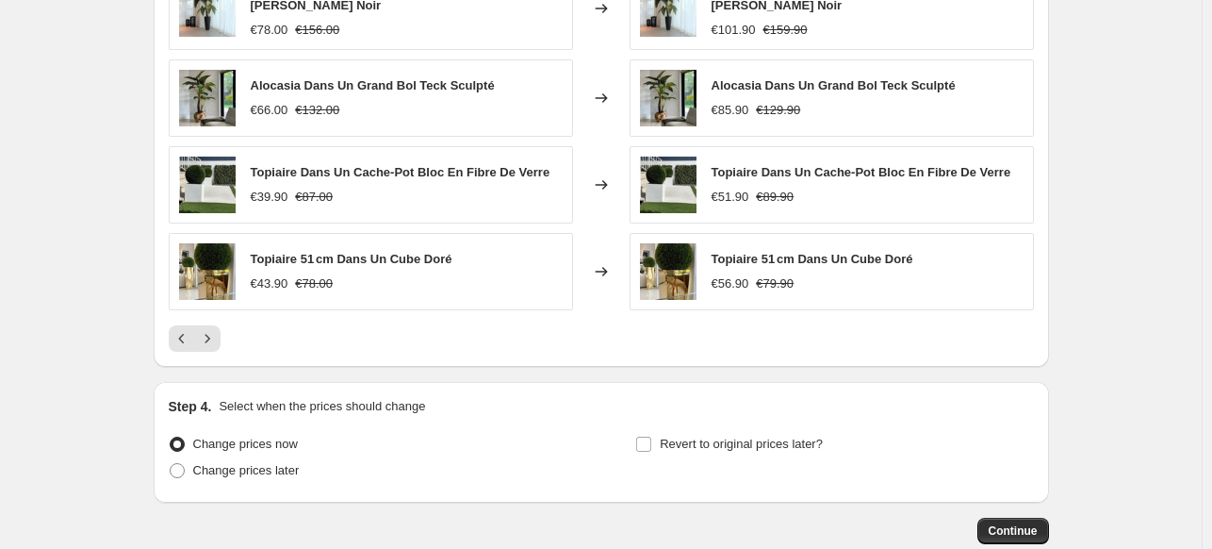
click at [497, 397] on div "Step 4. Select when the prices should change" at bounding box center [601, 406] width 865 height 19
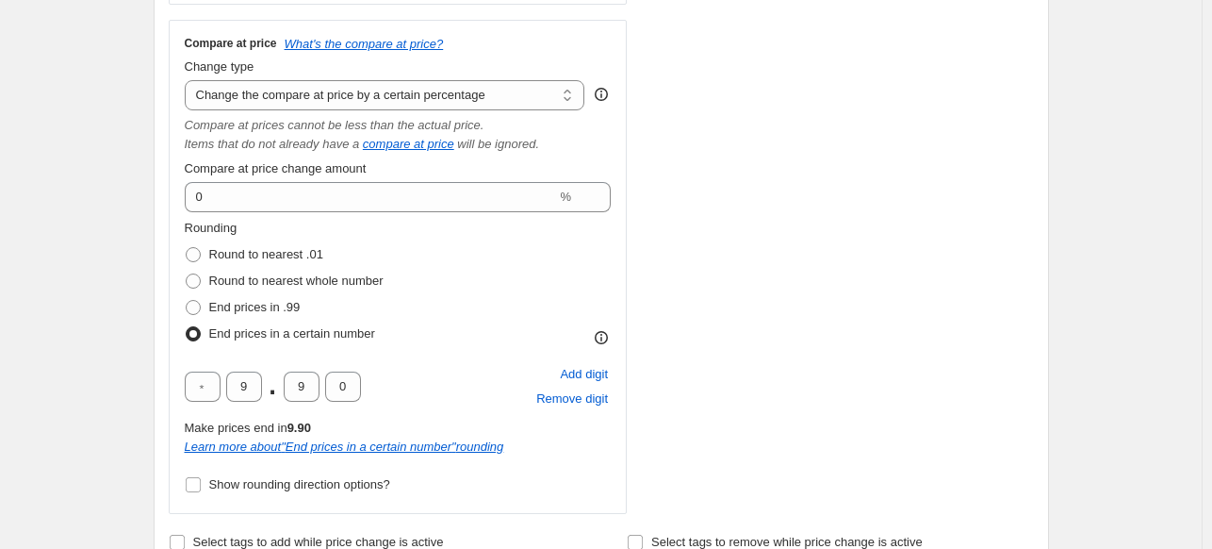
scroll to position [788, 0]
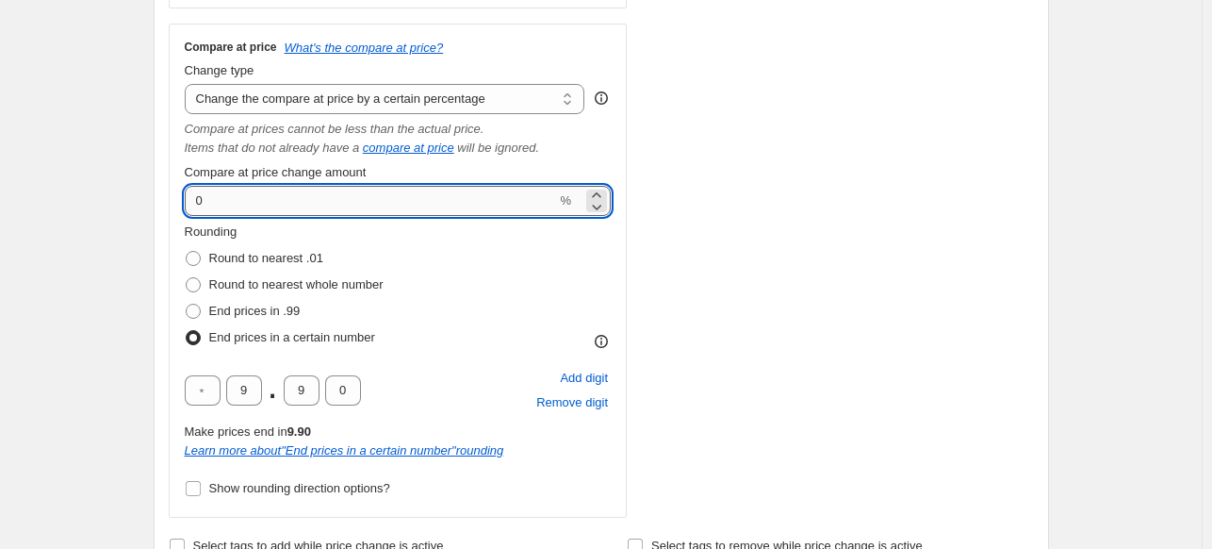
click at [261, 202] on input "0" at bounding box center [371, 201] width 372 height 30
type input "0"
type input "2"
type input "10"
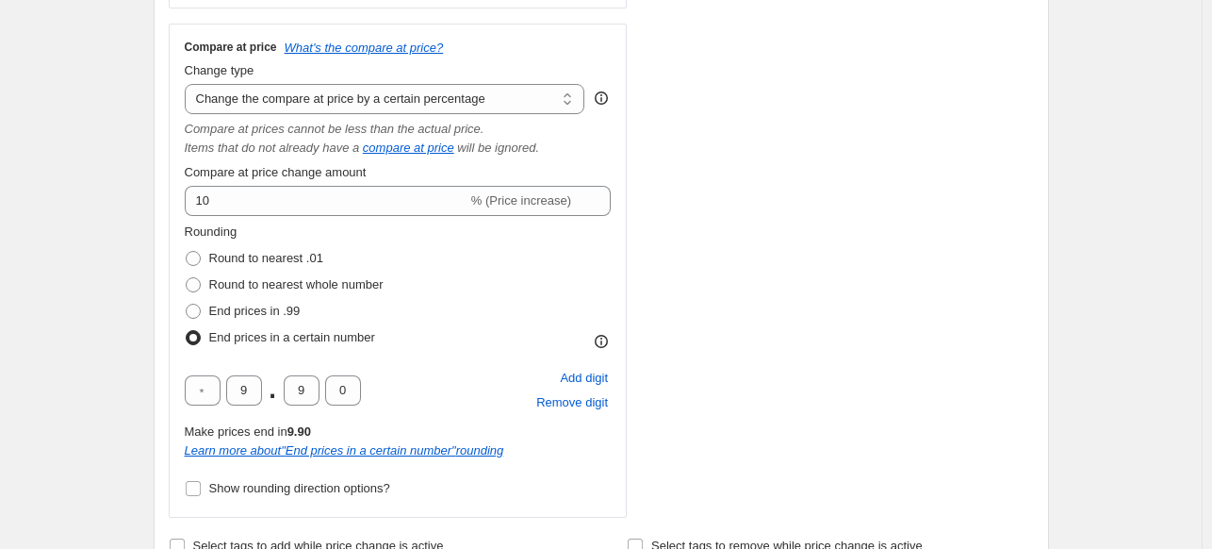
click at [82, 201] on div "Create new price [MEDICAL_DATA]. This page is ready Create new price [MEDICAL_D…" at bounding box center [601, 409] width 1202 height 2394
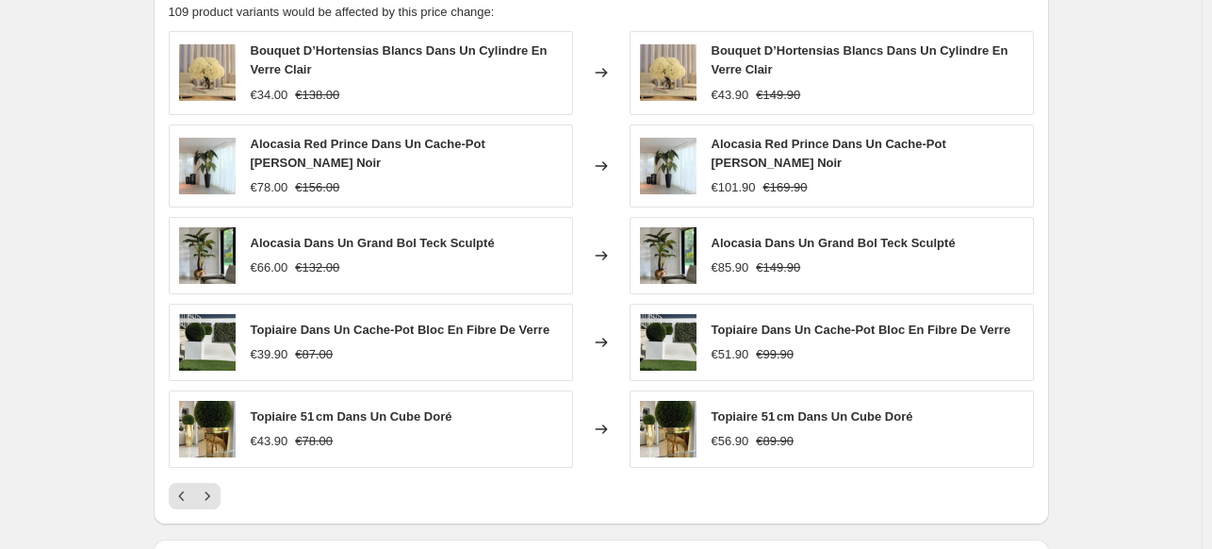
scroll to position [1580, 0]
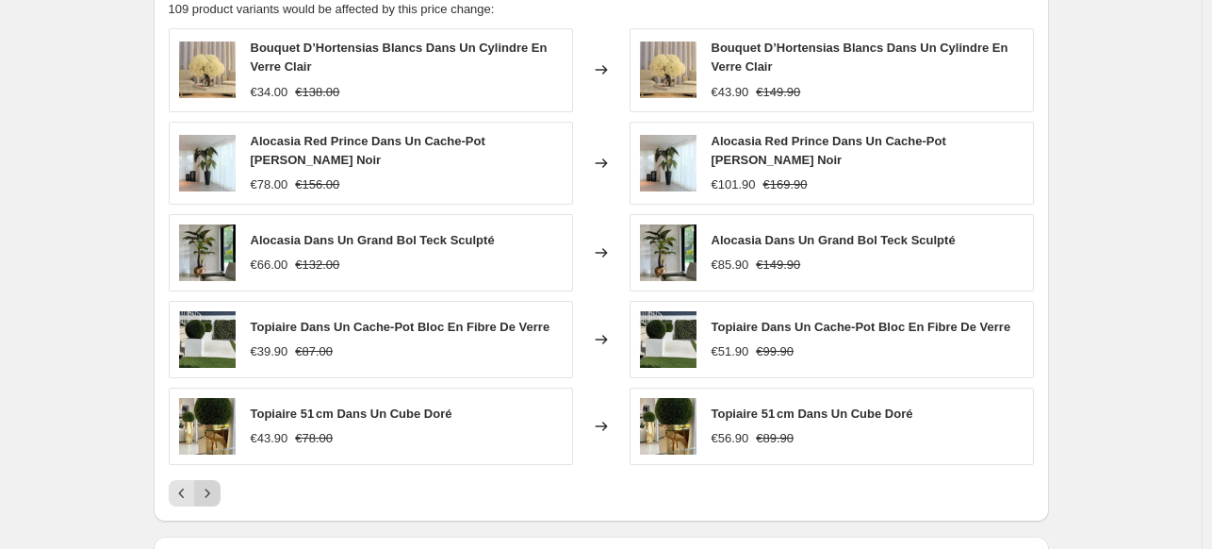
click at [207, 486] on icon "Next" at bounding box center [207, 493] width 19 height 19
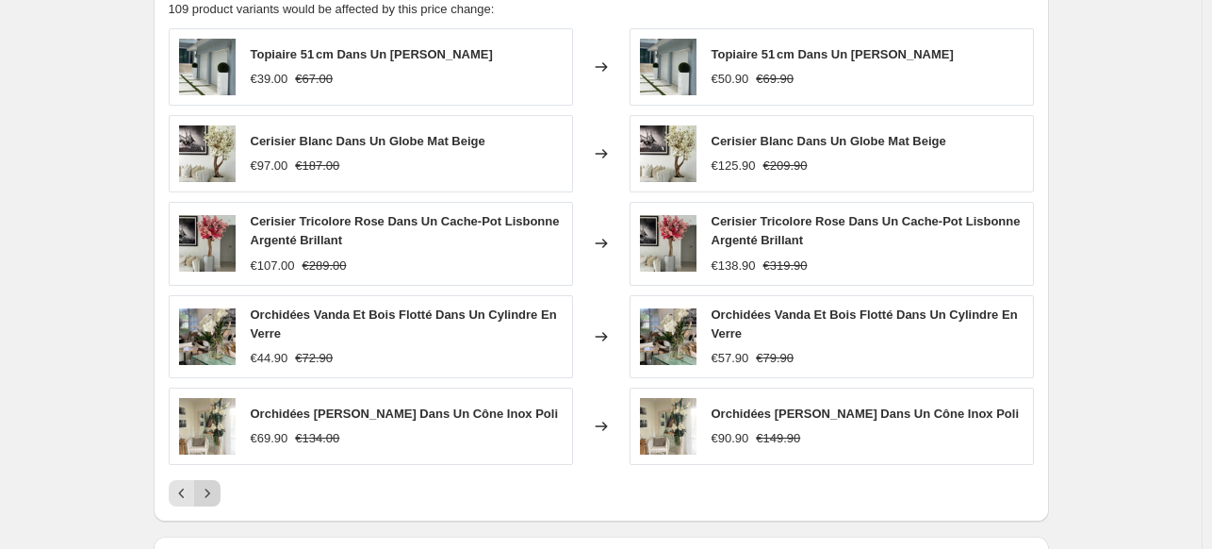
click at [207, 486] on icon "Next" at bounding box center [207, 493] width 19 height 19
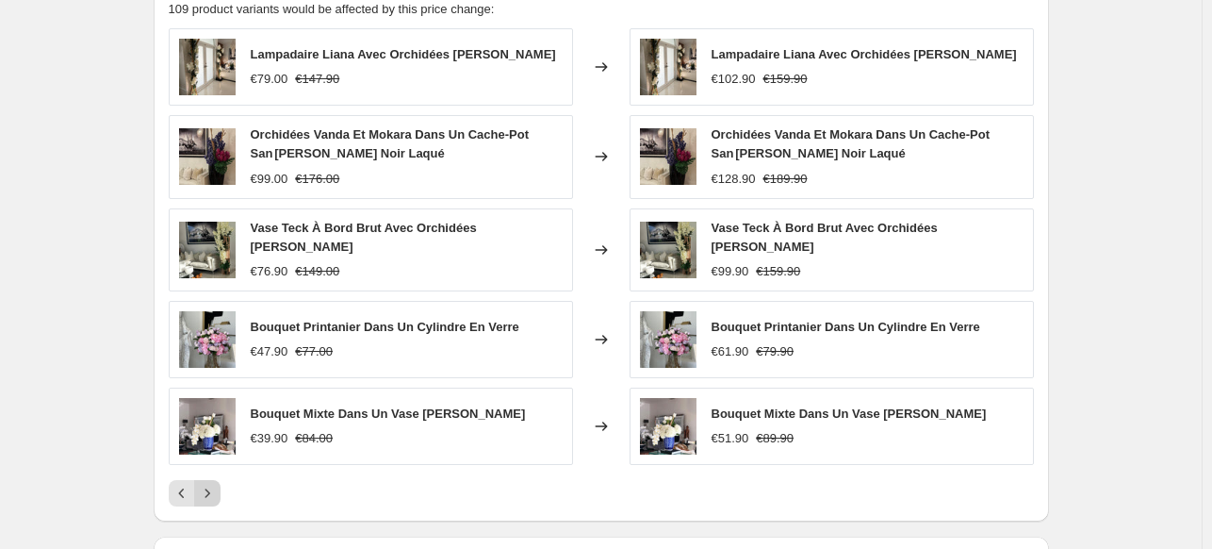
click at [207, 486] on icon "Next" at bounding box center [207, 493] width 19 height 19
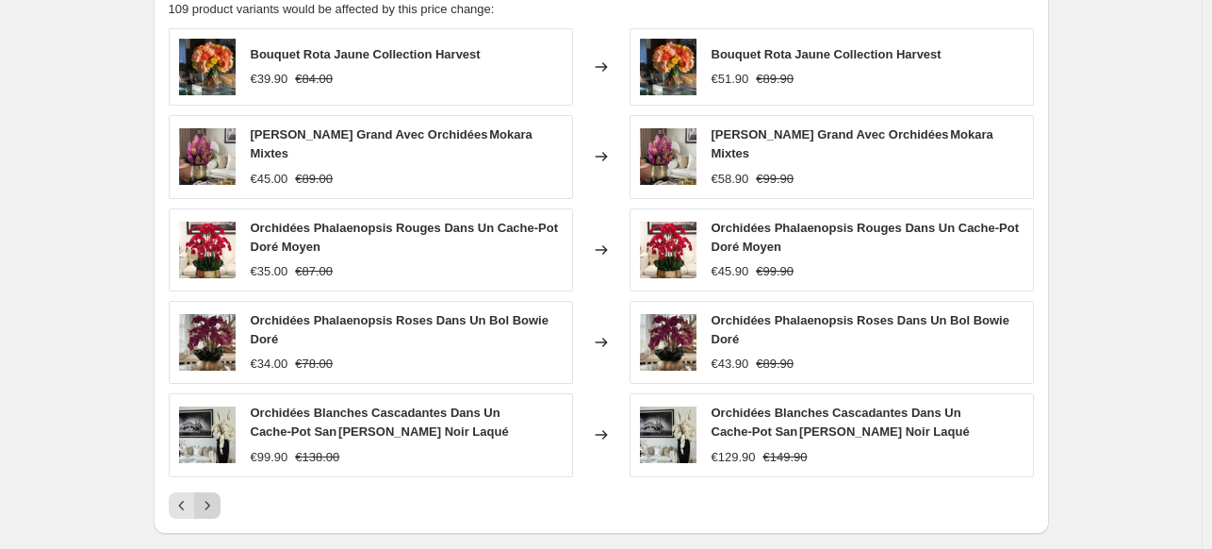
click at [207, 492] on button "Next" at bounding box center [207, 505] width 26 height 26
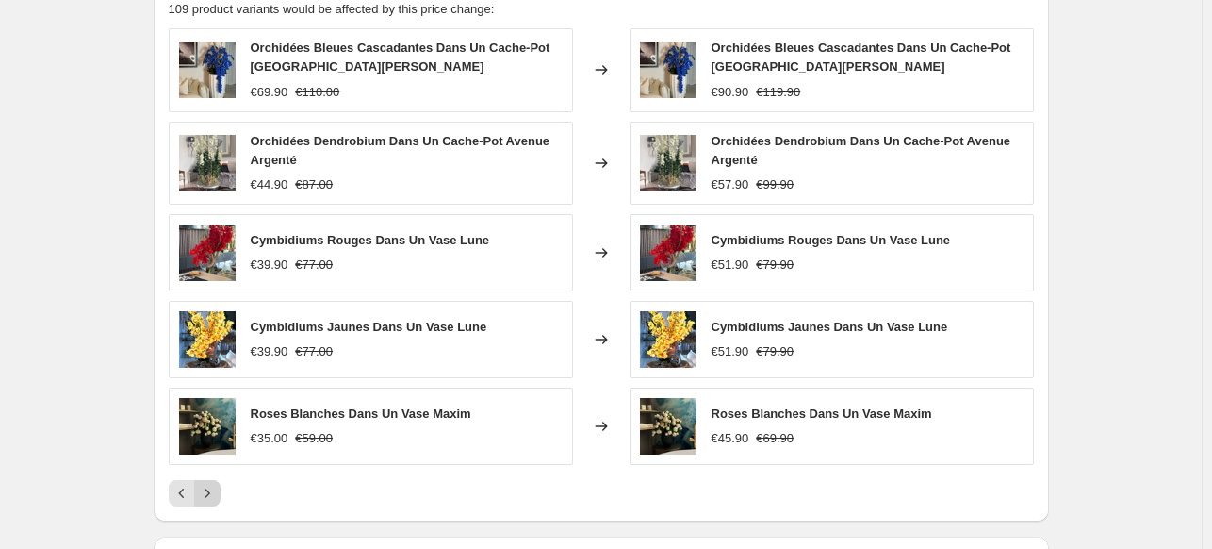
click at [207, 486] on icon "Next" at bounding box center [207, 493] width 19 height 19
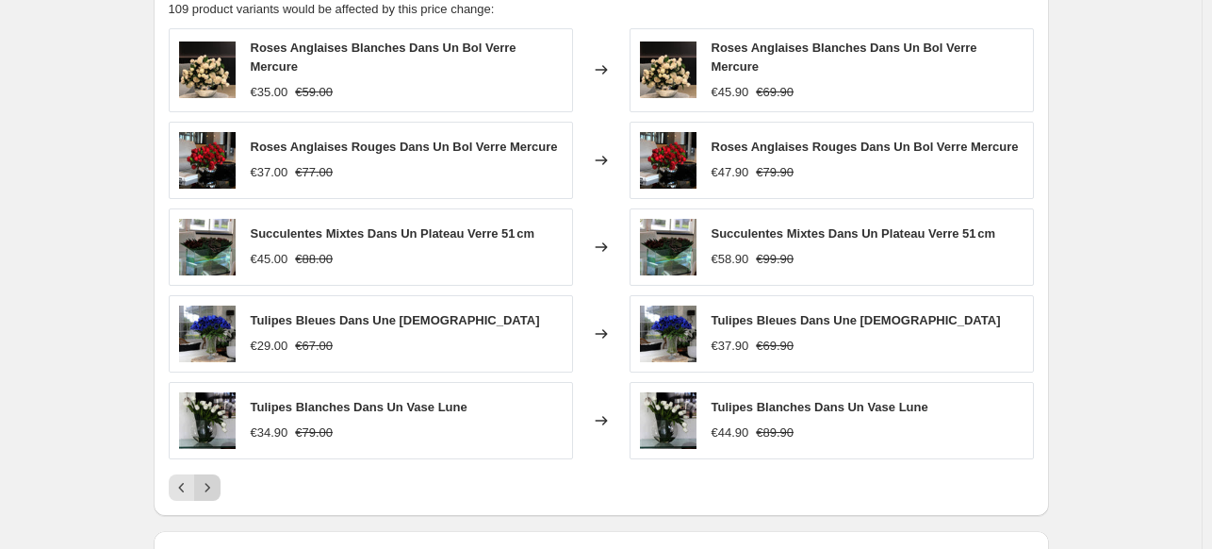
click at [207, 486] on icon "Next" at bounding box center [207, 487] width 19 height 19
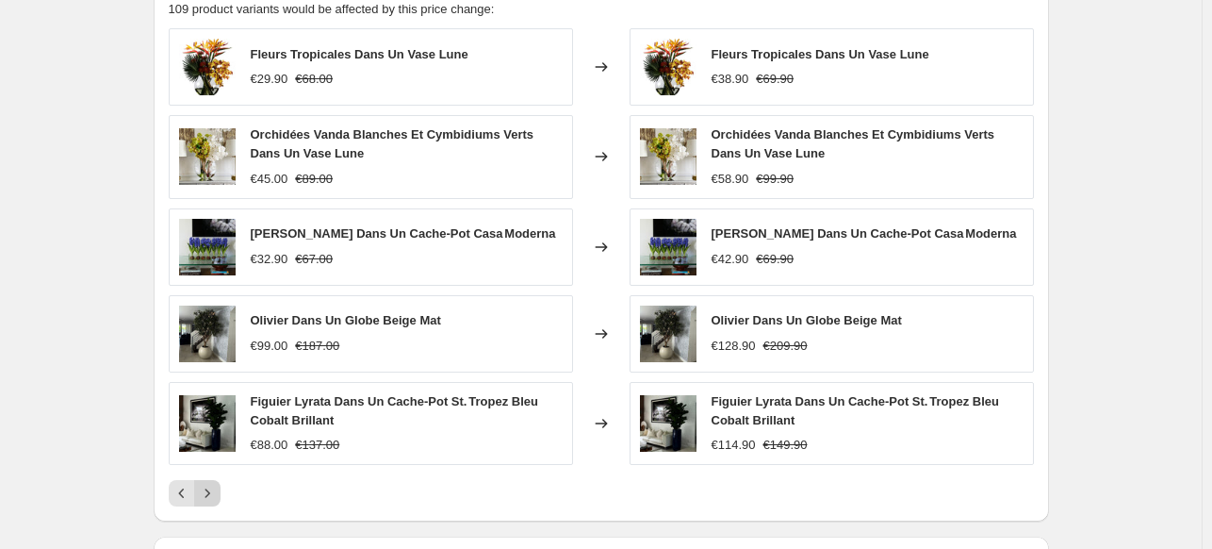
click at [206, 497] on icon "Next" at bounding box center [207, 493] width 19 height 19
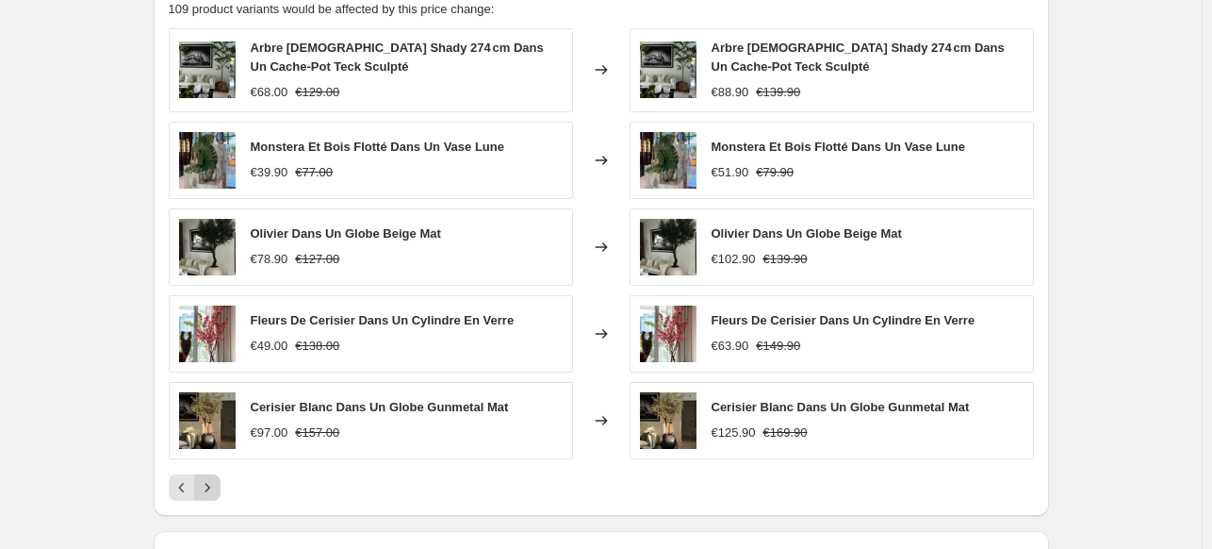
click at [206, 497] on button "Next" at bounding box center [207, 487] width 26 height 26
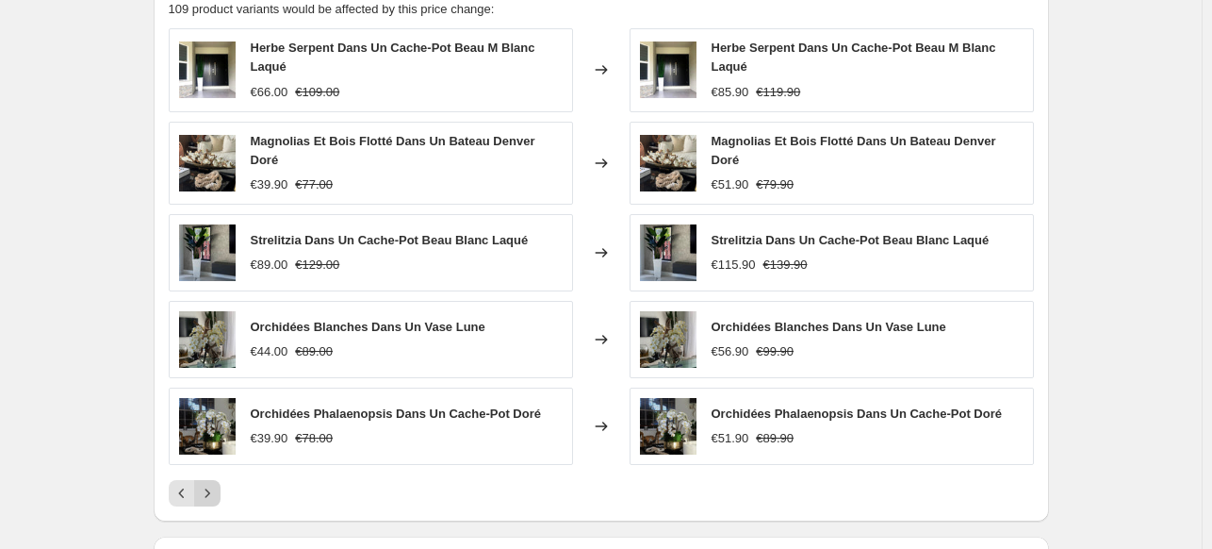
click at [206, 497] on button "Next" at bounding box center [207, 493] width 26 height 26
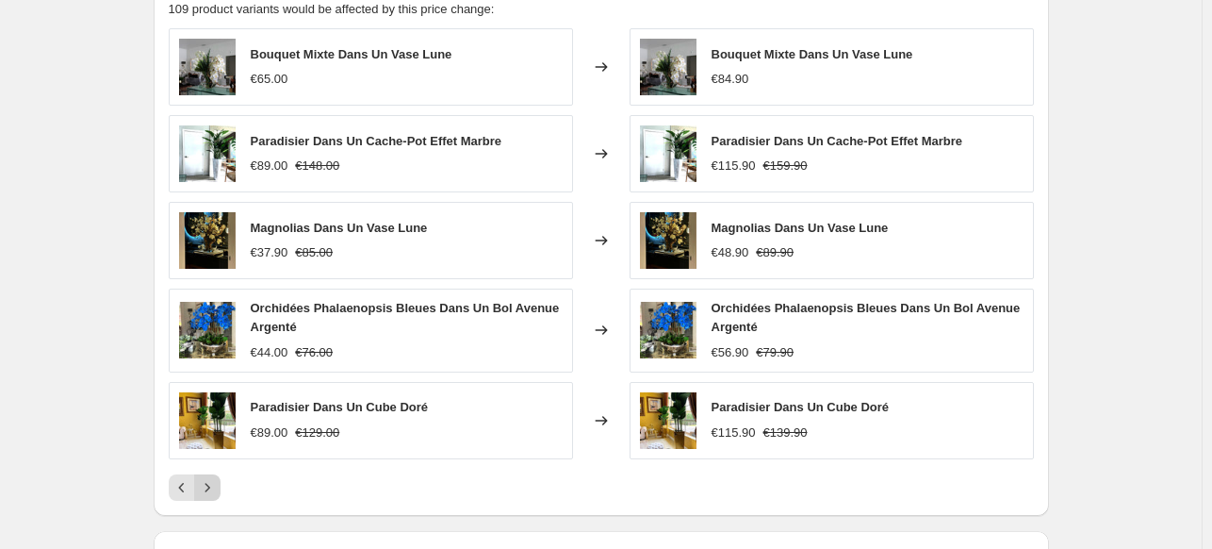
click at [206, 497] on button "Next" at bounding box center [207, 487] width 26 height 26
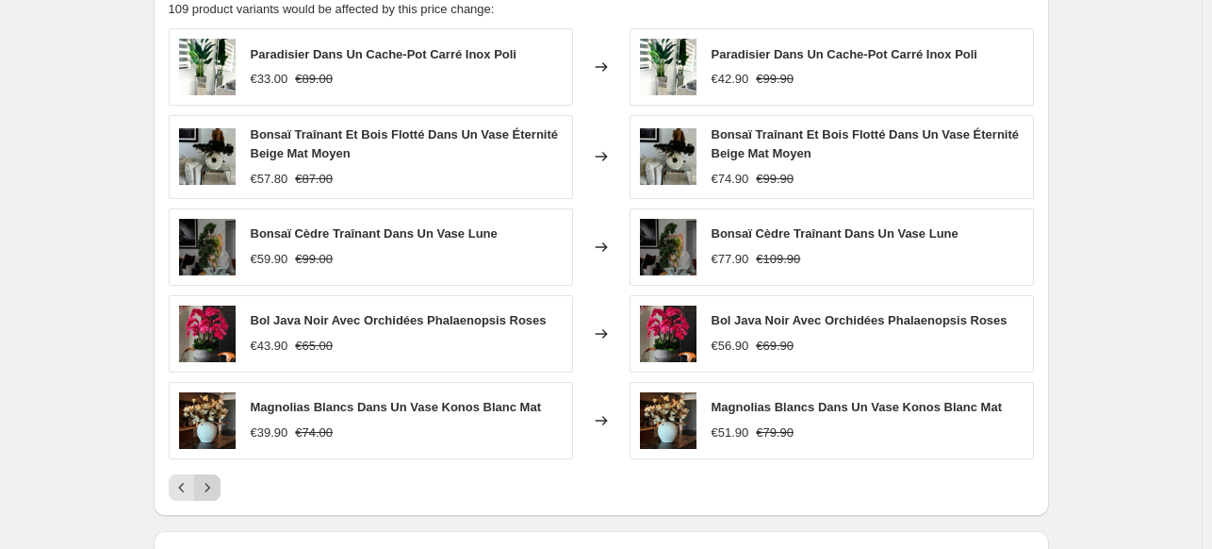
click at [206, 497] on button "Next" at bounding box center [207, 487] width 26 height 26
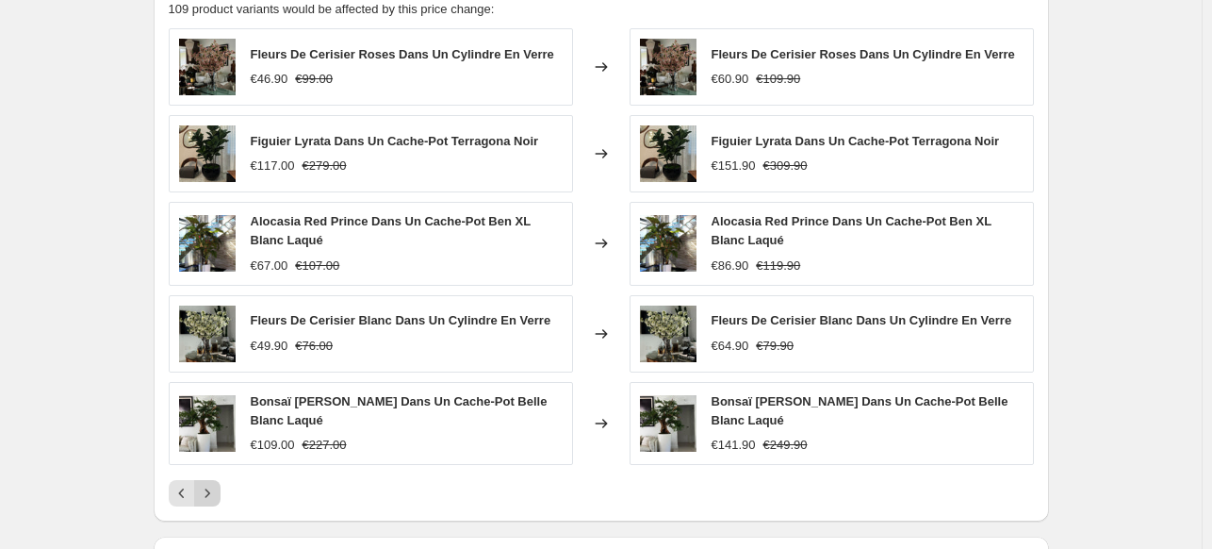
click at [211, 492] on icon "Next" at bounding box center [207, 493] width 19 height 19
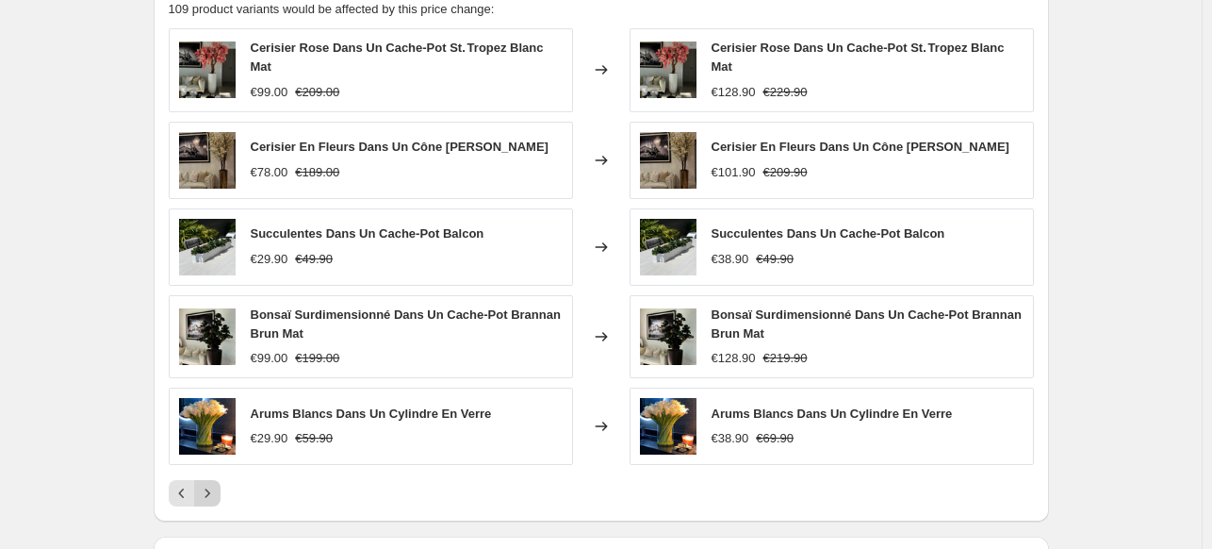
click at [211, 492] on icon "Next" at bounding box center [207, 493] width 19 height 19
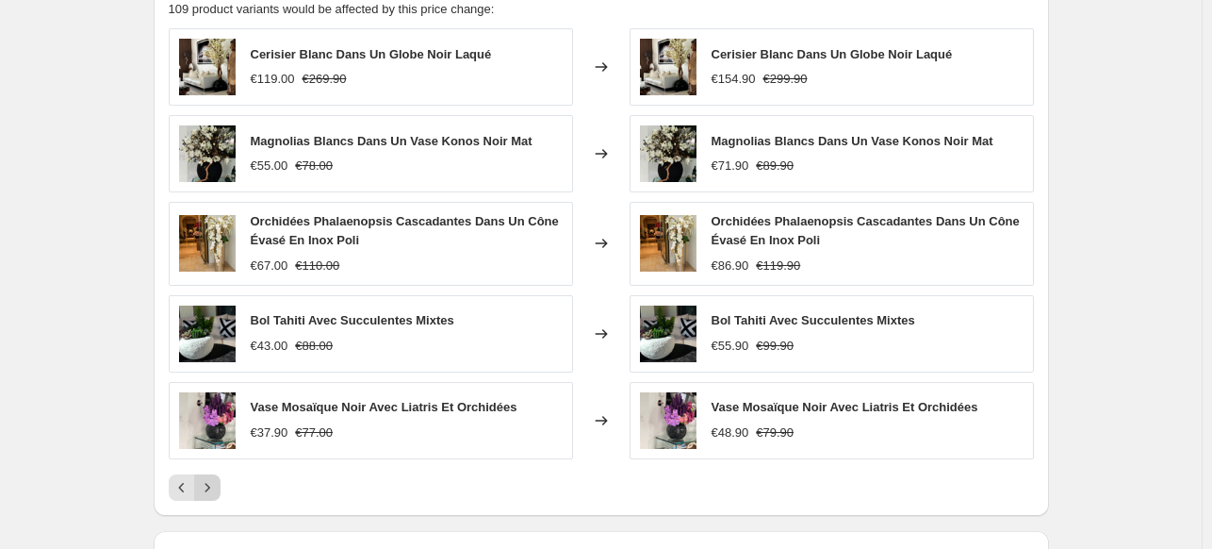
click at [211, 492] on icon "Next" at bounding box center [207, 487] width 19 height 19
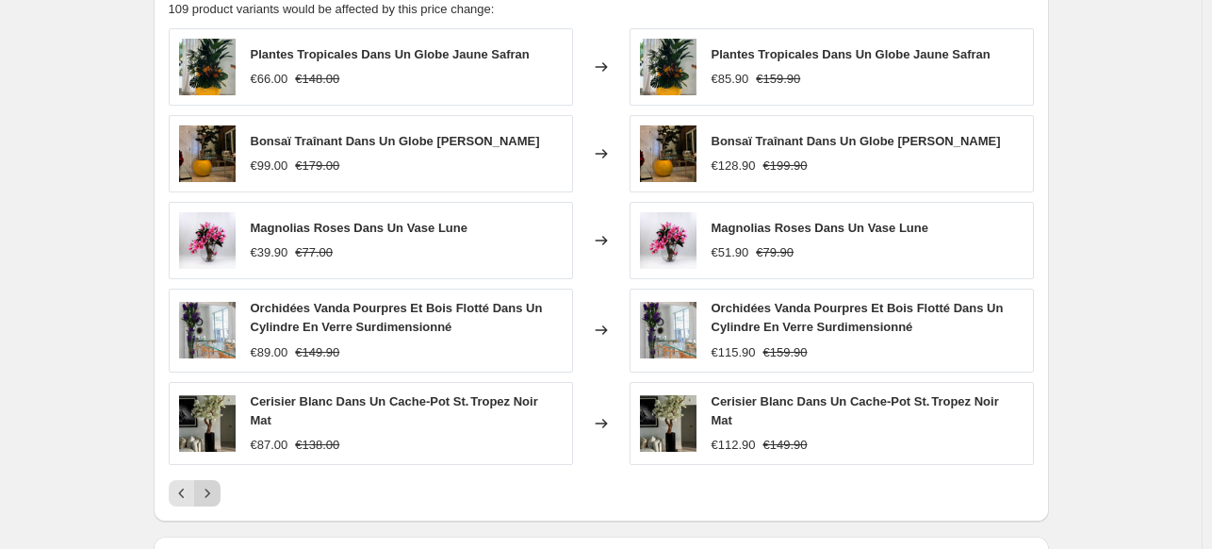
click at [211, 492] on icon "Next" at bounding box center [207, 493] width 19 height 19
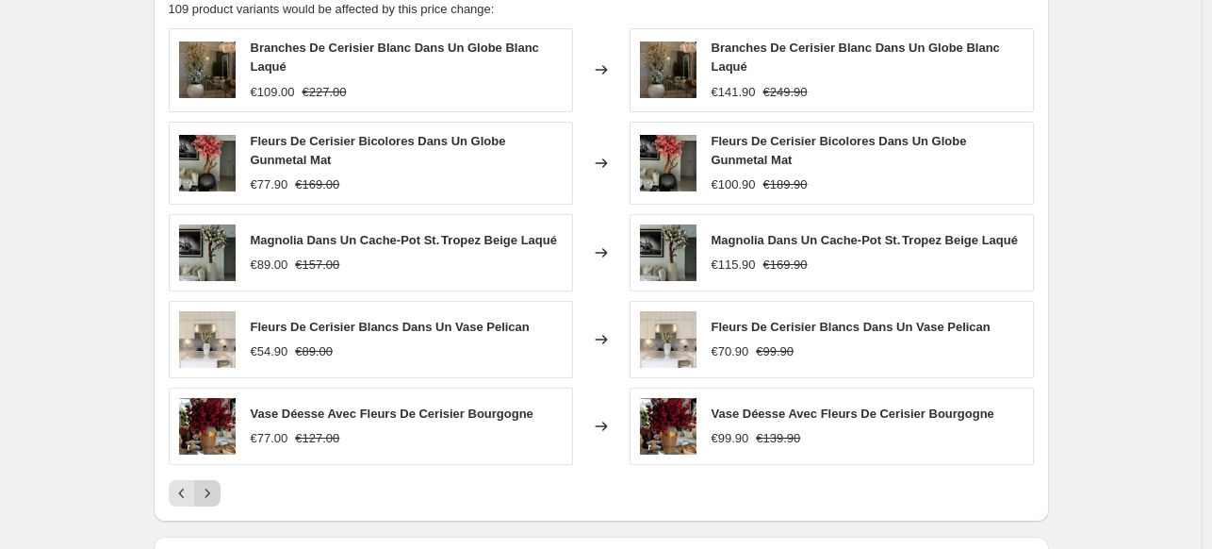
click at [211, 492] on icon "Next" at bounding box center [207, 493] width 19 height 19
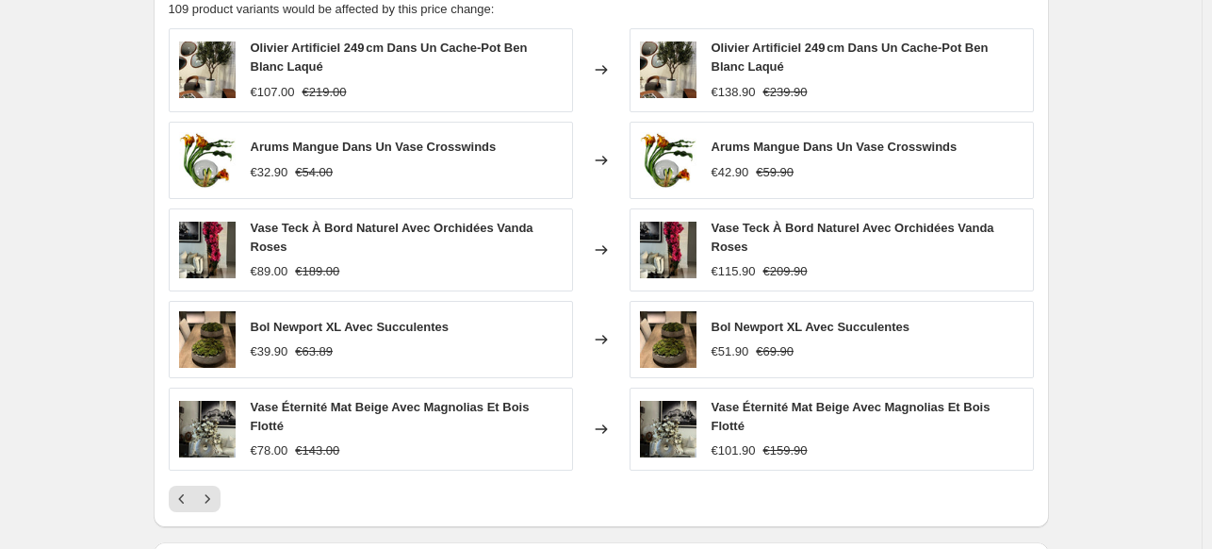
drag, startPoint x: 211, startPoint y: 492, endPoint x: 107, endPoint y: 463, distance: 107.7
click at [210, 489] on icon "Next" at bounding box center [207, 498] width 19 height 19
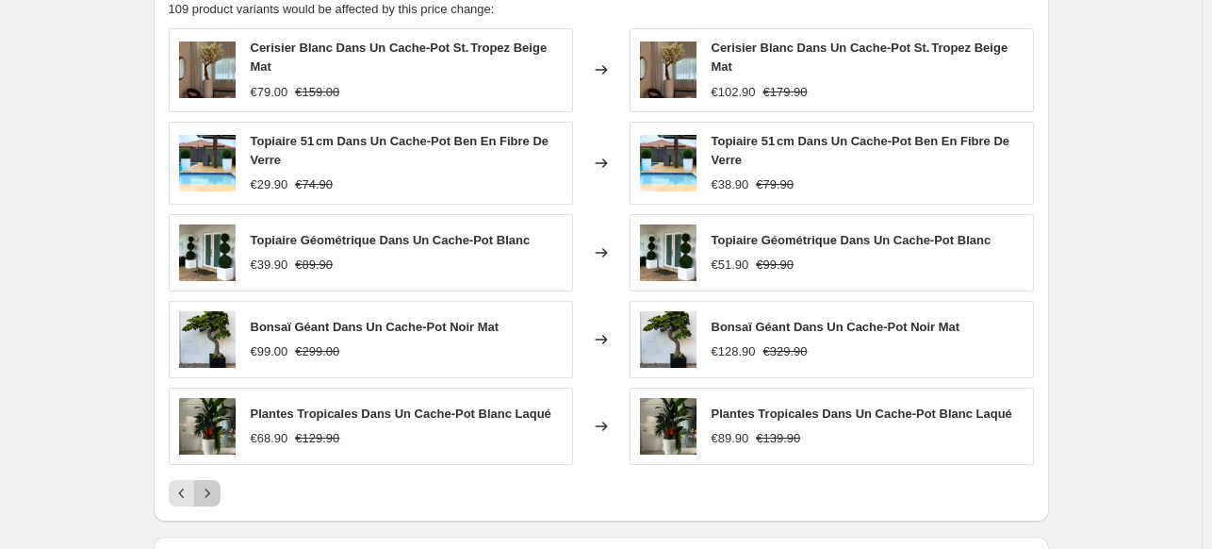
click at [210, 487] on icon "Next" at bounding box center [207, 493] width 19 height 19
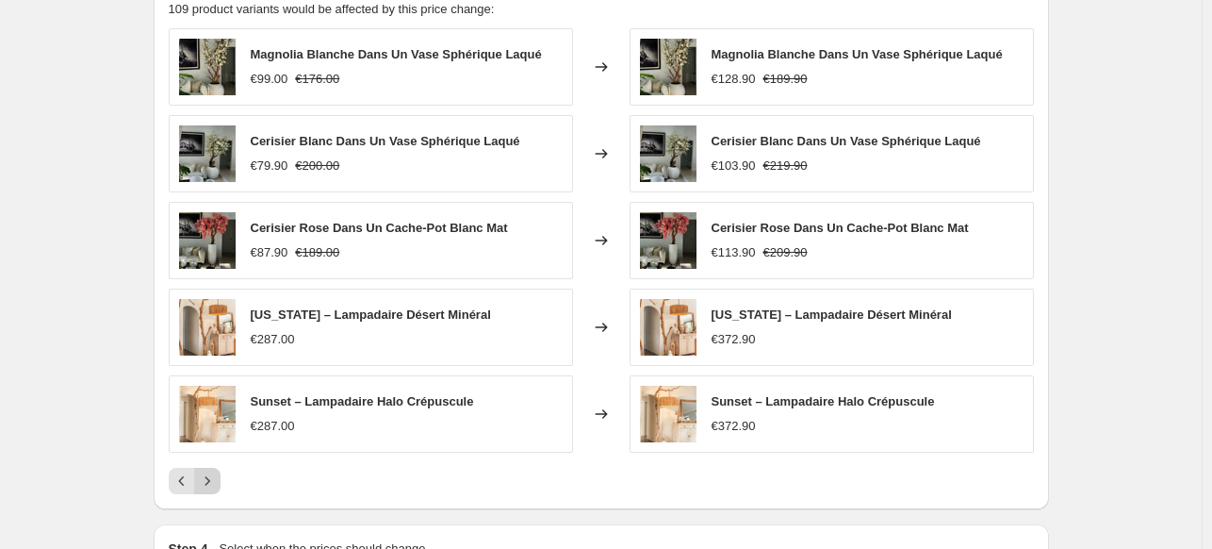
click at [211, 481] on icon "Next" at bounding box center [207, 480] width 19 height 19
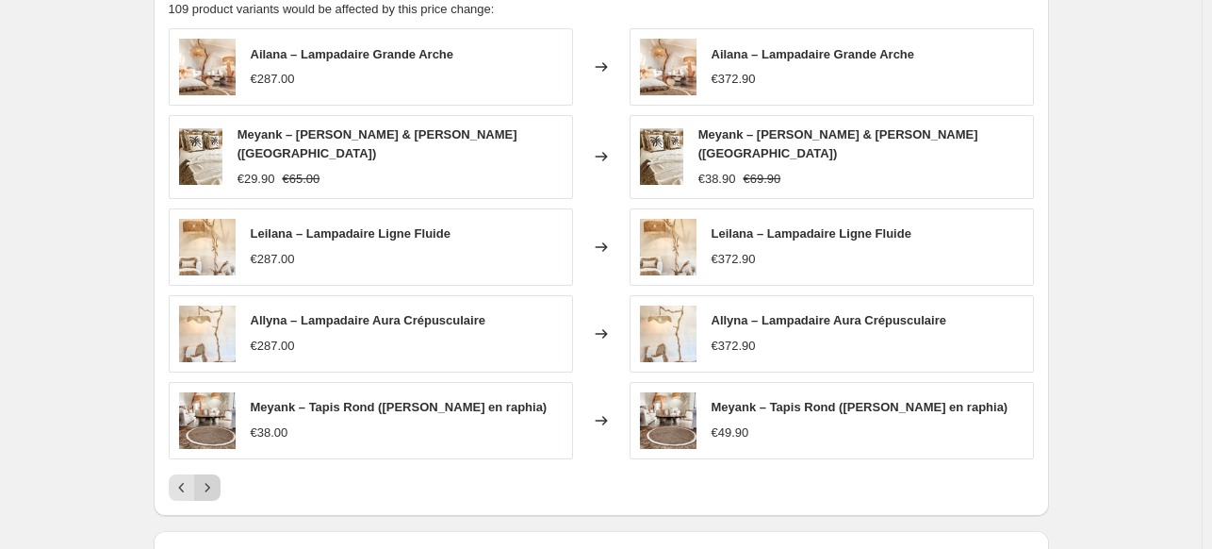
click at [205, 478] on icon "Next" at bounding box center [207, 487] width 19 height 19
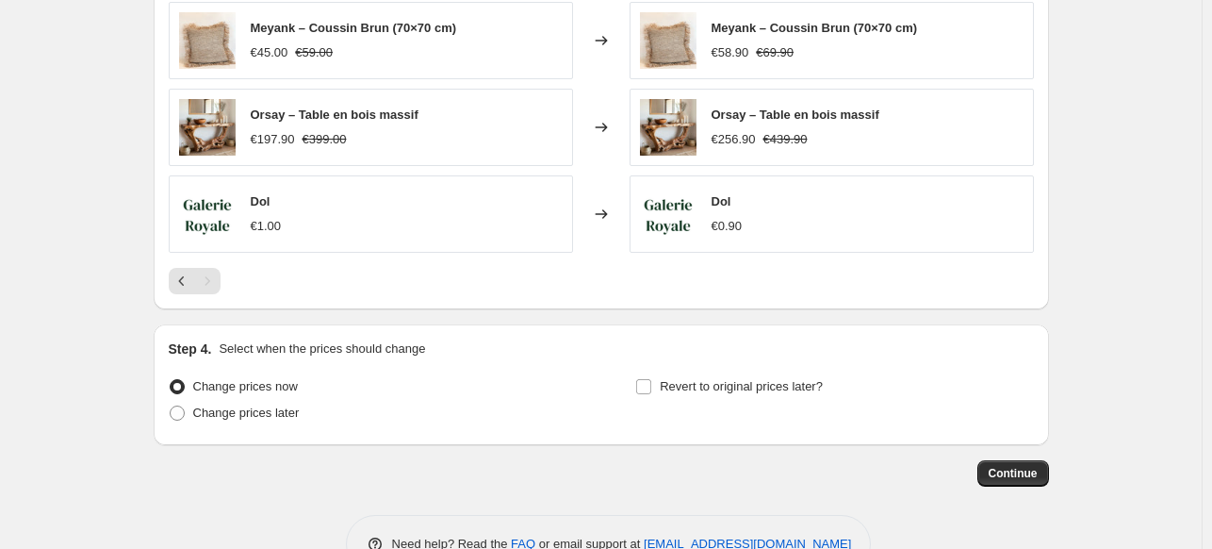
scroll to position [1694, 0]
click at [1013, 467] on span "Continue" at bounding box center [1013, 472] width 49 height 15
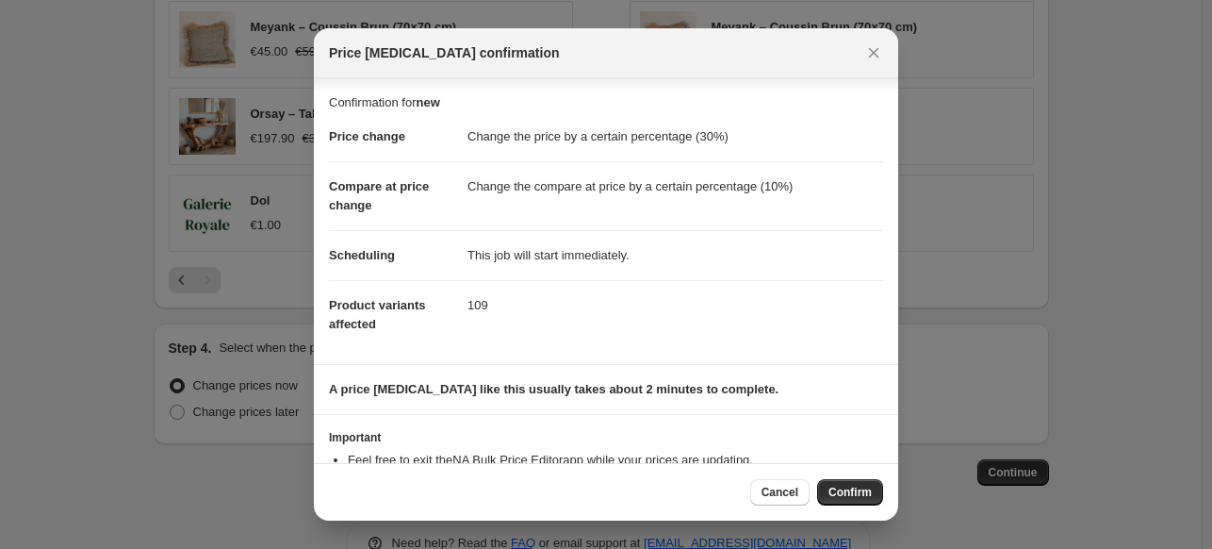
scroll to position [69, 0]
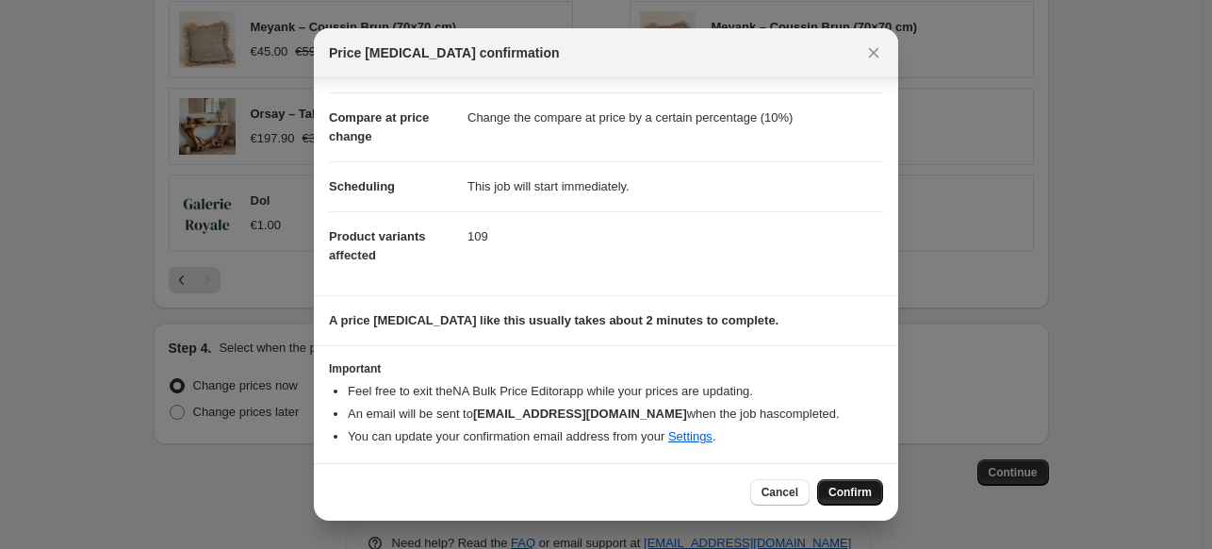
click at [855, 491] on span "Confirm" at bounding box center [850, 492] width 43 height 15
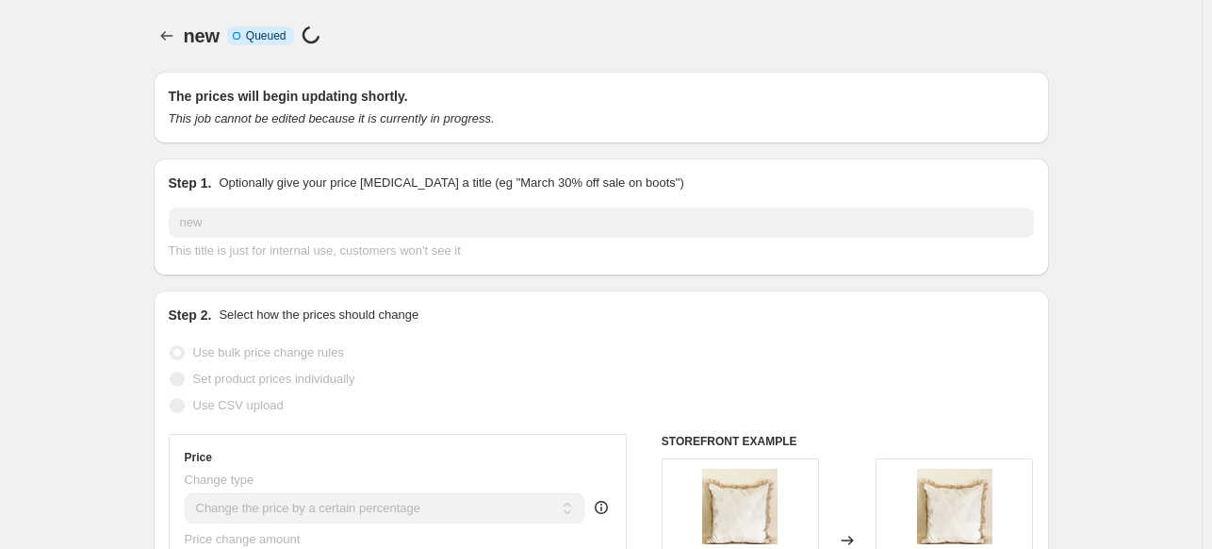
scroll to position [1694, 0]
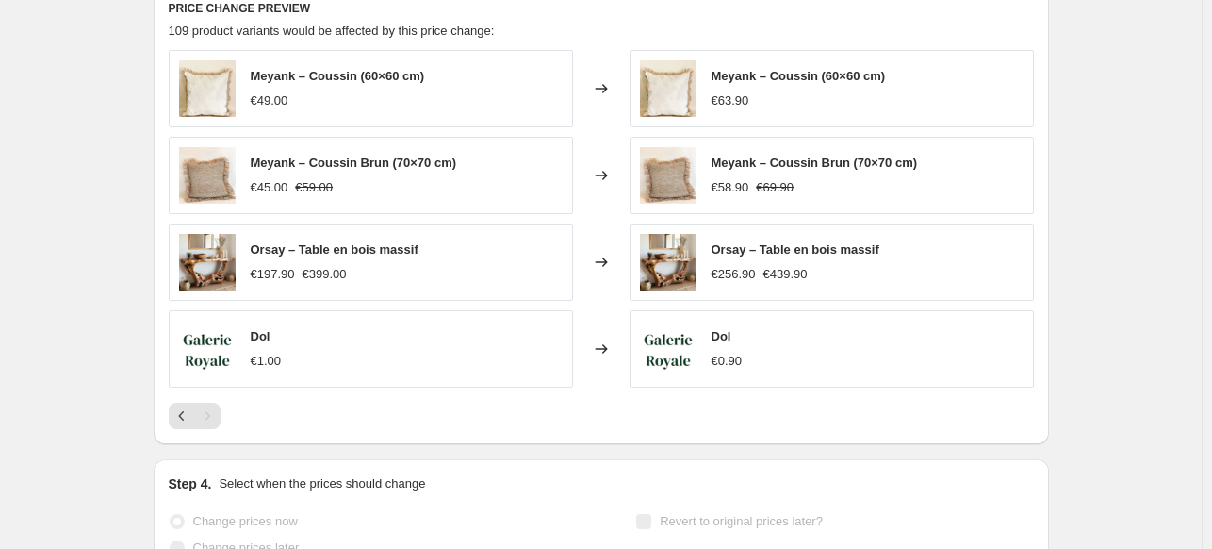
select select "percentage"
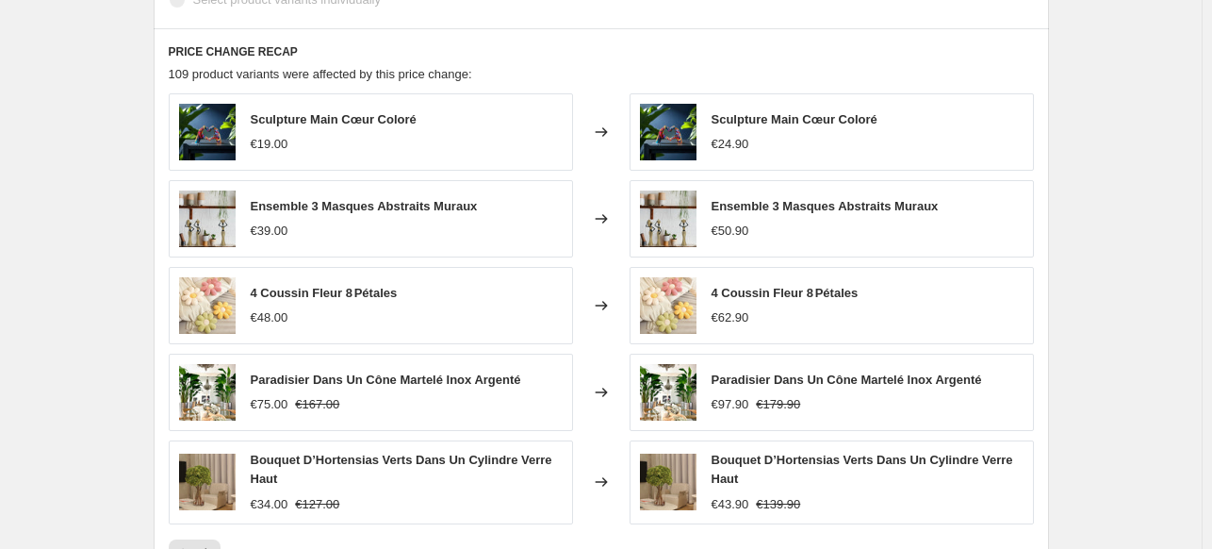
scroll to position [0, 0]
